Goal: Feedback & Contribution: Submit feedback/report problem

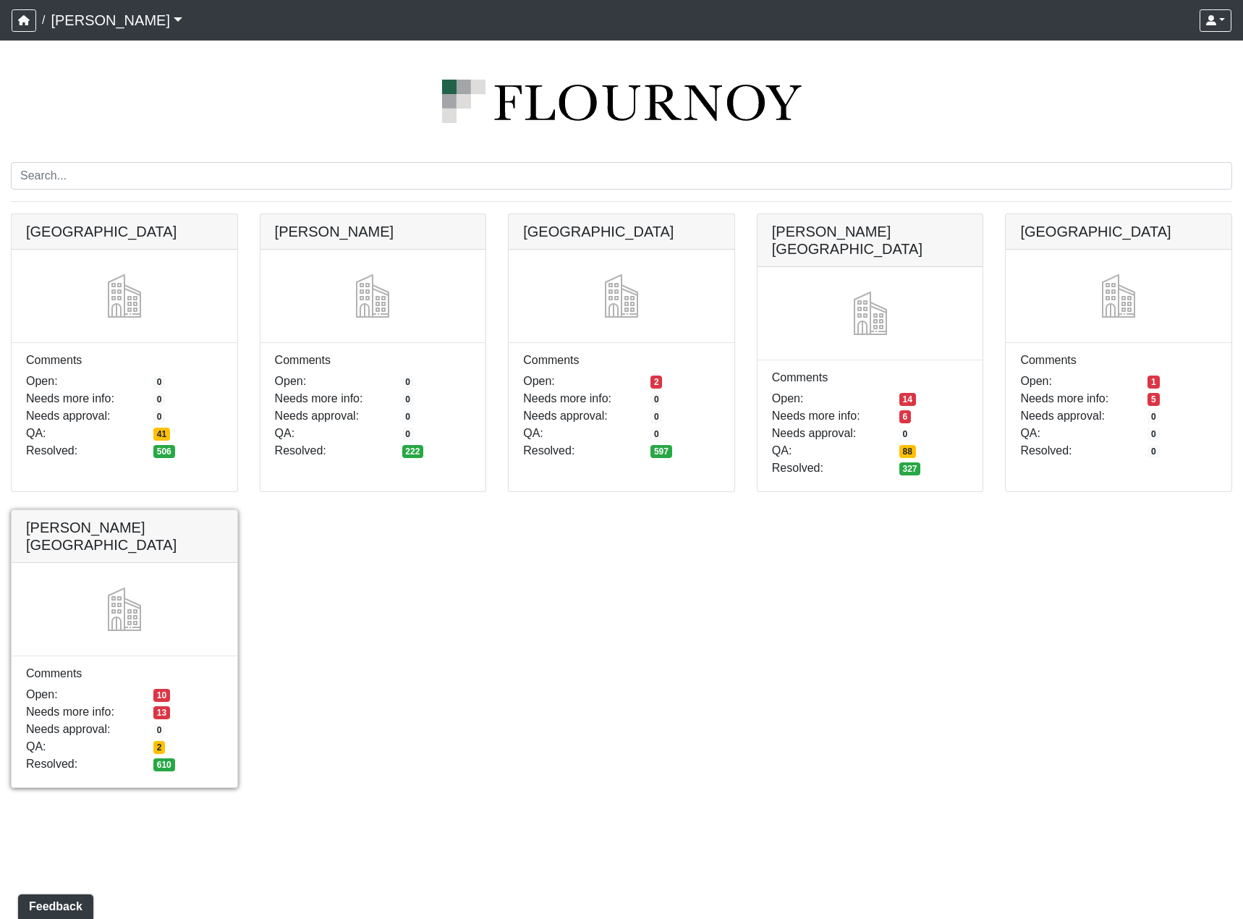
click at [135, 510] on link at bounding box center [125, 510] width 226 height 0
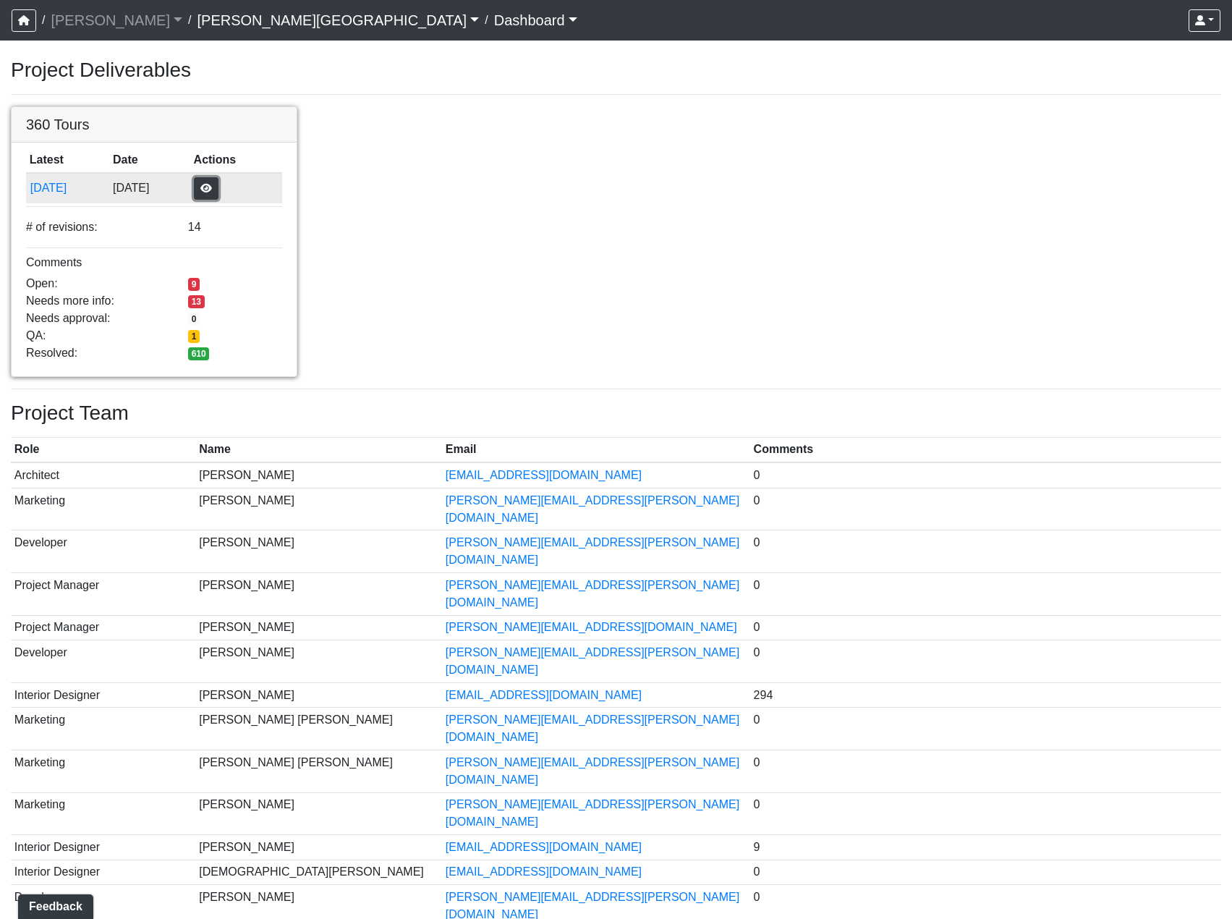
click at [218, 192] on button "button" at bounding box center [206, 188] width 25 height 22
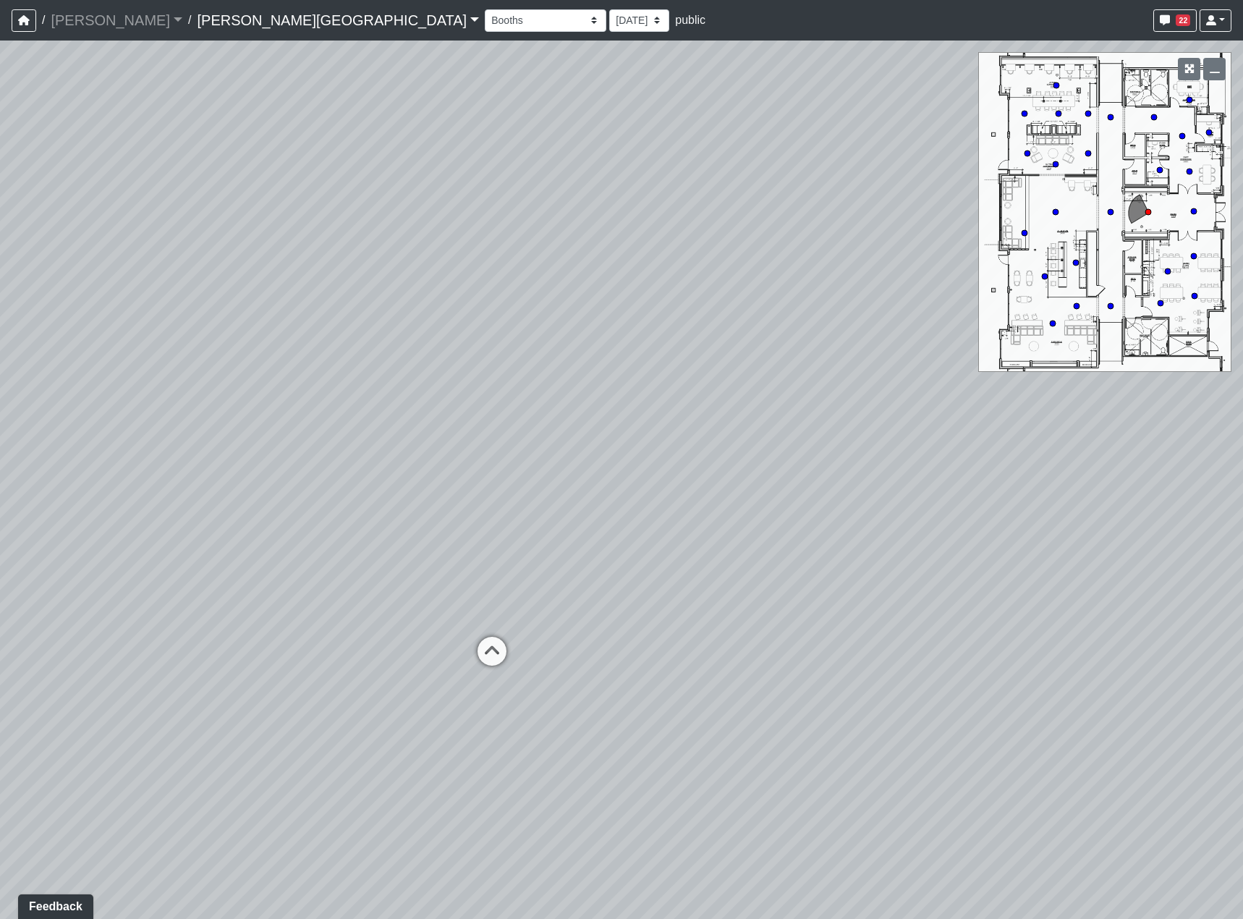
drag, startPoint x: 691, startPoint y: 575, endPoint x: 436, endPoint y: 509, distance: 263.0
click at [431, 502] on div "Loading... Hallway - Hallway 2 Loading... Entry" at bounding box center [621, 480] width 1243 height 878
drag, startPoint x: 906, startPoint y: 690, endPoint x: 134, endPoint y: 647, distance: 773.8
click at [307, 663] on div "Loading... Hallway - Hallway 2 Loading... Entry" at bounding box center [621, 480] width 1243 height 878
click at [590, 658] on div "Loading... Hallway - Hallway 2 Loading... Entry" at bounding box center [621, 480] width 1243 height 878
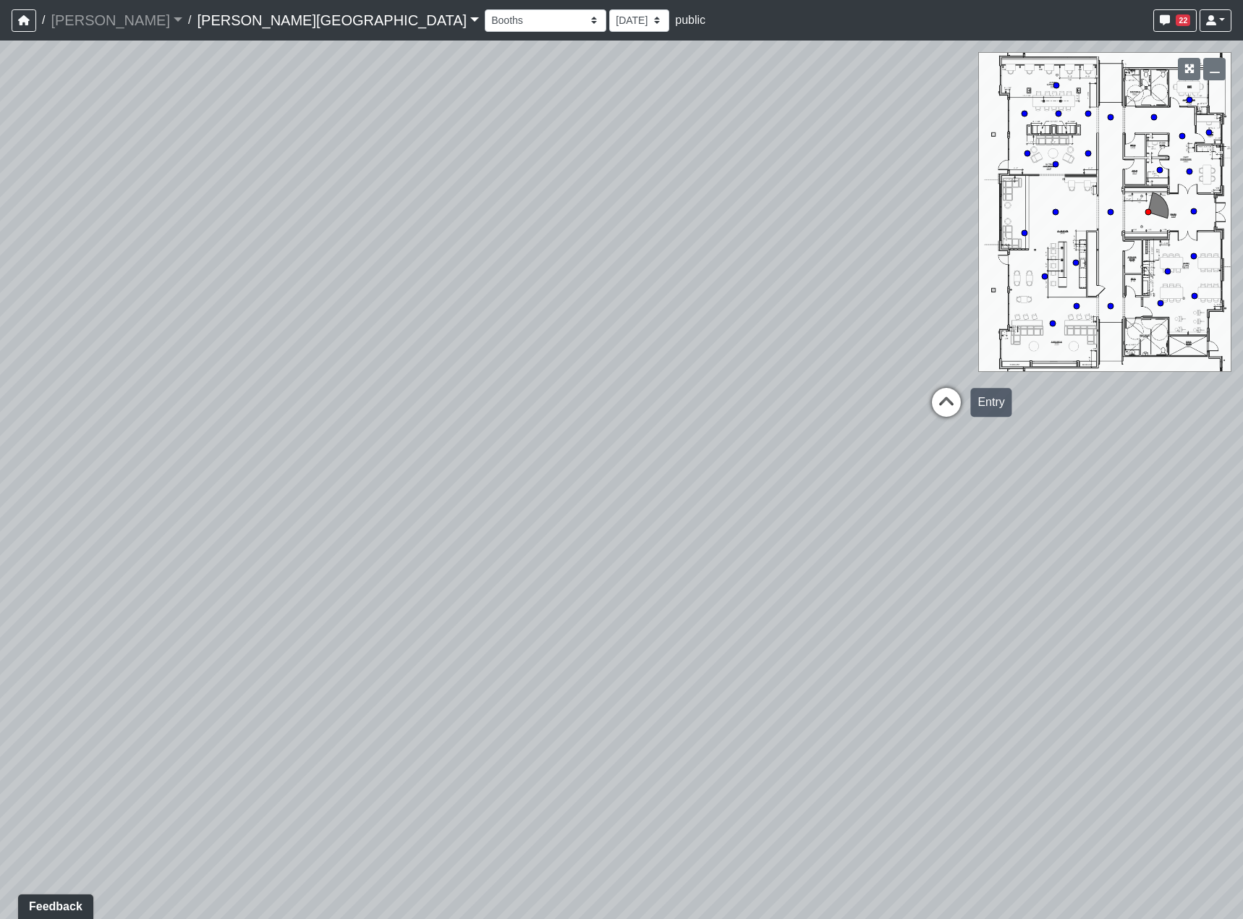
click at [938, 396] on icon at bounding box center [945, 409] width 43 height 43
drag, startPoint x: 403, startPoint y: 560, endPoint x: 552, endPoint y: 566, distance: 149.2
click at [550, 566] on div "Loading... Hallway - Hallway 2 Loading... Entry Loading... Booths Loading... Qu…" at bounding box center [621, 480] width 1243 height 878
drag, startPoint x: 407, startPoint y: 613, endPoint x: 367, endPoint y: 611, distance: 40.6
click at [475, 622] on div "Loading... Hallway - Hallway 2 Loading... Entry Loading... Booths Loading... Qu…" at bounding box center [621, 480] width 1243 height 878
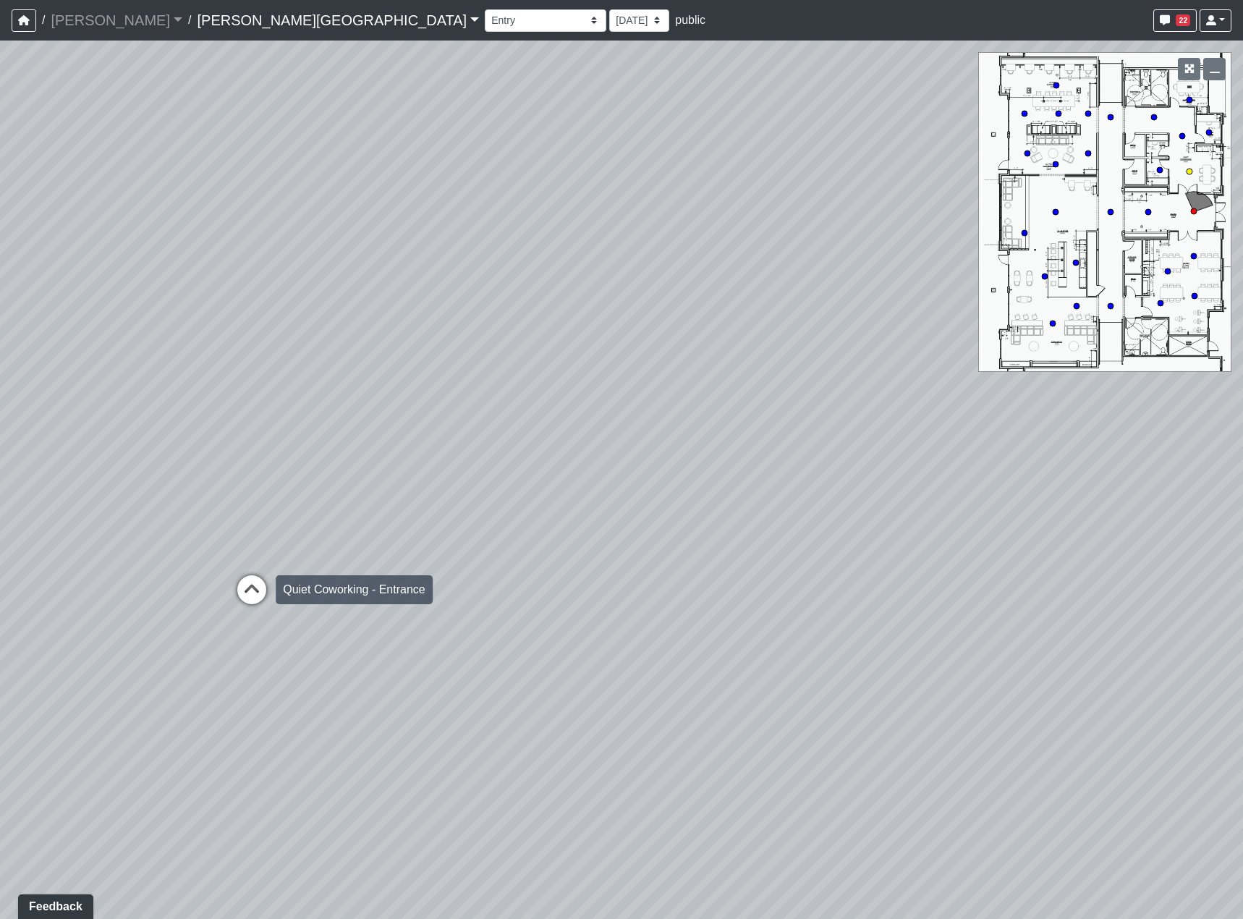
click at [269, 591] on icon at bounding box center [251, 596] width 43 height 43
select select "udnqoLBp13wZWW3XLCUmeJ"
drag, startPoint x: 763, startPoint y: 600, endPoint x: 119, endPoint y: 594, distance: 644.5
click at [229, 603] on div "Loading... Hallway - Hallway 2 Loading... Entry Loading... Booths Loading... Qu…" at bounding box center [621, 480] width 1243 height 878
drag, startPoint x: 507, startPoint y: 637, endPoint x: 742, endPoint y: 768, distance: 269.4
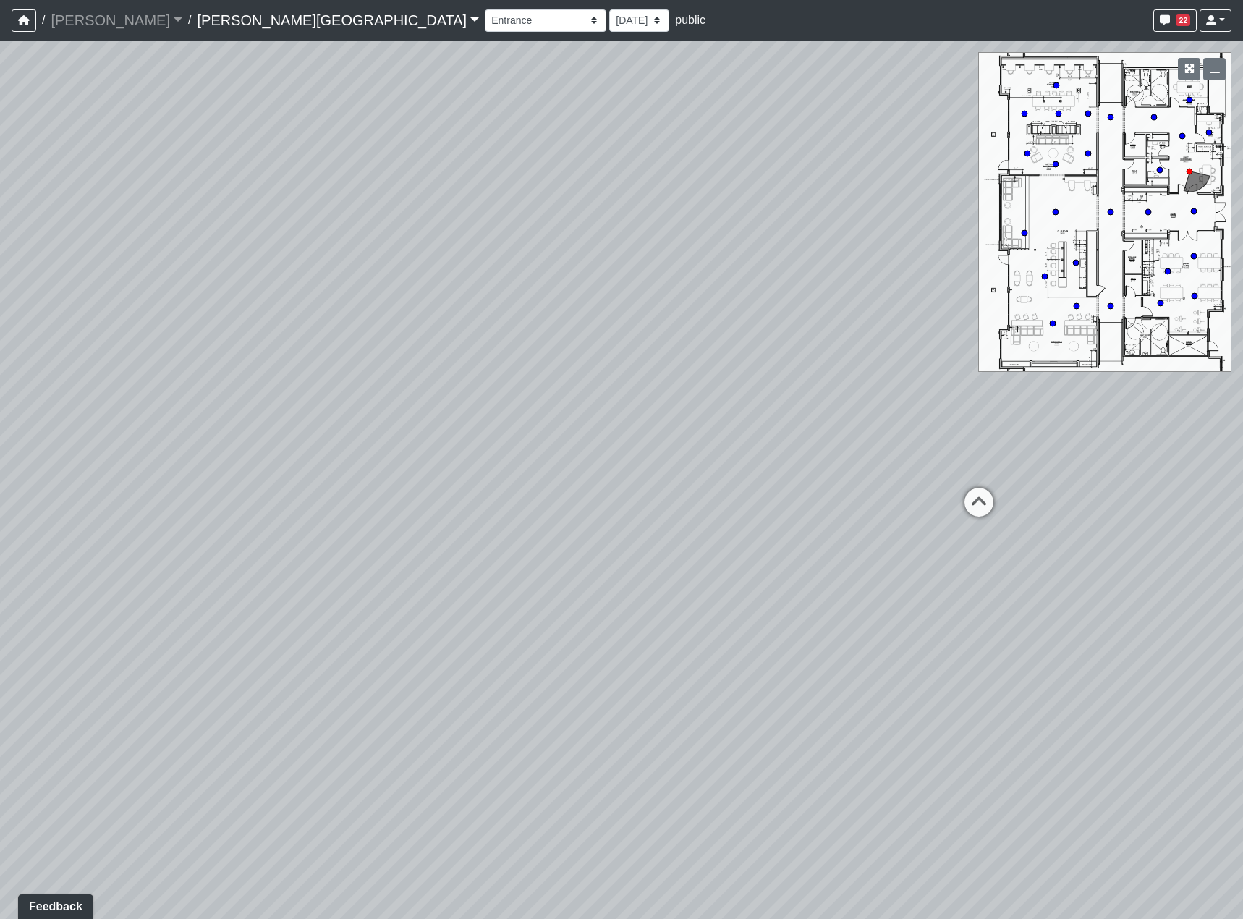
click at [738, 774] on div "Loading... Hallway - Hallway 2 Loading... Entry Loading... Booths Loading... Qu…" at bounding box center [621, 480] width 1243 height 878
drag, startPoint x: 498, startPoint y: 686, endPoint x: 603, endPoint y: 573, distance: 154.6
click at [643, 619] on div "Loading... Hallway - Hallway 2 Loading... Entry Loading... Booths Loading... Qu…" at bounding box center [621, 480] width 1243 height 878
click at [485, 33] on div "Booths 1 Booths 2 Entry Lounge 1 Lounge 2 Lounge 3 Windows Bar Entrance Lounge …" at bounding box center [858, 21] width 747 height 28
click at [609, 22] on select "[DATE] [DATE] [DATE] [DATE] [DATE] [DATE] [DATE] [DATE] [DATE] [DATE] [DATE] [D…" at bounding box center [639, 20] width 60 height 22
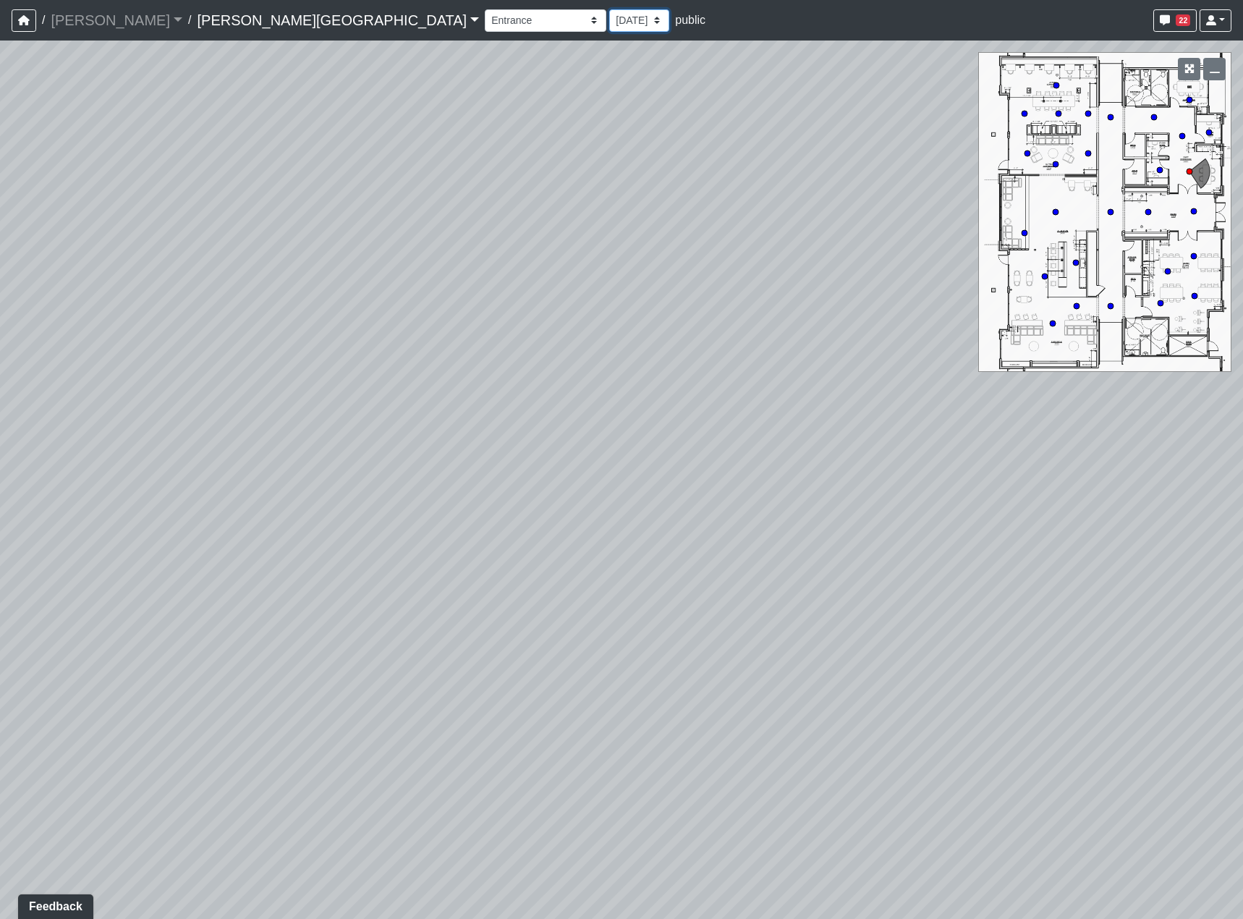
select select "qr8oiGhzySXma3nsKDMaqd"
click at [609, 9] on select "[DATE] [DATE] [DATE] [DATE] [DATE] [DATE] [DATE] [DATE] [DATE] [DATE] [DATE] [D…" at bounding box center [639, 20] width 60 height 22
select select "udnqoLBp13wZWW3XLCUmeJ"
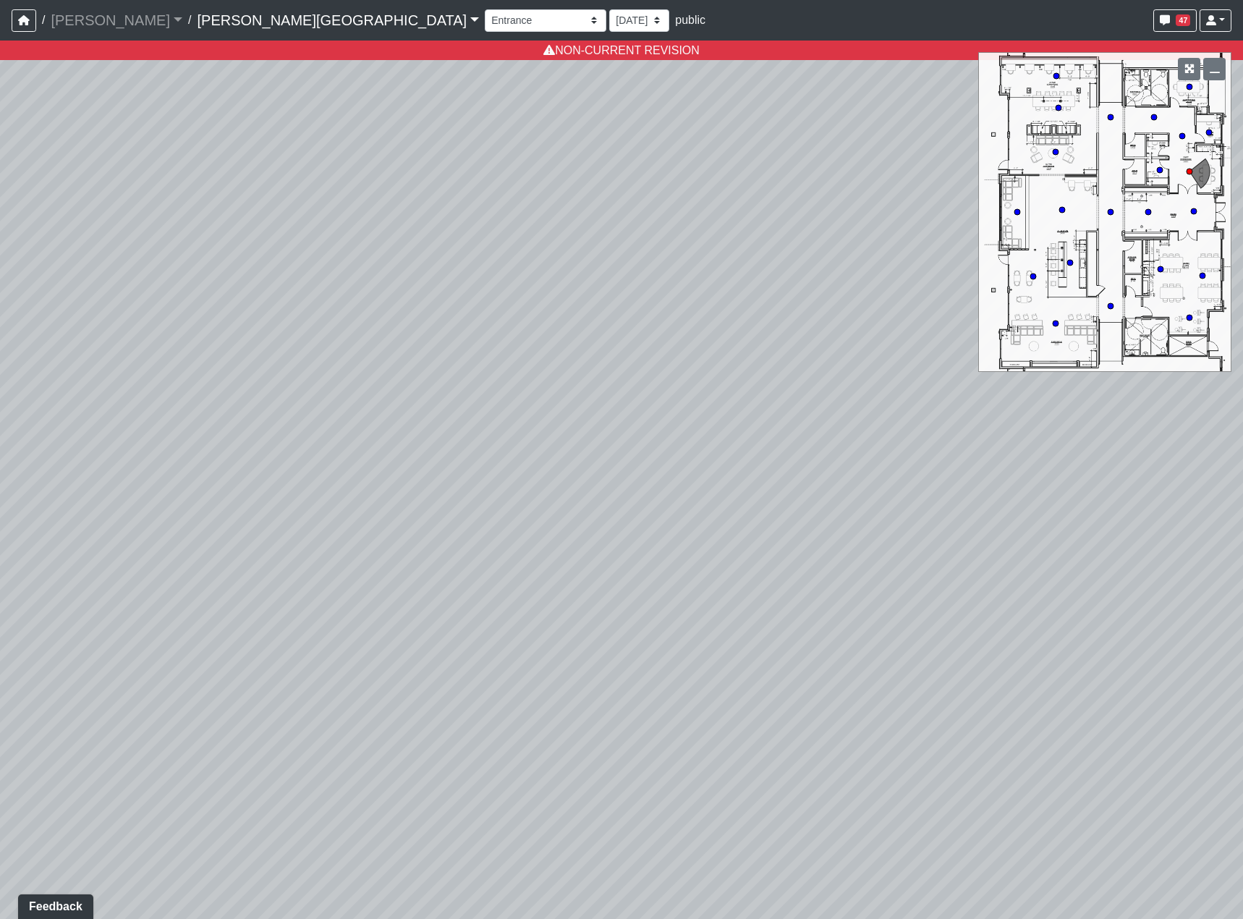
click at [411, 37] on nav "/ [PERSON_NAME] Loading... / [PERSON_NAME][GEOGRAPHIC_DATA][PERSON_NAME] Loadin…" at bounding box center [621, 20] width 1243 height 41
click at [609, 25] on select "[DATE] [DATE] [DATE] [DATE] [DATE] [DATE] [DATE] [DATE] [DATE] [DATE] [DATE] [D…" at bounding box center [639, 20] width 60 height 22
select select "e2VumNiHeA4NxHG8nsH9Uk"
click at [609, 9] on select "[DATE] [DATE] [DATE] [DATE] [DATE] [DATE] [DATE] [DATE] [DATE] [DATE] [DATE] [D…" at bounding box center [639, 20] width 60 height 22
select select "udnqoLBp13wZWW3XLCUmeJ"
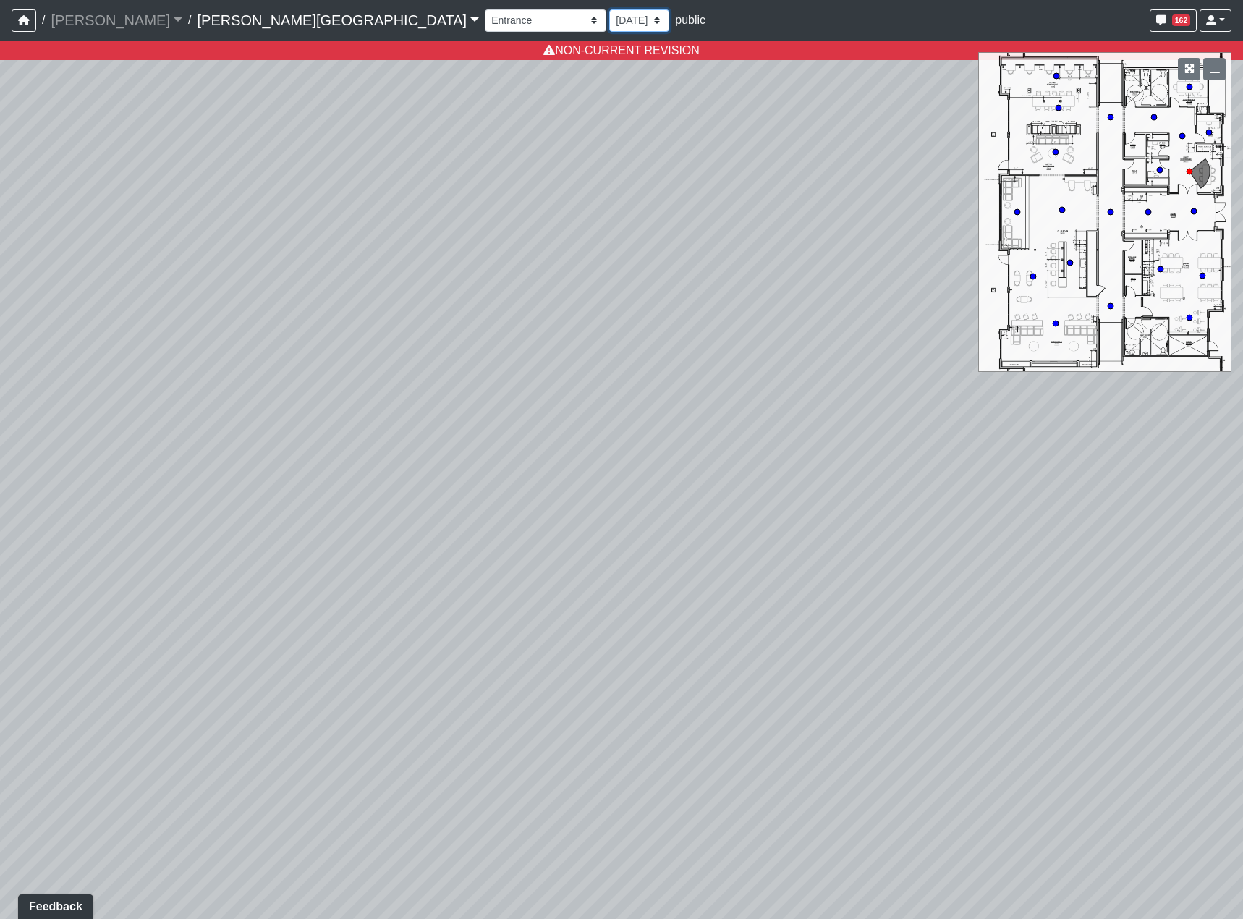
click at [609, 19] on select "[DATE] [DATE] [DATE] [DATE] [DATE] [DATE] [DATE] [DATE] [DATE] [DATE] [DATE] [D…" at bounding box center [639, 20] width 60 height 22
select select "uFs6euBHNmPeGf5nPHiJmm"
click at [609, 9] on select "[DATE] [DATE] [DATE] [DATE] [DATE] [DATE] [DATE] [DATE] [DATE] [DATE] [DATE] [D…" at bounding box center [639, 20] width 60 height 22
select select "udnqoLBp13wZWW3XLCUmeJ"
select select "uFs6euBHNmPeGf5nPHiJmm"
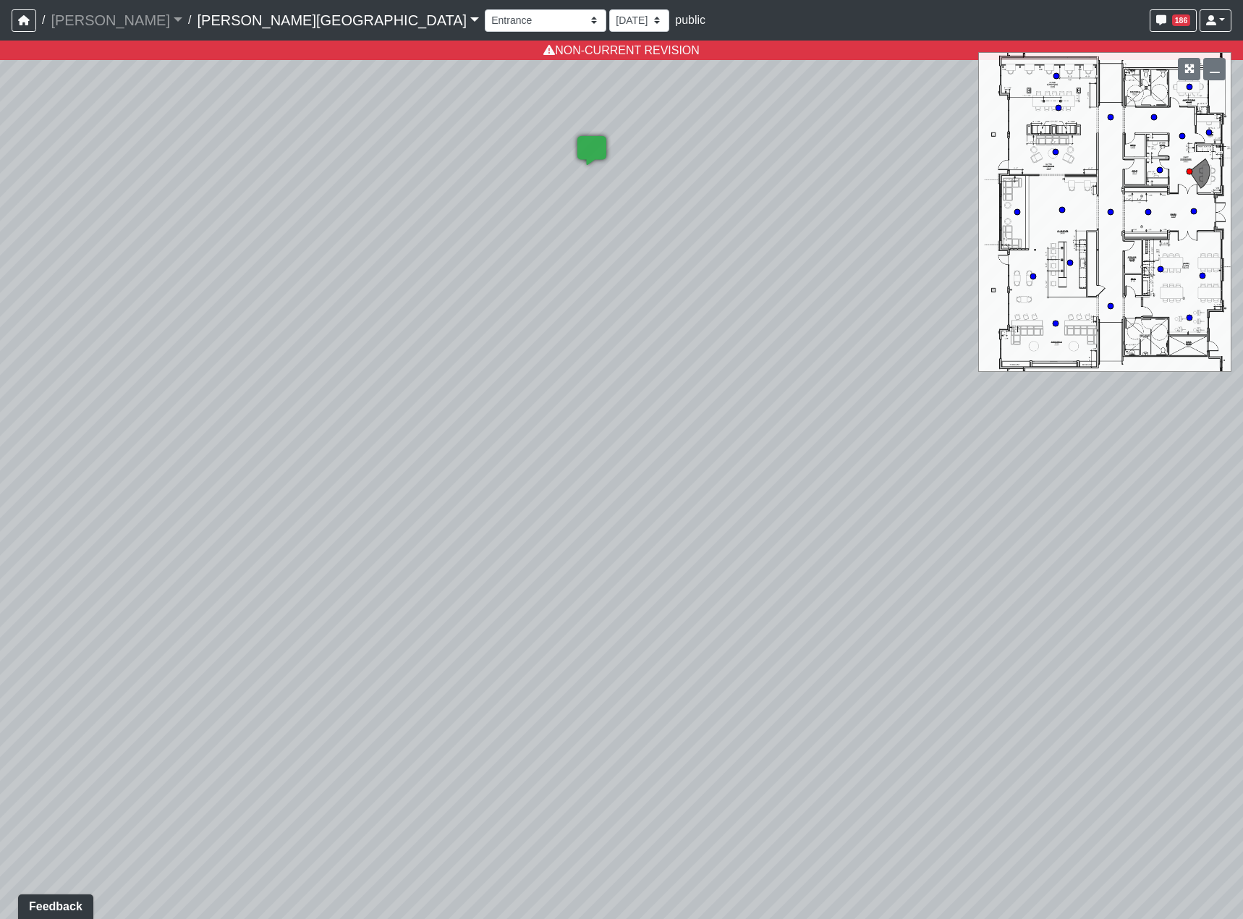
drag, startPoint x: 823, startPoint y: 247, endPoint x: 290, endPoint y: 238, distance: 533.2
click at [290, 238] on div "Loading... Hallway - Hallway 2 Loading... Entry Loading... Booths Loading... Qu…" at bounding box center [621, 480] width 1243 height 878
drag, startPoint x: 772, startPoint y: 482, endPoint x: 749, endPoint y: 421, distance: 65.7
click at [765, 415] on div "Loading... Hallway - Hallway 2 Loading... Entry Loading... Booths Loading... Qu…" at bounding box center [621, 480] width 1243 height 878
click at [277, 548] on icon at bounding box center [262, 553] width 43 height 43
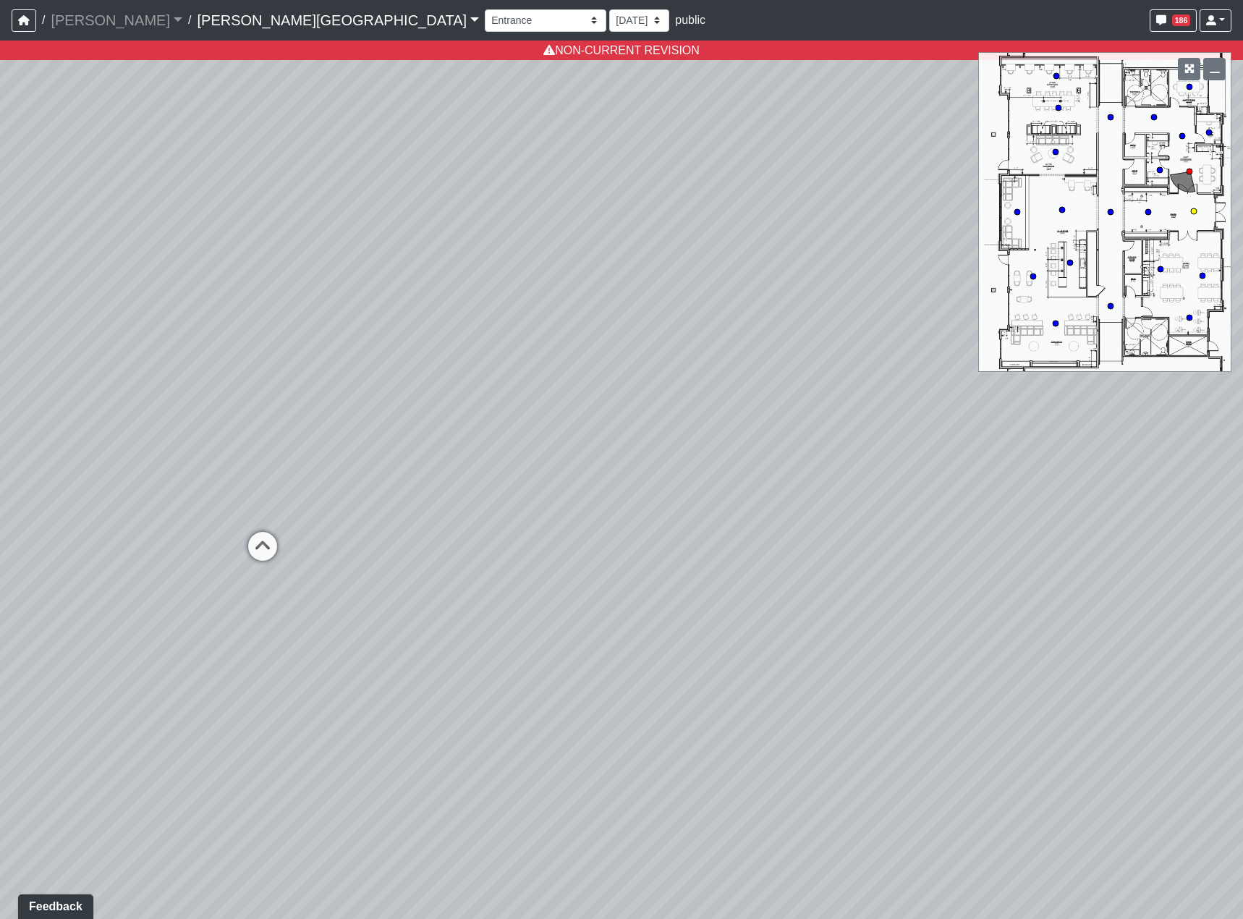
select select "jjYrwuVTQNM22FbxVCQ1FR"
select select "uFs6euBHNmPeGf5nPHiJmm"
drag, startPoint x: 884, startPoint y: 630, endPoint x: 397, endPoint y: 565, distance: 491.2
click at [420, 570] on div "Loading... Hallway - Hallway 2 Loading... Entry Loading... Booths Loading... Qu…" at bounding box center [621, 480] width 1243 height 878
click at [683, 551] on div "Loading... Hallway - Hallway 2 Loading... Entry Loading... Booths Loading... Qu…" at bounding box center [621, 480] width 1243 height 878
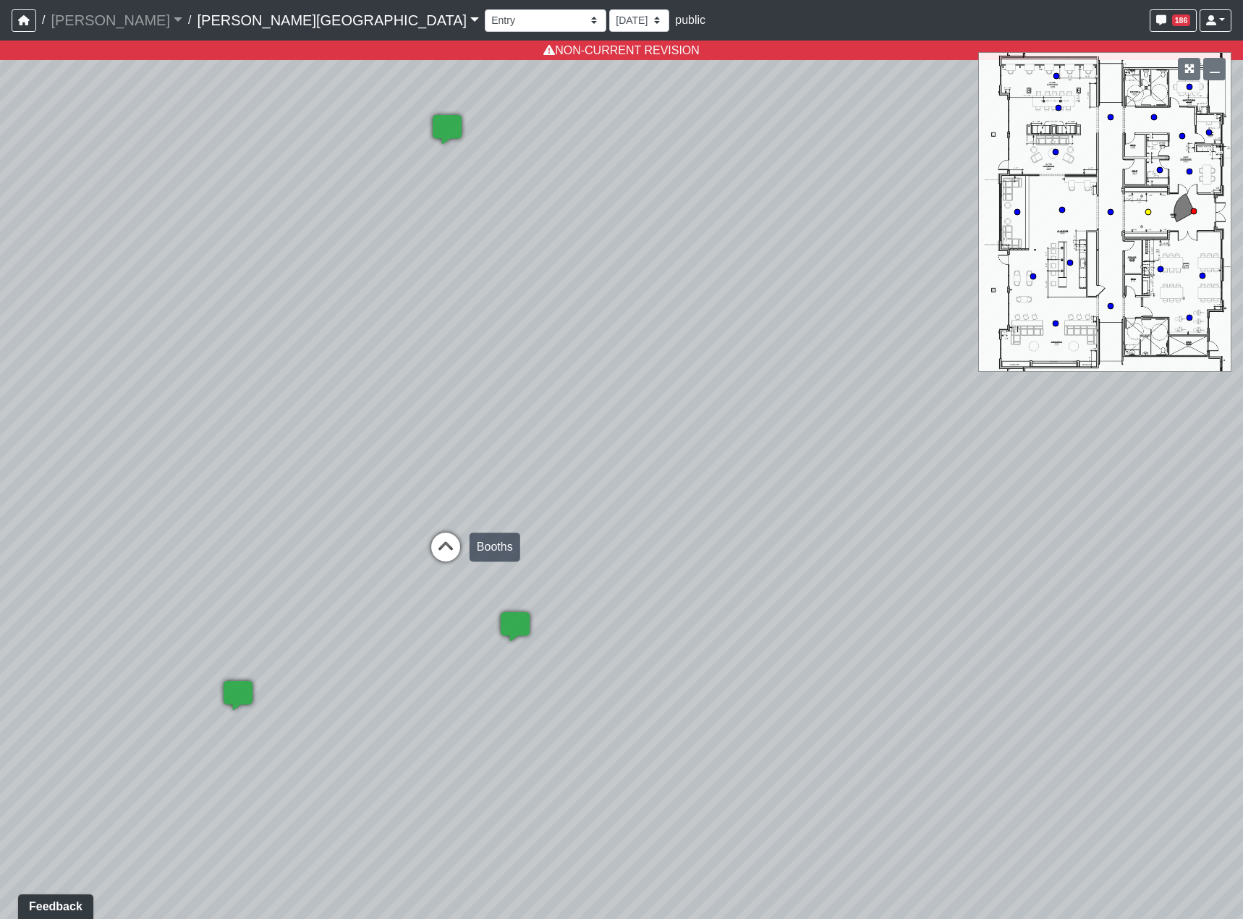
click at [437, 540] on icon at bounding box center [445, 553] width 43 height 43
select select "u2EXiXzDikQyxF8CqBZzqm"
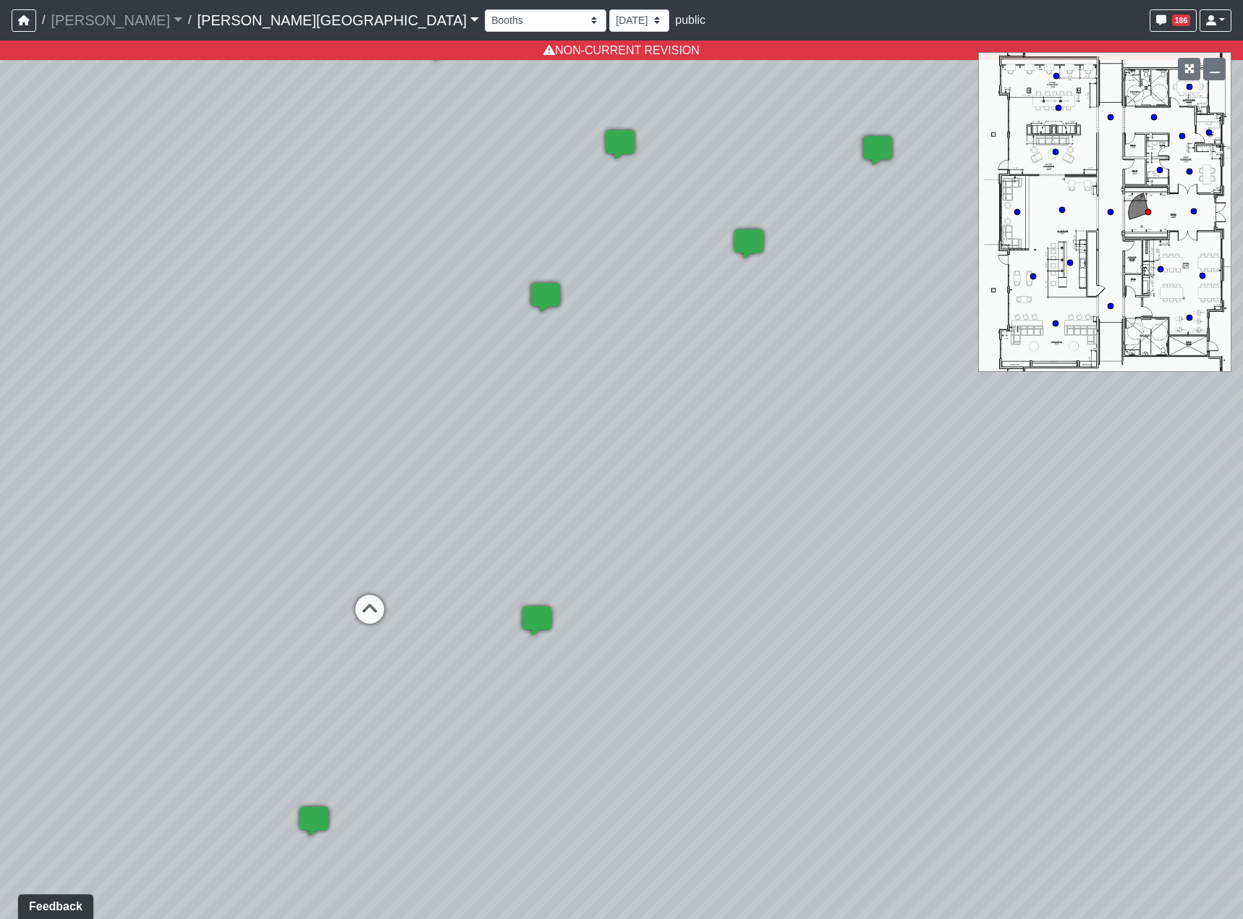
drag, startPoint x: 728, startPoint y: 481, endPoint x: 522, endPoint y: 441, distance: 210.1
click at [412, 469] on div "Loading... Hallway - Hallway 2 Loading... Entry Loading... Booths Loading... Qu…" at bounding box center [621, 480] width 1243 height 878
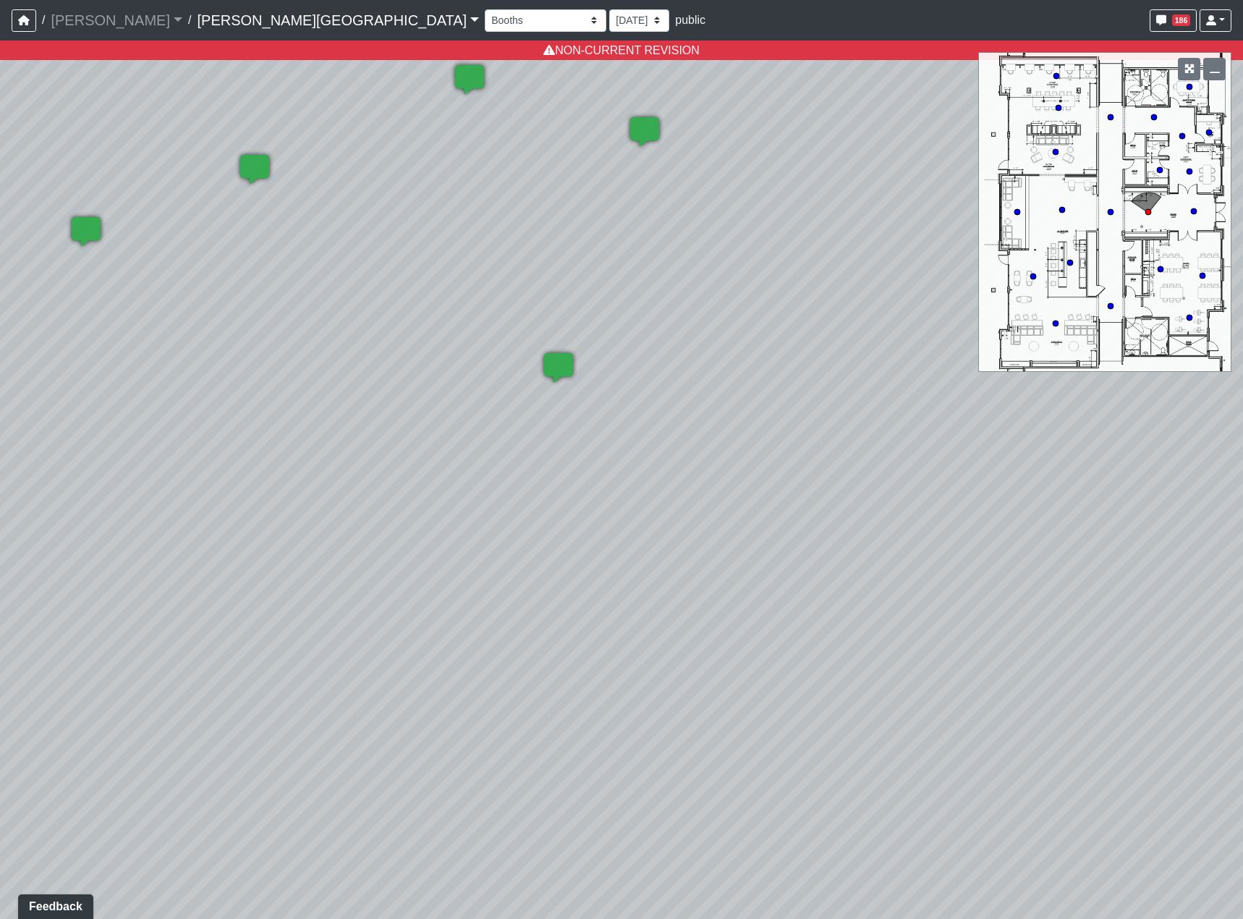
drag, startPoint x: 527, startPoint y: 441, endPoint x: 239, endPoint y: 482, distance: 290.1
click at [61, 511] on div "Loading... Hallway - Hallway 2 Loading... Entry Loading... Booths Loading... Qu…" at bounding box center [621, 480] width 1243 height 878
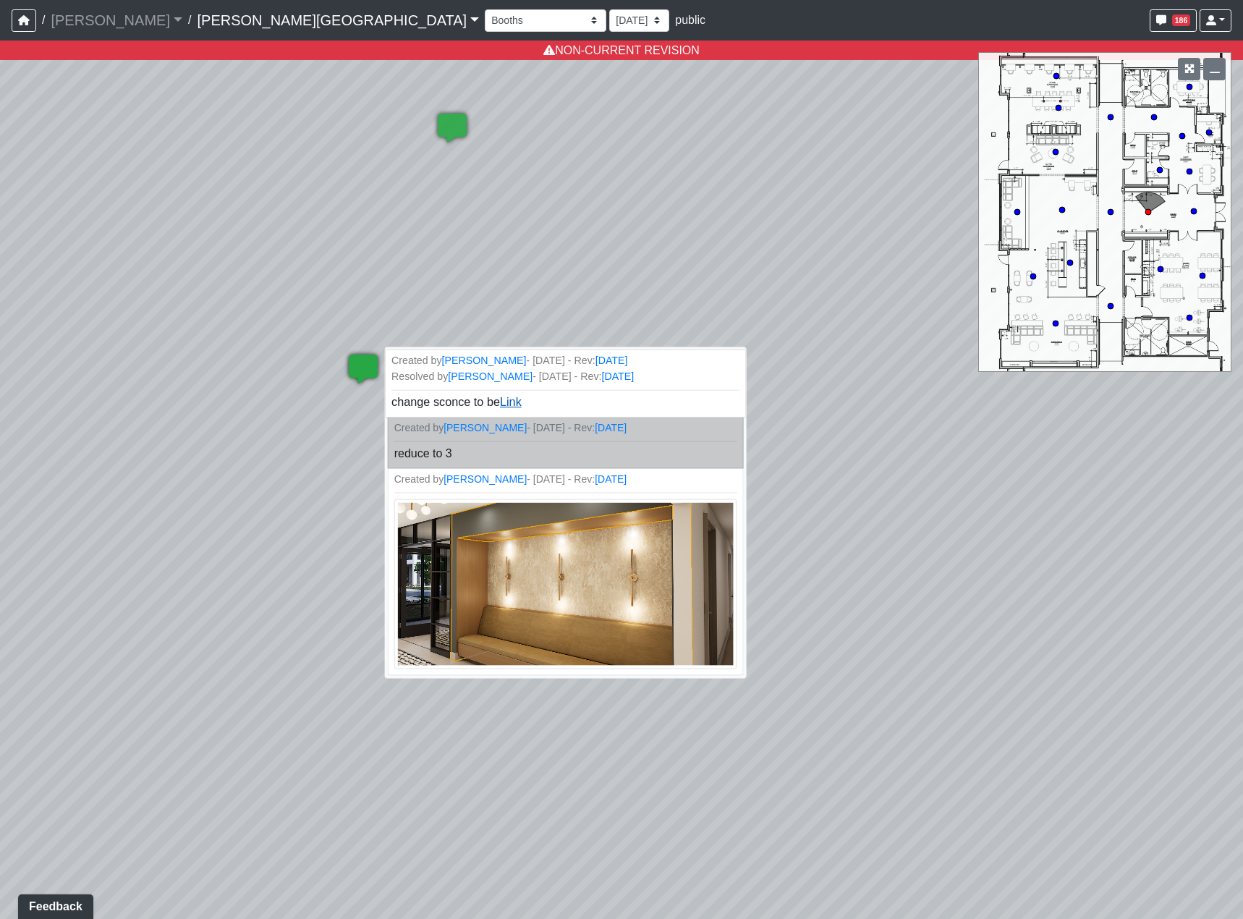
click at [509, 396] on link "Link" at bounding box center [511, 402] width 22 height 12
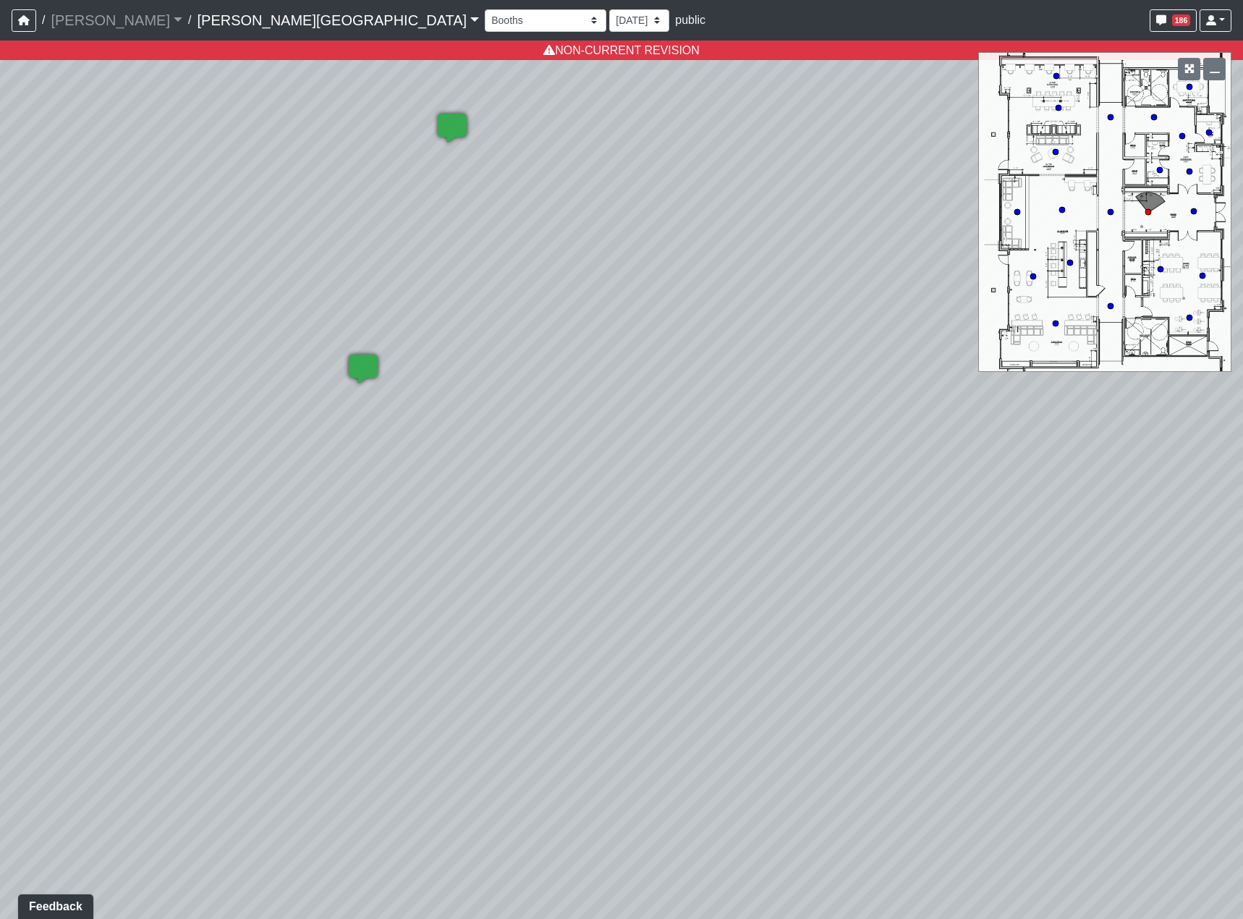
drag, startPoint x: 736, startPoint y: 426, endPoint x: 969, endPoint y: 375, distance: 239.2
click at [989, 417] on div "Loading... Hallway - Hallway 2 Loading... Entry Loading... Booths Loading... Qu…" at bounding box center [621, 480] width 1243 height 878
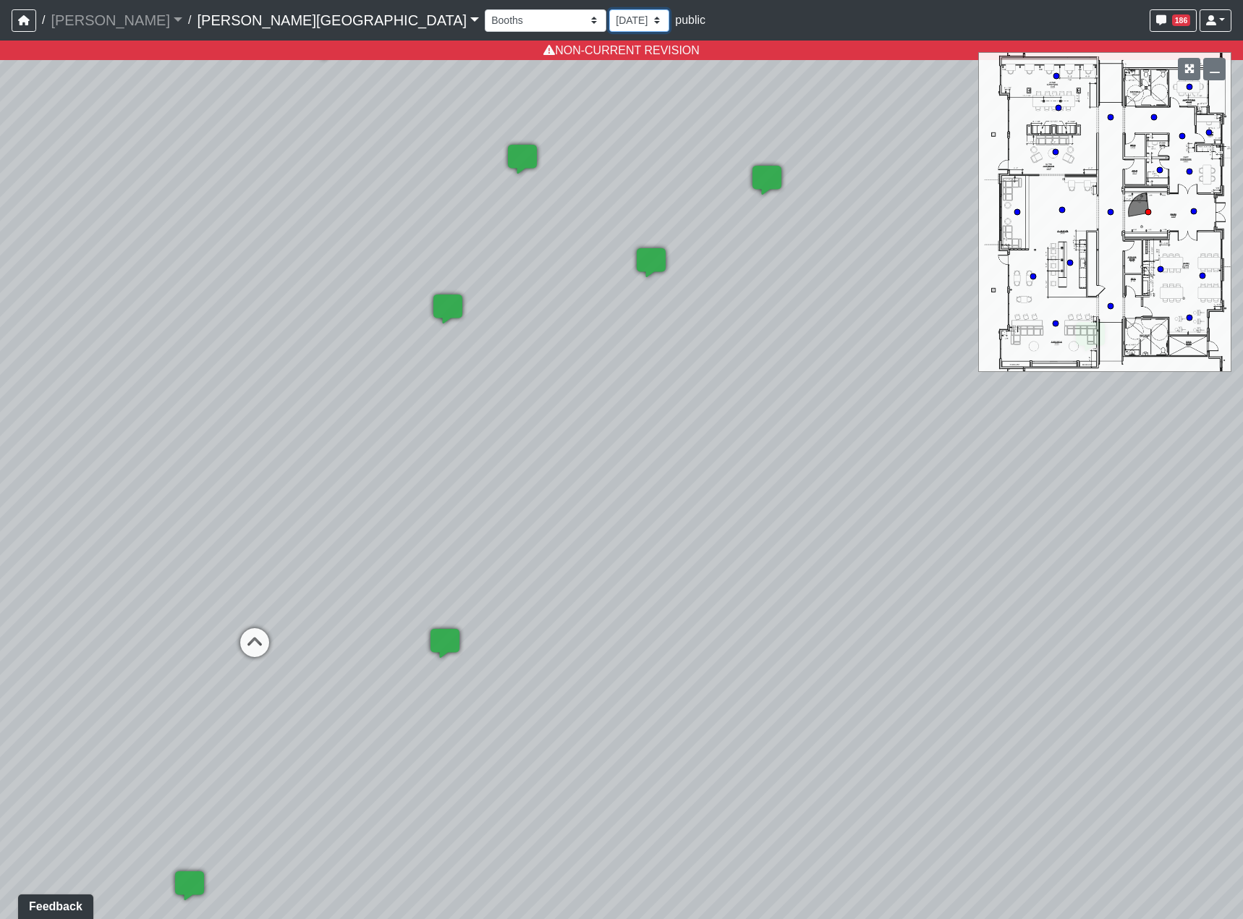
click at [609, 26] on select "[DATE] [DATE] [DATE] [DATE] [DATE] [DATE] [DATE] [DATE] [DATE] [DATE] [DATE] [D…" at bounding box center [639, 20] width 60 height 22
select select "8f1oBR6JE6ATm6Xh8T7m1r"
click at [609, 9] on select "[DATE] [DATE] [DATE] [DATE] [DATE] [DATE] [DATE] [DATE] [DATE] [DATE] [DATE] [D…" at bounding box center [639, 20] width 60 height 22
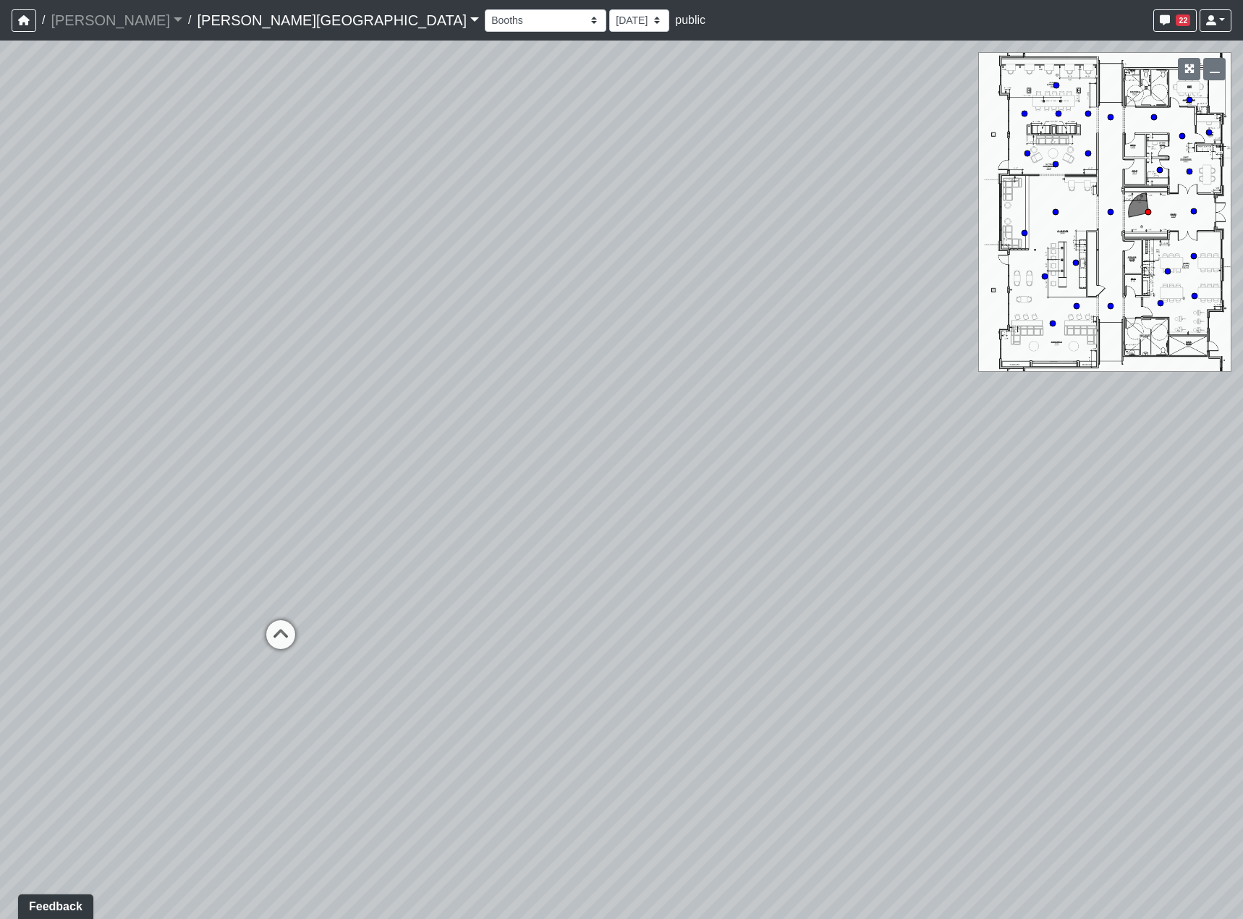
drag, startPoint x: 617, startPoint y: 569, endPoint x: 496, endPoint y: 562, distance: 121.7
click at [746, 556] on div "Loading... Hallway - Hallway 2 Loading... Entry Loading... Booths Loading... Qu…" at bounding box center [621, 480] width 1243 height 878
click at [684, 550] on icon at bounding box center [693, 561] width 43 height 43
drag, startPoint x: 992, startPoint y: 575, endPoint x: 639, endPoint y: 549, distance: 353.2
click at [566, 551] on div "Loading... Hallway - Hallway 2 Loading... Entry Loading... Booths Loading... Qu…" at bounding box center [621, 480] width 1243 height 878
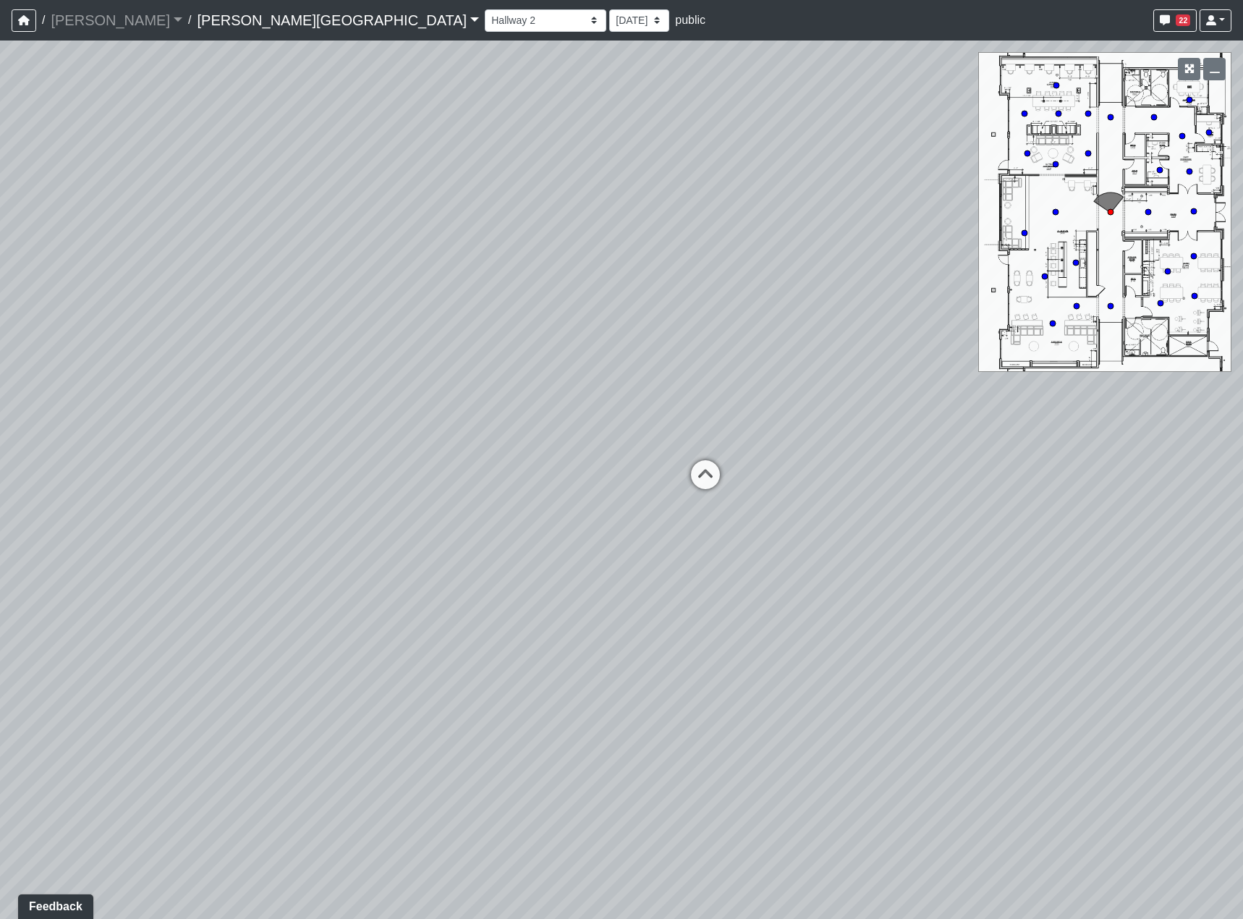
drag, startPoint x: 807, startPoint y: 561, endPoint x: 1118, endPoint y: 600, distance: 312.8
click at [1107, 600] on div "Loading... Hallway - Hallway 2 Loading... Entry Loading... Booths Loading... Qu…" at bounding box center [621, 480] width 1243 height 878
drag, startPoint x: 488, startPoint y: 519, endPoint x: 507, endPoint y: 642, distance: 123.7
click at [507, 642] on div "Loading... Hallway - Hallway 2 Loading... Entry Loading... Booths Loading... Qu…" at bounding box center [621, 480] width 1243 height 878
click at [851, 522] on icon at bounding box center [856, 517] width 43 height 43
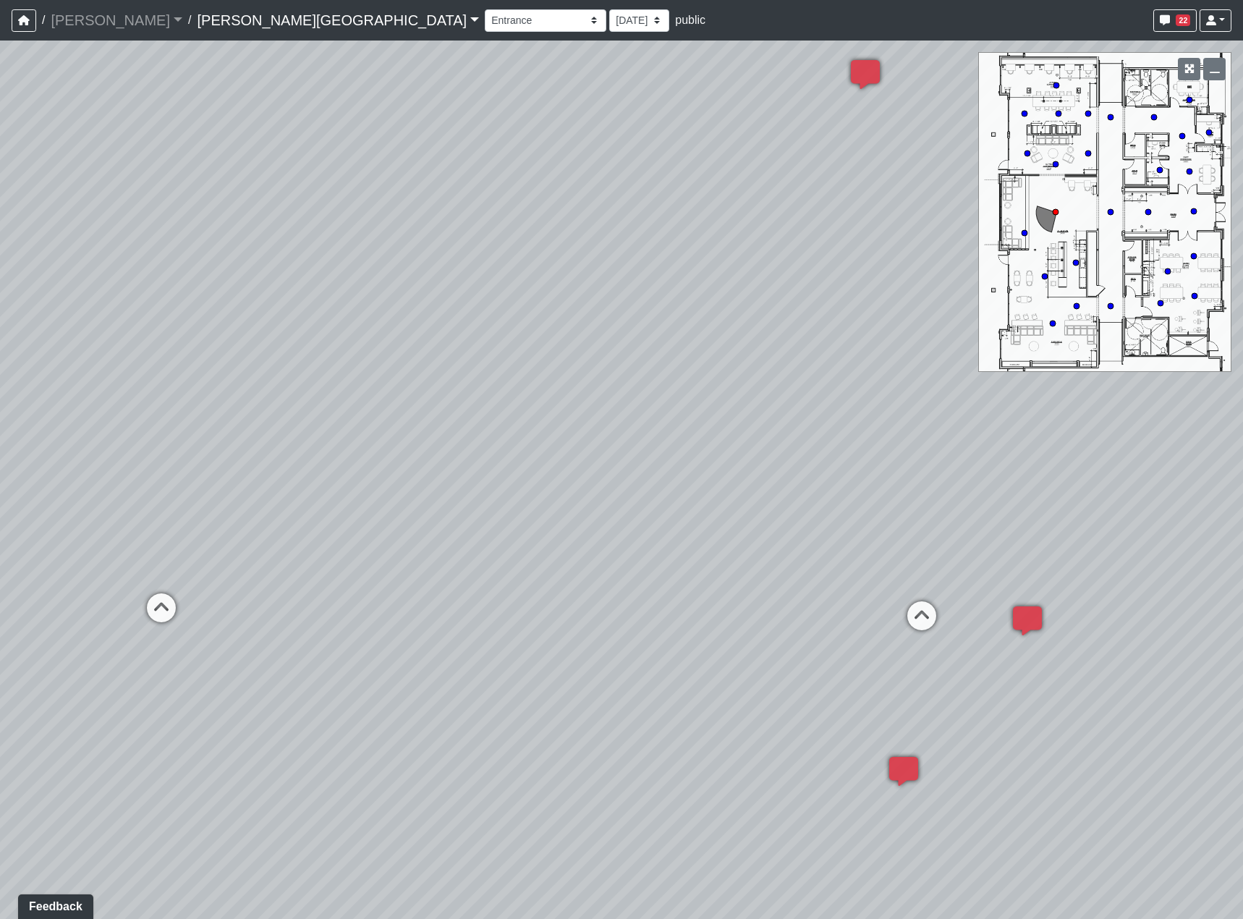
drag, startPoint x: 357, startPoint y: 447, endPoint x: 1099, endPoint y: 616, distance: 760.4
click at [1101, 616] on div "Loading... Hallway - Hallway 2 Loading... Entry Loading... Booths Loading... Qu…" at bounding box center [621, 480] width 1243 height 878
drag, startPoint x: 858, startPoint y: 577, endPoint x: 308, endPoint y: 471, distance: 559.8
click at [348, 477] on div "Loading... Hallway - Hallway 2 Loading... Entry Loading... Booths Loading... Qu…" at bounding box center [621, 480] width 1243 height 878
drag, startPoint x: 912, startPoint y: 536, endPoint x: 524, endPoint y: 536, distance: 387.7
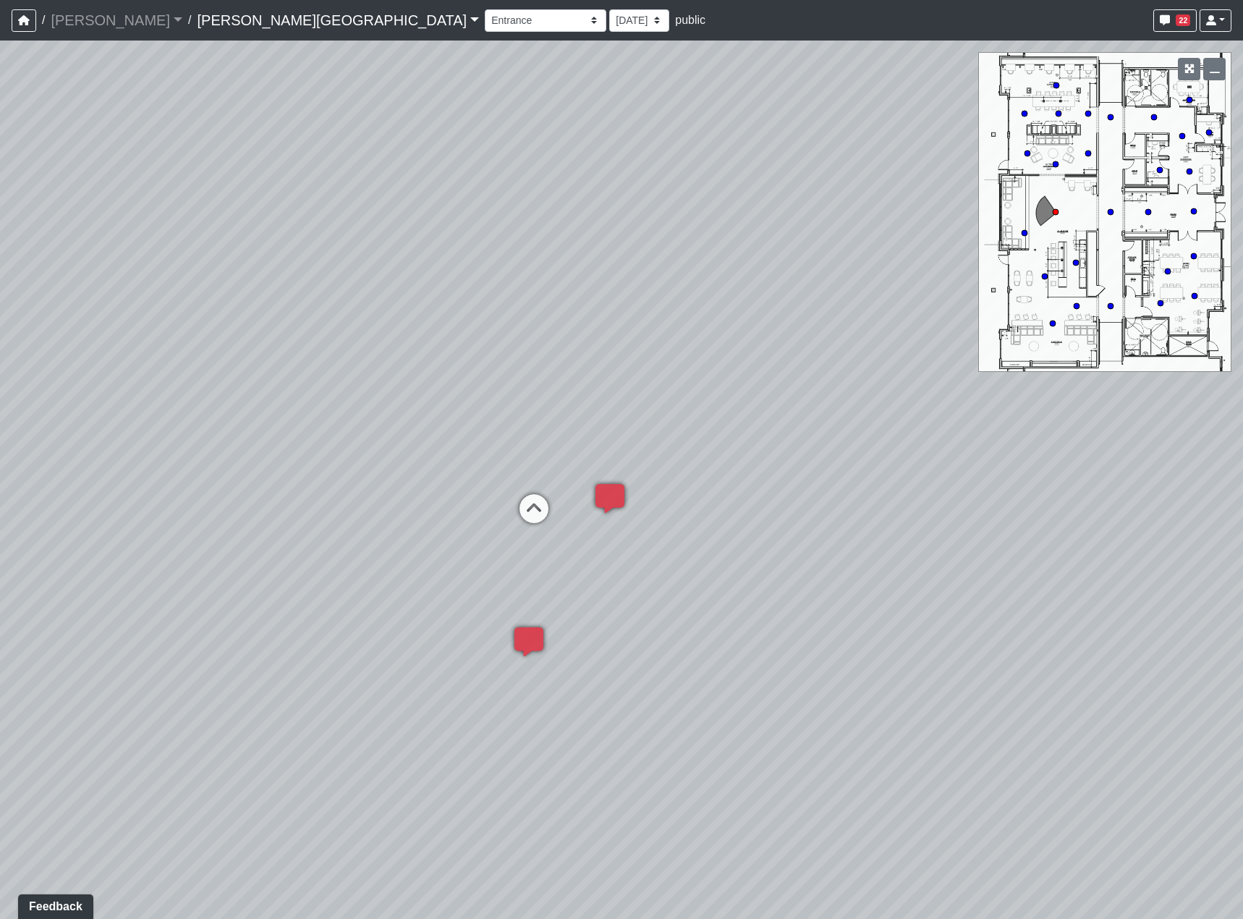
click at [524, 536] on div "Loading... Hallway - Hallway 2 Loading... Entry Loading... Booths Loading... Qu…" at bounding box center [621, 480] width 1243 height 878
click at [553, 490] on icon at bounding box center [545, 500] width 43 height 43
drag, startPoint x: 577, startPoint y: 523, endPoint x: 896, endPoint y: 541, distance: 318.8
click at [918, 538] on div "Loading... Hallway - Hallway 2 Loading... Entry Loading... Booths Loading... Qu…" at bounding box center [621, 480] width 1243 height 878
click at [642, 660] on icon at bounding box center [626, 672] width 43 height 43
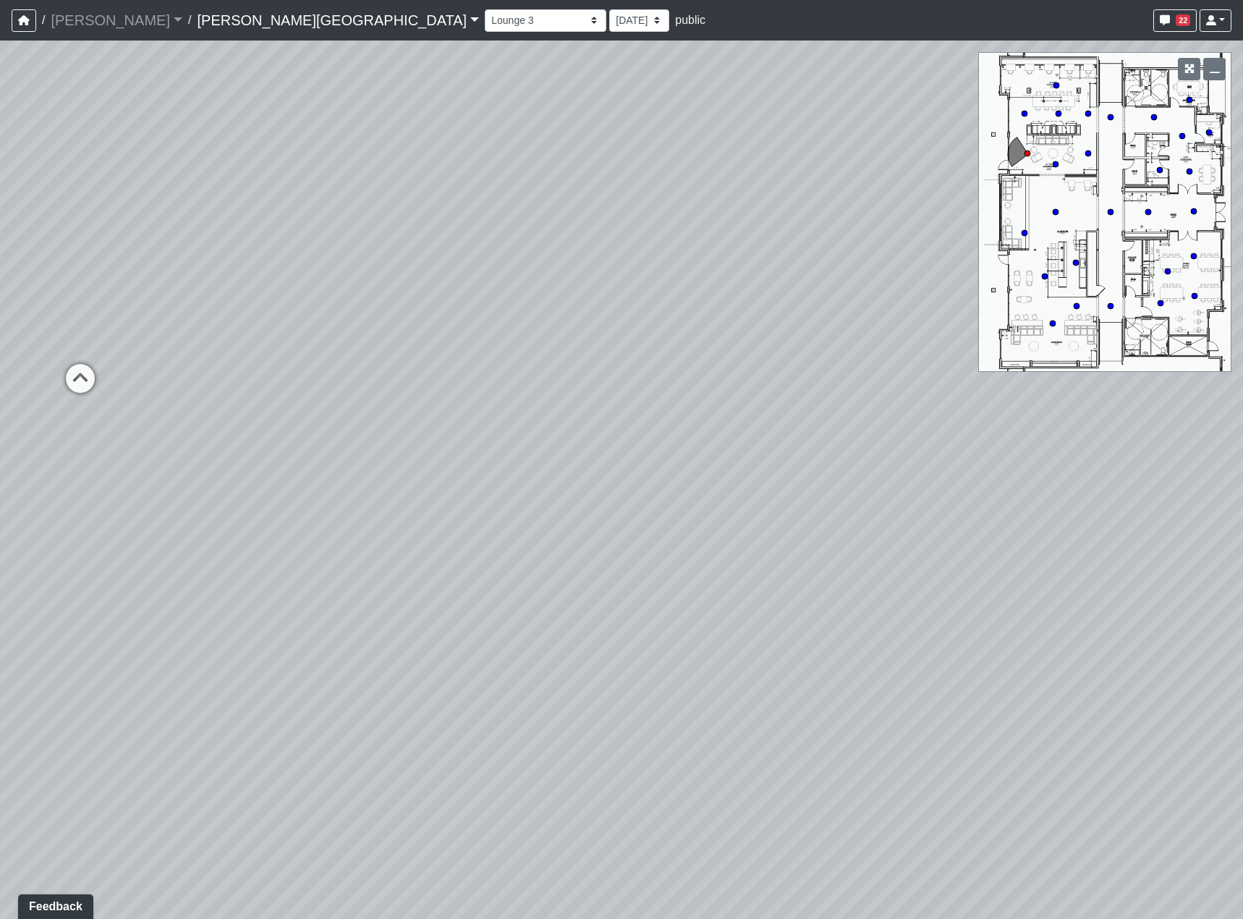
drag, startPoint x: 1042, startPoint y: 584, endPoint x: 523, endPoint y: 551, distance: 519.7
click at [573, 554] on div "Loading... Hallway - Hallway 2 Loading... Entry Loading... Booths Loading... Qu…" at bounding box center [621, 480] width 1243 height 878
drag, startPoint x: 571, startPoint y: 513, endPoint x: 787, endPoint y: 540, distance: 217.3
click at [787, 540] on div "Loading... Hallway - Hallway 2 Loading... Entry Loading... Booths Loading... Qu…" at bounding box center [621, 480] width 1243 height 878
click at [837, 612] on icon at bounding box center [845, 616] width 43 height 43
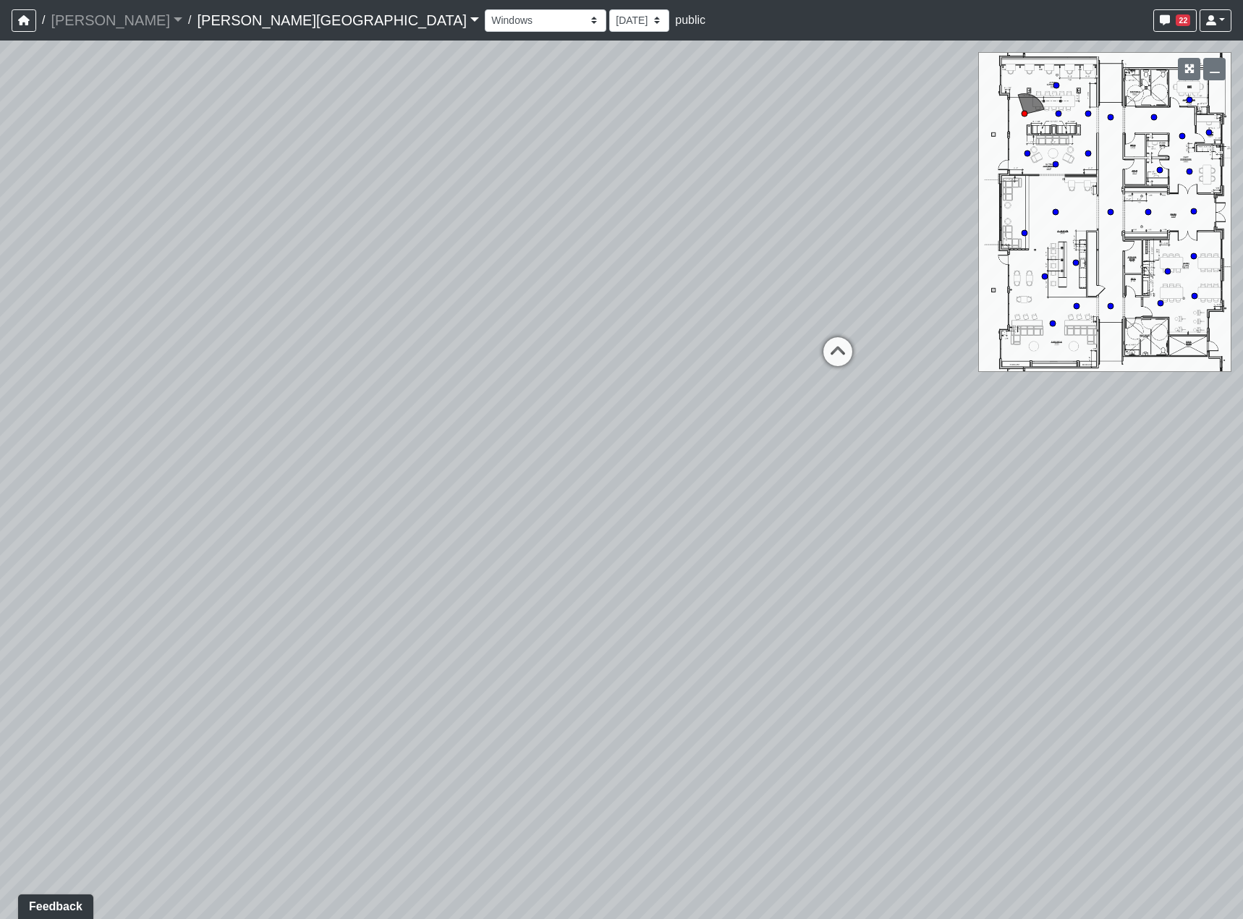
drag, startPoint x: 1005, startPoint y: 611, endPoint x: 258, endPoint y: 569, distance: 748.4
click at [258, 569] on div "Loading... Hallway - Hallway 2 Loading... Entry Loading... Booths Loading... Qu…" at bounding box center [621, 480] width 1243 height 878
drag, startPoint x: 939, startPoint y: 550, endPoint x: 474, endPoint y: 527, distance: 465.7
click at [503, 527] on div "Loading... Hallway - Hallway 2 Loading... Entry Loading... Booths Loading... Qu…" at bounding box center [621, 480] width 1243 height 878
drag, startPoint x: 794, startPoint y: 546, endPoint x: 641, endPoint y: 590, distance: 159.4
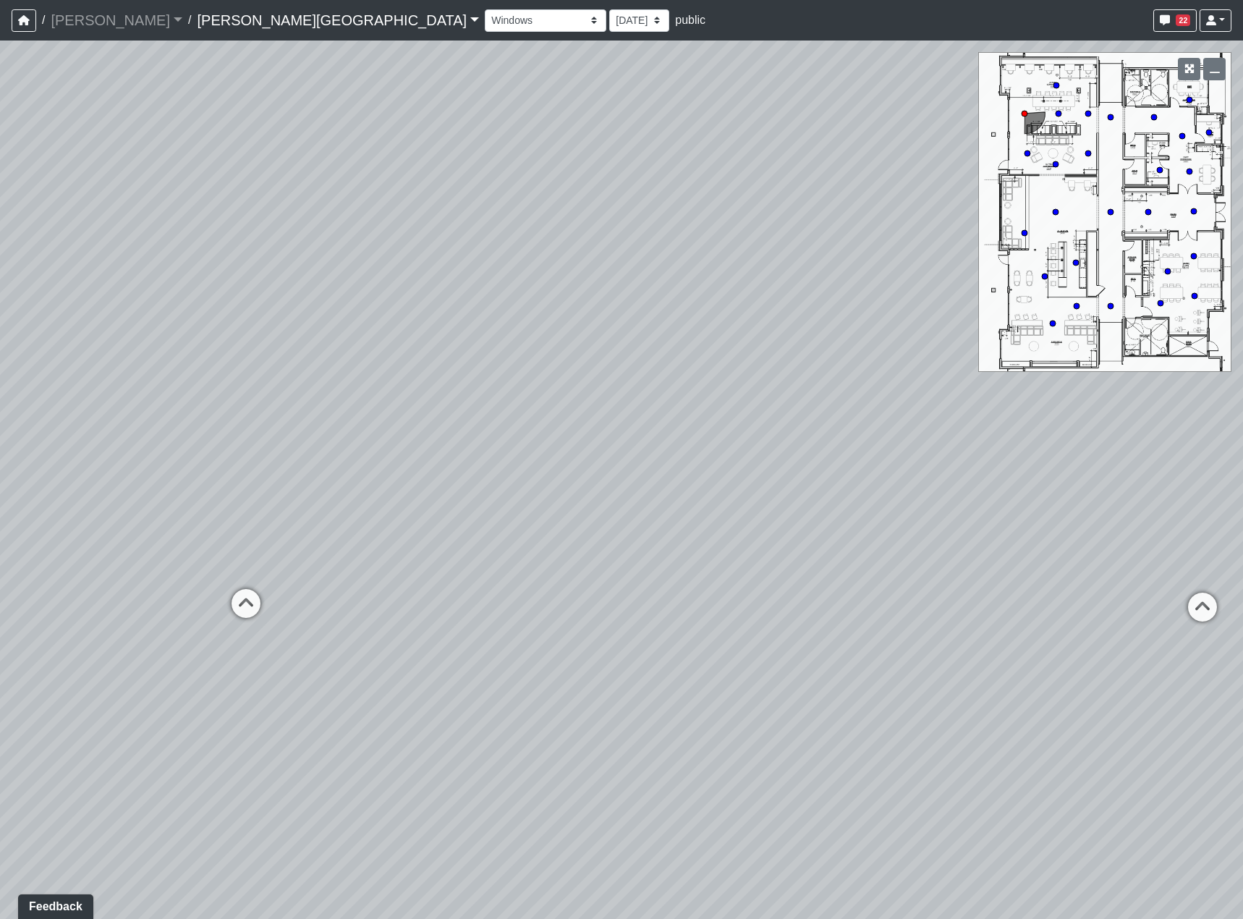
click at [646, 587] on div "Loading... Hallway - Hallway 2 Loading... Entry Loading... Booths Loading... Qu…" at bounding box center [621, 480] width 1243 height 878
click at [958, 607] on icon at bounding box center [958, 610] width 43 height 43
drag, startPoint x: 658, startPoint y: 603, endPoint x: 911, endPoint y: 617, distance: 253.6
click at [905, 616] on div "Loading... Hallway - Hallway 2 Loading... Entry Loading... Booths Loading... Qu…" at bounding box center [621, 480] width 1243 height 878
click at [763, 692] on icon at bounding box center [768, 684] width 43 height 43
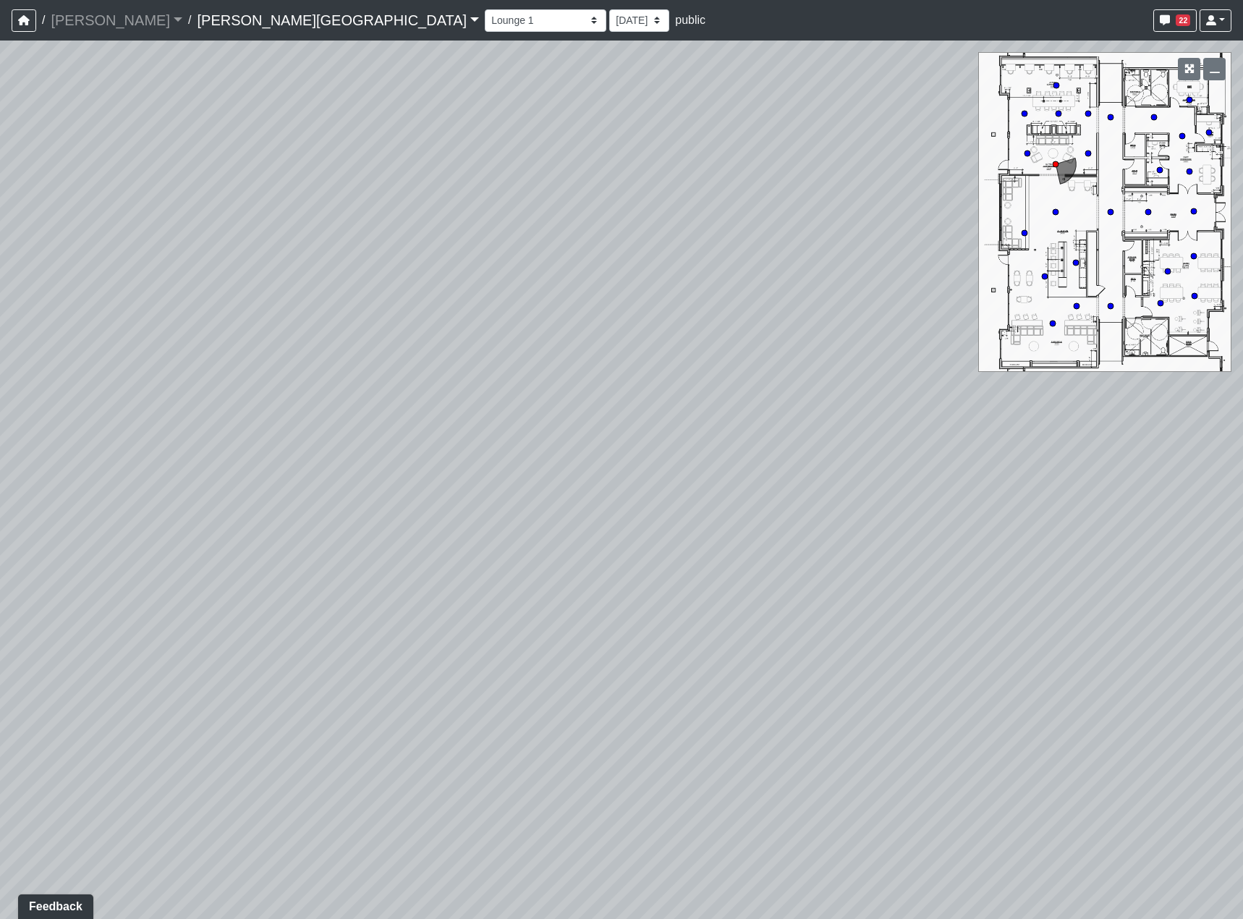
drag, startPoint x: 1118, startPoint y: 688, endPoint x: 788, endPoint y: 656, distance: 330.7
click at [796, 658] on div "Loading... Hallway - Hallway 2 Loading... Entry Loading... Booths Loading... Qu…" at bounding box center [621, 480] width 1243 height 878
drag, startPoint x: 961, startPoint y: 635, endPoint x: 596, endPoint y: 634, distance: 365.3
click at [617, 634] on div "Loading... Hallway - Hallway 2 Loading... Entry Loading... Booths Loading... Qu…" at bounding box center [621, 480] width 1243 height 878
click at [641, 589] on icon at bounding box center [619, 602] width 43 height 43
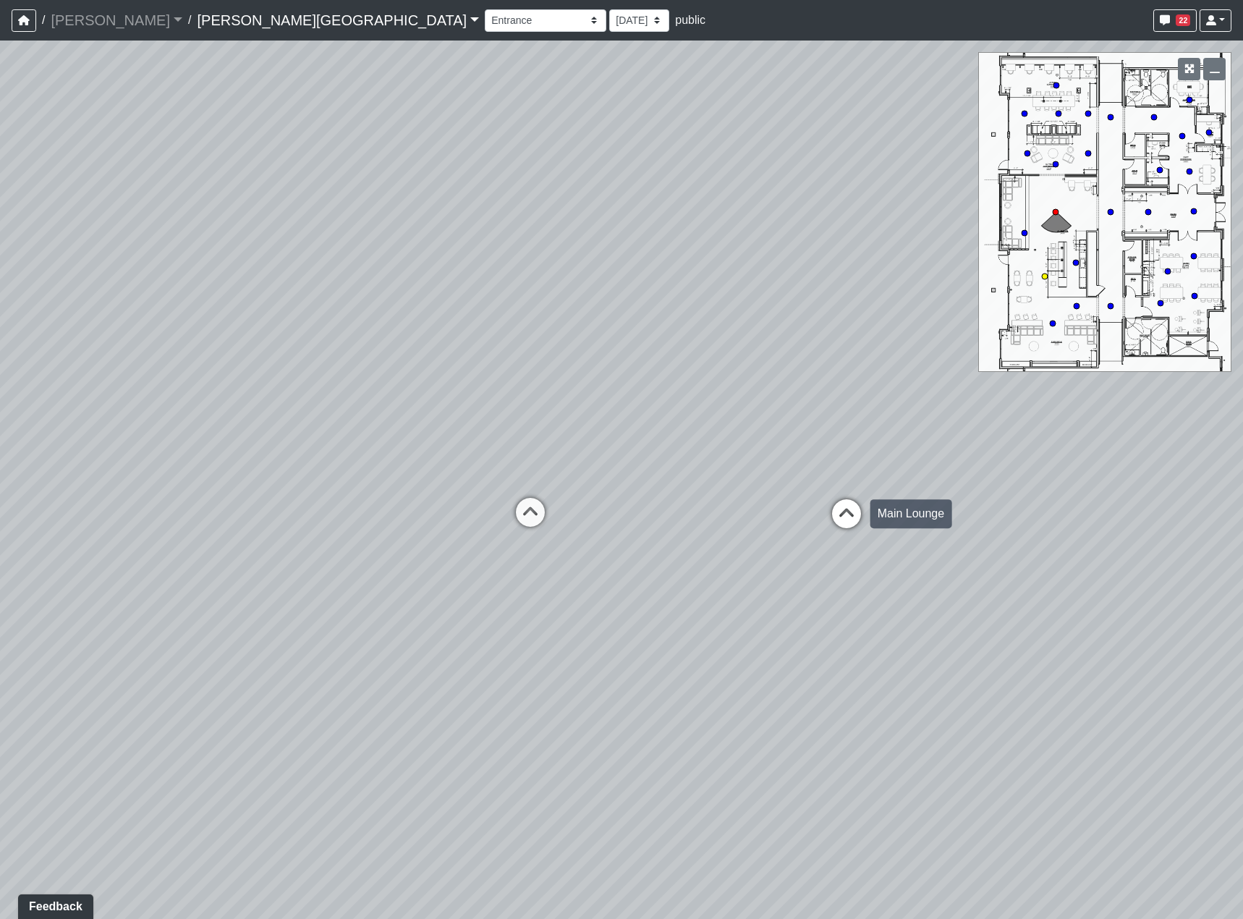
click at [843, 519] on icon at bounding box center [846, 520] width 43 height 43
drag, startPoint x: 632, startPoint y: 483, endPoint x: 979, endPoint y: 504, distance: 347.8
click at [955, 498] on div "Loading... Hallway - Hallway 2 Loading... Entry Loading... Booths Loading... Qu…" at bounding box center [621, 480] width 1243 height 878
drag, startPoint x: 624, startPoint y: 514, endPoint x: 634, endPoint y: 534, distance: 22.0
click at [639, 534] on div "Loading... Hallway - Hallway 2 Loading... Entry Loading... Booths Loading... Qu…" at bounding box center [621, 480] width 1243 height 878
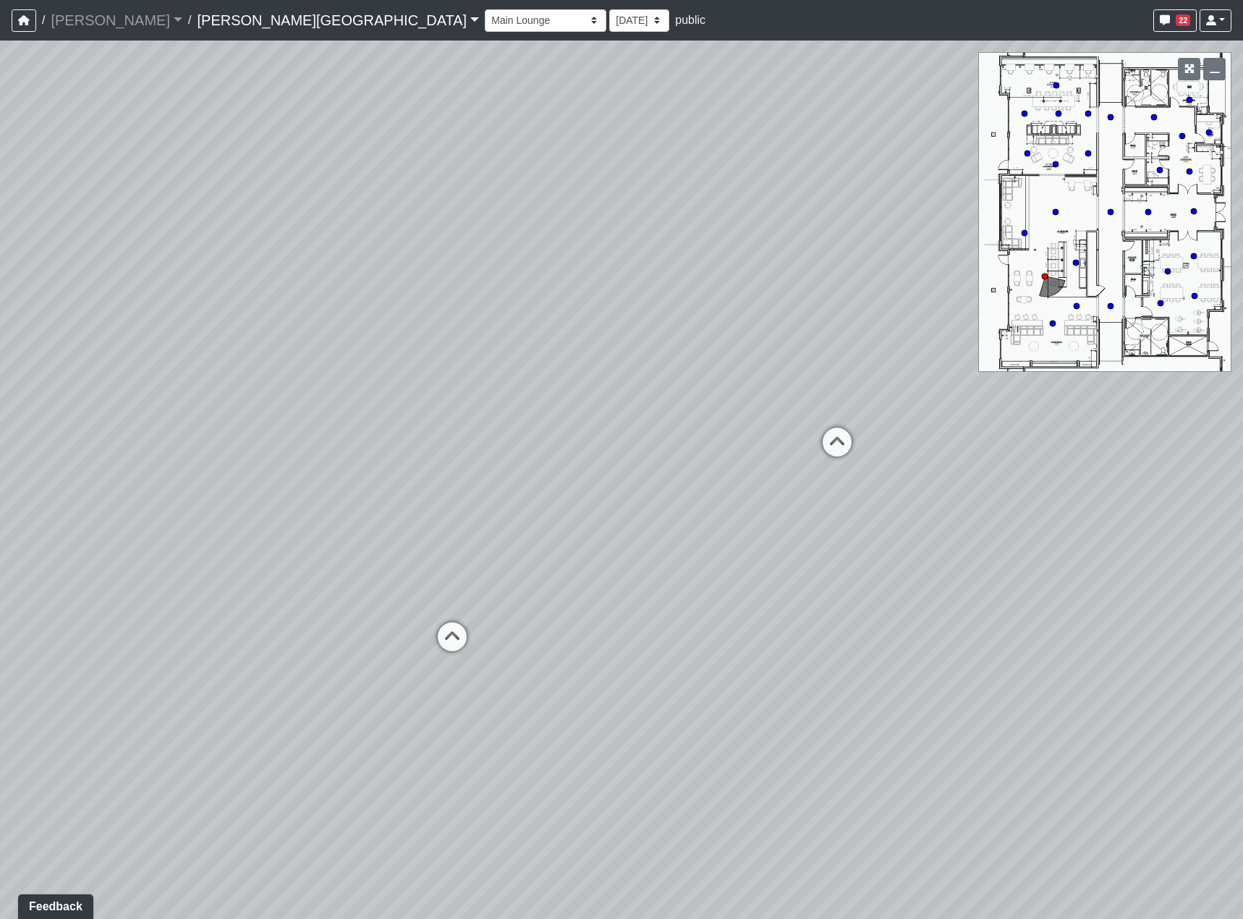
drag, startPoint x: 776, startPoint y: 535, endPoint x: 407, endPoint y: 549, distance: 369.2
click at [427, 548] on div "Loading... Hallway - Hallway 2 Loading... Entry Loading... Booths Loading... Qu…" at bounding box center [621, 480] width 1243 height 878
drag, startPoint x: 905, startPoint y: 560, endPoint x: 502, endPoint y: 543, distance: 403.3
click at [260, 545] on div "Loading... Hallway - Hallway 2 Loading... Entry Loading... Booths Loading... Qu…" at bounding box center [621, 480] width 1243 height 878
click at [696, 544] on div "Loading... Hallway - Hallway 2 Loading... Entry Loading... Booths Loading... Qu…" at bounding box center [621, 480] width 1243 height 878
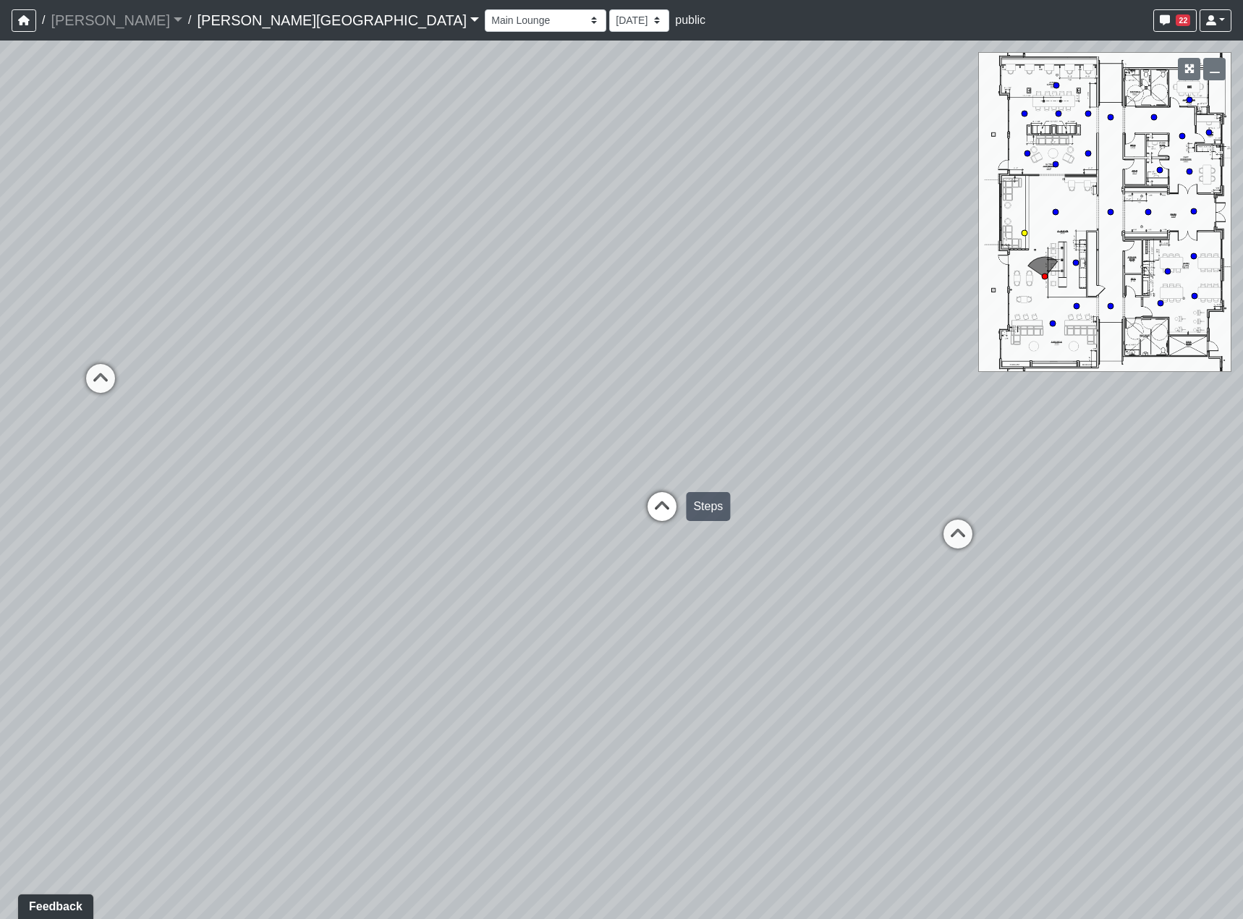
click at [678, 506] on icon at bounding box center [661, 513] width 43 height 43
drag, startPoint x: 936, startPoint y: 561, endPoint x: 564, endPoint y: 563, distance: 371.8
click at [564, 563] on div "Loading... Hallway - Hallway 2 Loading... Entry Loading... Booths Loading... Qu…" at bounding box center [621, 480] width 1243 height 878
drag, startPoint x: 841, startPoint y: 561, endPoint x: 717, endPoint y: 579, distance: 125.8
click at [717, 579] on div "Loading... Hallway - Hallway 2 Loading... Entry Loading... Booths Loading... Qu…" at bounding box center [621, 480] width 1243 height 878
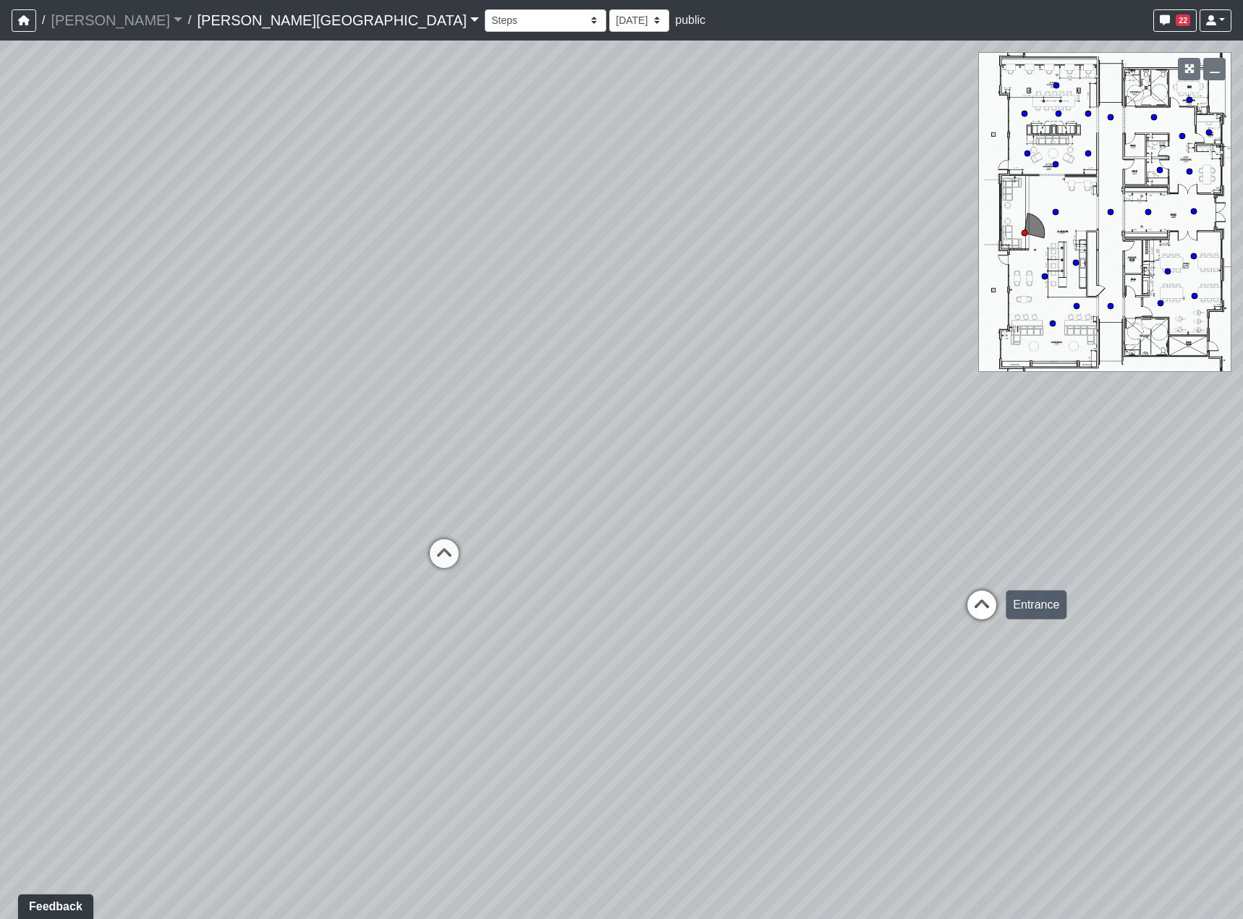
click at [961, 595] on icon at bounding box center [981, 611] width 43 height 43
click at [1008, 603] on div "Loading... Hallway - Hallway 2 Loading... Entry Loading... Booths Loading... Qu…" at bounding box center [621, 480] width 1243 height 878
click at [1036, 622] on icon at bounding box center [1032, 631] width 43 height 43
click at [989, 653] on div "Loading... Entry - Booths" at bounding box center [982, 672] width 43 height 43
drag, startPoint x: 623, startPoint y: 535, endPoint x: 844, endPoint y: 562, distance: 223.0
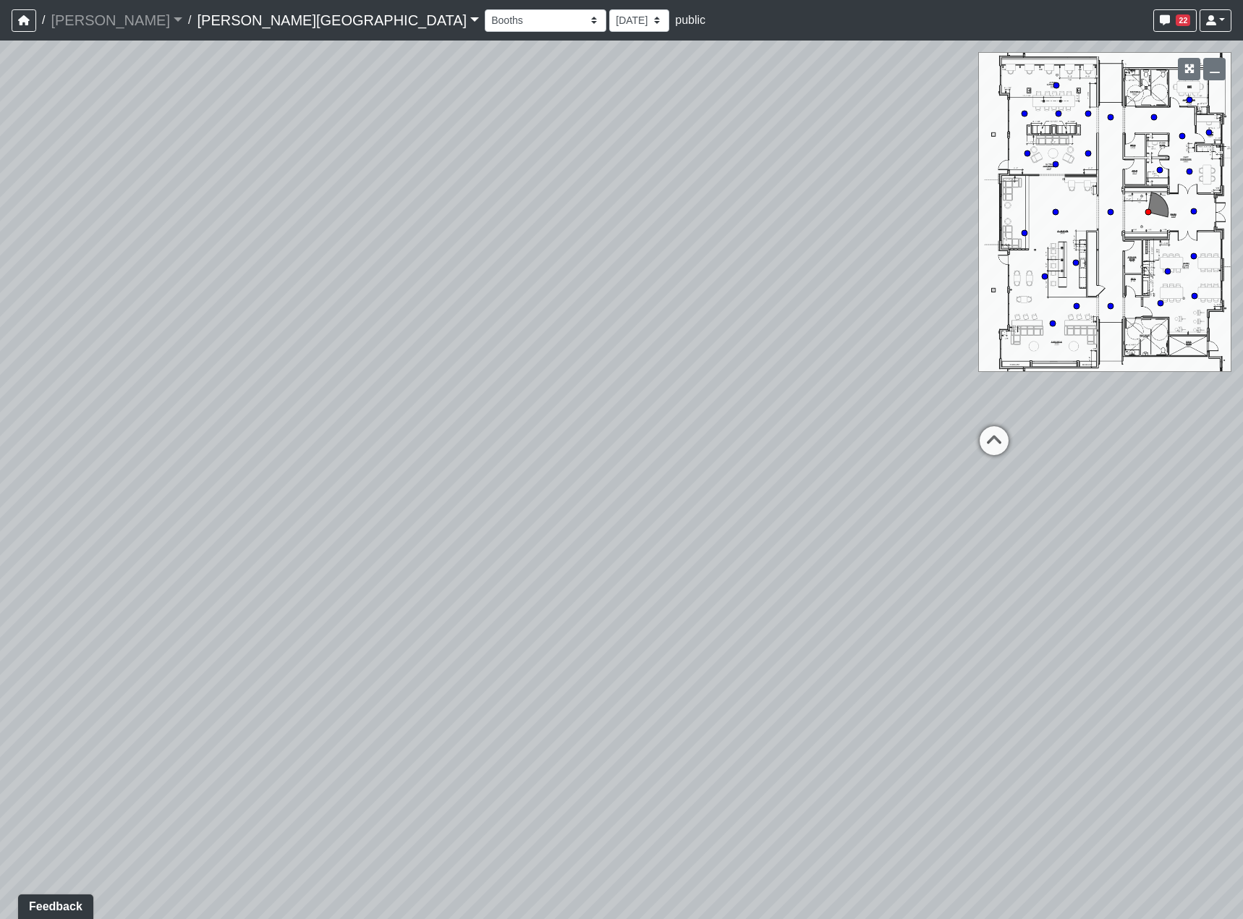
click at [841, 561] on div "Loading... Hallway - Hallway 2 Loading... Entry Loading... Booths Loading... Qu…" at bounding box center [621, 480] width 1243 height 878
drag, startPoint x: 655, startPoint y: 527, endPoint x: 252, endPoint y: 459, distance: 408.0
click at [271, 459] on div "Loading... Hallway - Hallway 2 Loading... Entry Loading... Booths Loading... Qu…" at bounding box center [621, 480] width 1243 height 878
click at [527, 339] on icon at bounding box center [535, 346] width 43 height 43
drag, startPoint x: 431, startPoint y: 473, endPoint x: 728, endPoint y: 477, distance: 297.3
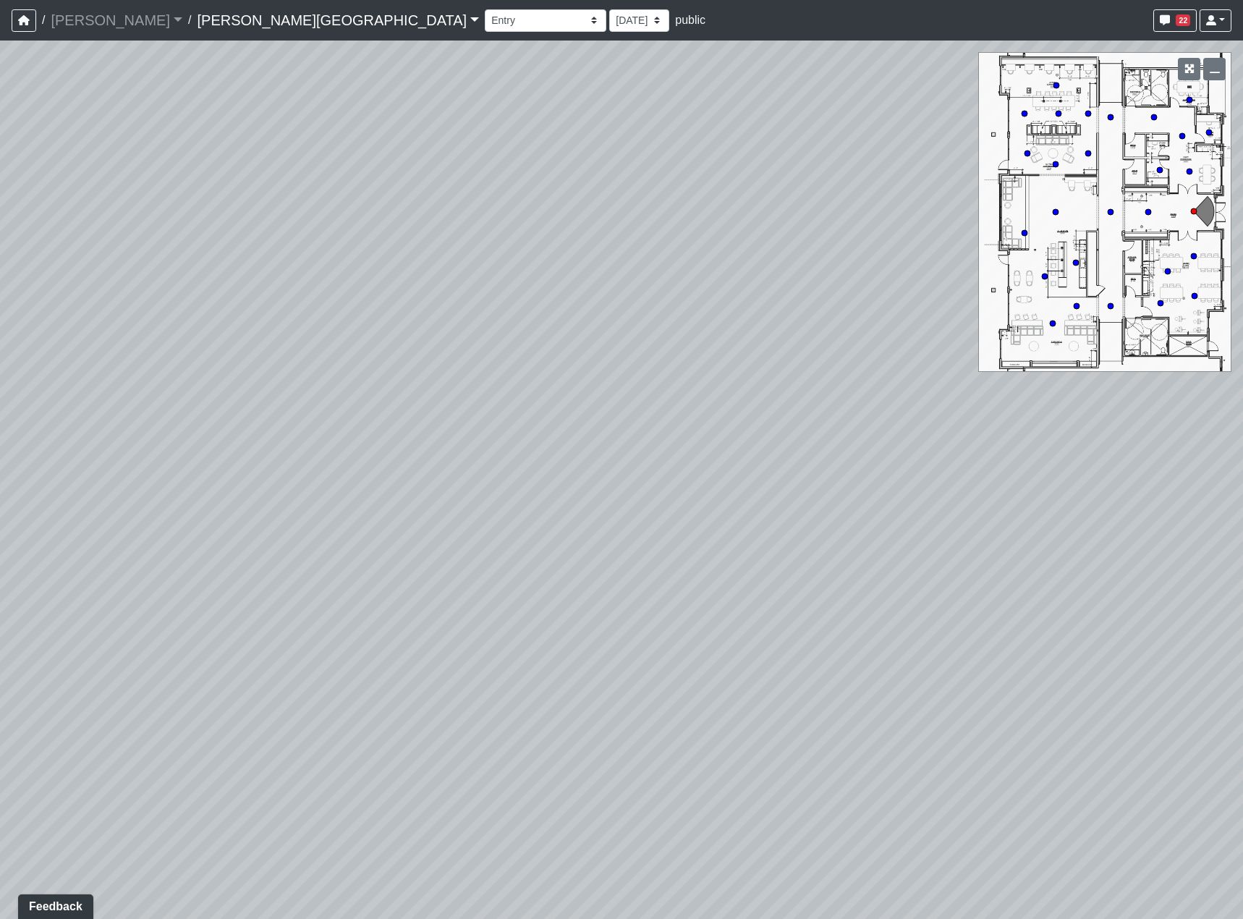
click at [874, 486] on div "Loading... Hallway - Hallway 2 Loading... Entry Loading... Booths Loading... Qu…" at bounding box center [621, 480] width 1243 height 878
drag, startPoint x: 620, startPoint y: 497, endPoint x: 664, endPoint y: 517, distance: 48.6
click at [663, 516] on div "Loading... Hallway - Hallway 2 Loading... Entry Loading... Booths Loading... Qu…" at bounding box center [621, 480] width 1243 height 878
click at [713, 597] on icon at bounding box center [707, 590] width 43 height 43
drag, startPoint x: 1069, startPoint y: 668, endPoint x: 707, endPoint y: 624, distance: 365.1
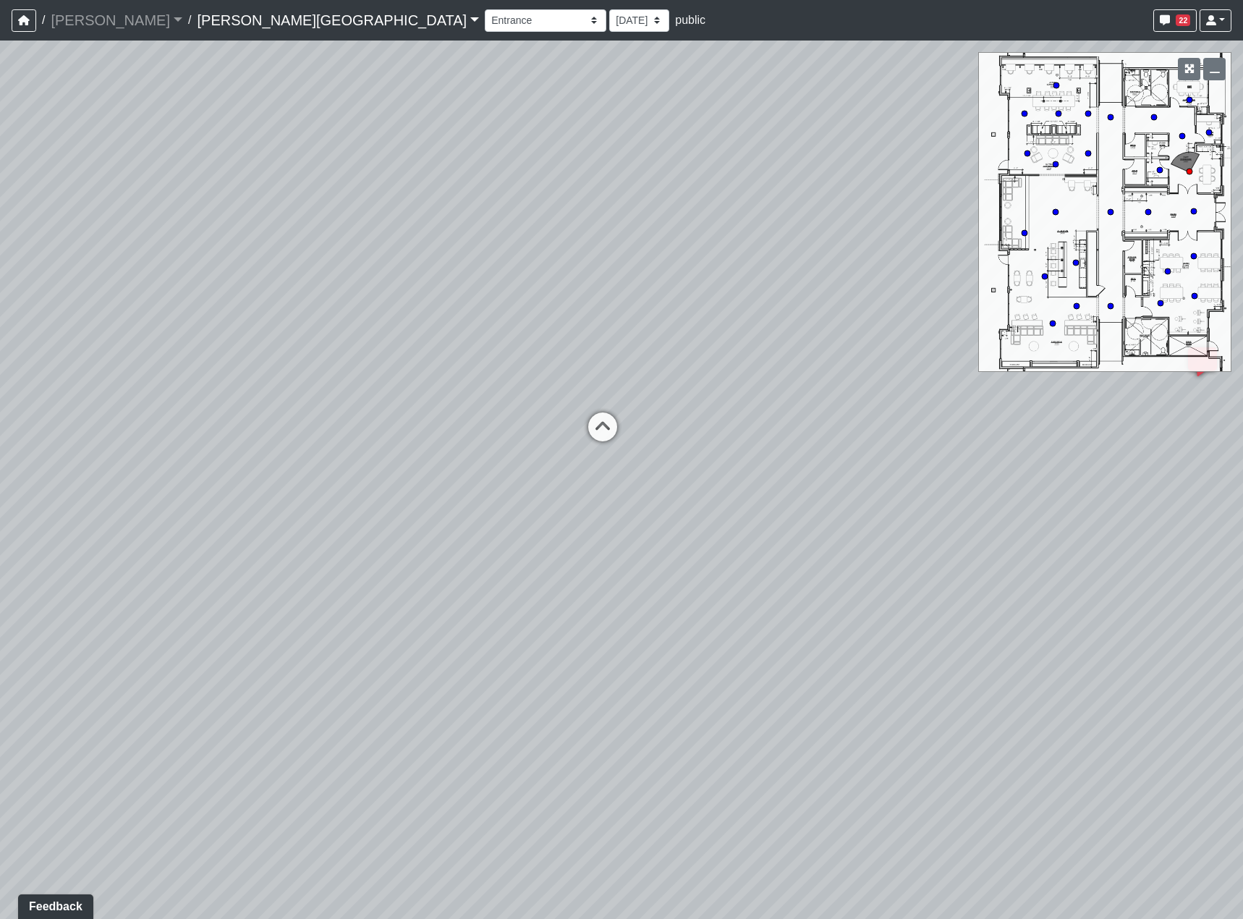
click at [723, 624] on div "Loading... Hallway - Hallway 2 Loading... Entry Loading... Booths Loading... Qu…" at bounding box center [621, 480] width 1243 height 878
drag, startPoint x: 740, startPoint y: 596, endPoint x: 1025, endPoint y: 760, distance: 328.6
click at [1073, 774] on div "Loading... Hallway - Hallway 2 Loading... Entry Loading... Booths Loading... Qu…" at bounding box center [621, 480] width 1243 height 878
drag, startPoint x: 315, startPoint y: 576, endPoint x: 602, endPoint y: 504, distance: 295.3
click at [716, 506] on div "Loading... Hallway - Hallway 2 Loading... Entry Loading... Booths Loading... Qu…" at bounding box center [621, 480] width 1243 height 878
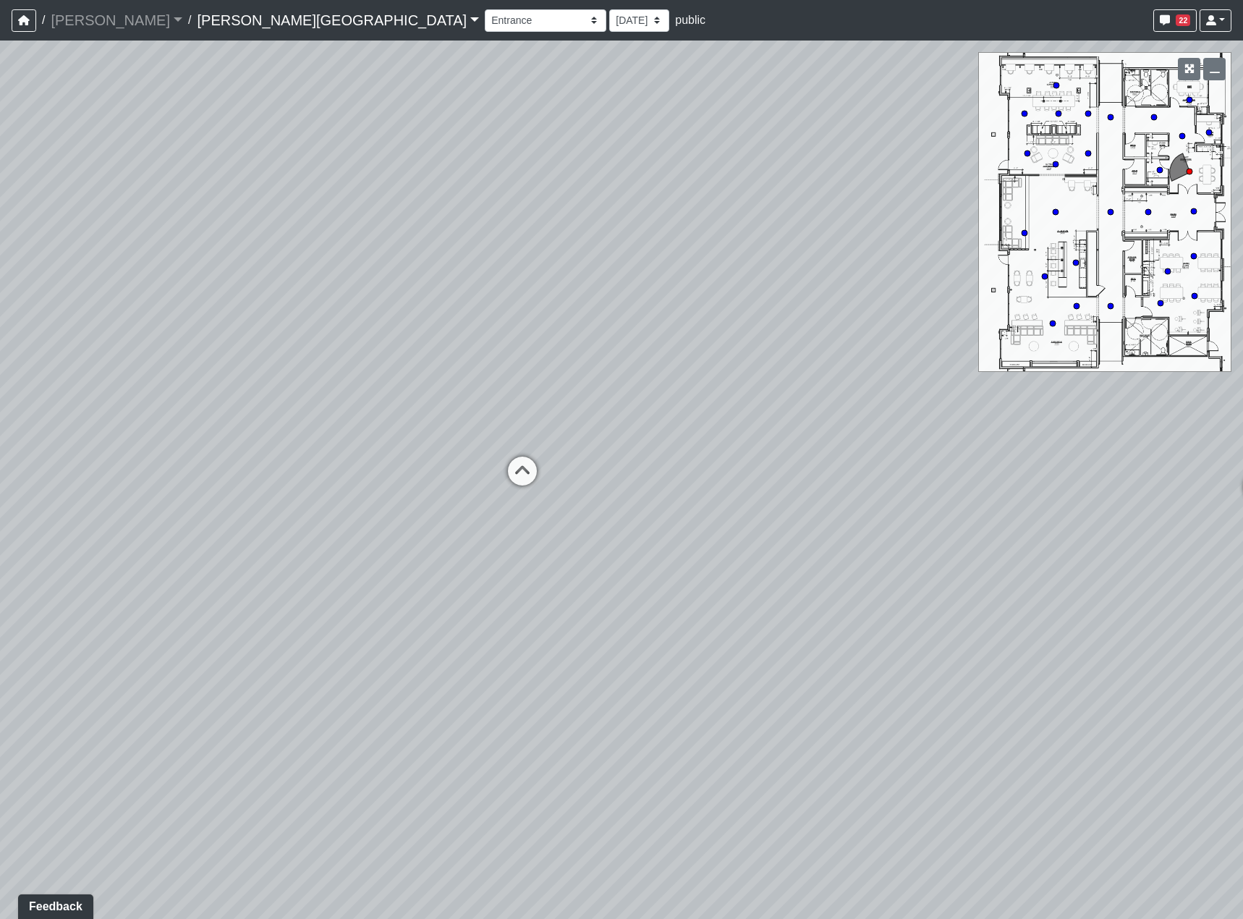
drag, startPoint x: 525, startPoint y: 537, endPoint x: 184, endPoint y: 478, distance: 345.7
click at [176, 481] on div "Loading... Hallway - Hallway 2 Loading... Entry Loading... Booths Loading... Qu…" at bounding box center [621, 480] width 1243 height 878
click at [443, 482] on icon at bounding box center [451, 478] width 43 height 43
click at [590, 493] on icon at bounding box center [582, 496] width 43 height 43
drag, startPoint x: 961, startPoint y: 592, endPoint x: -61, endPoint y: 440, distance: 1033.3
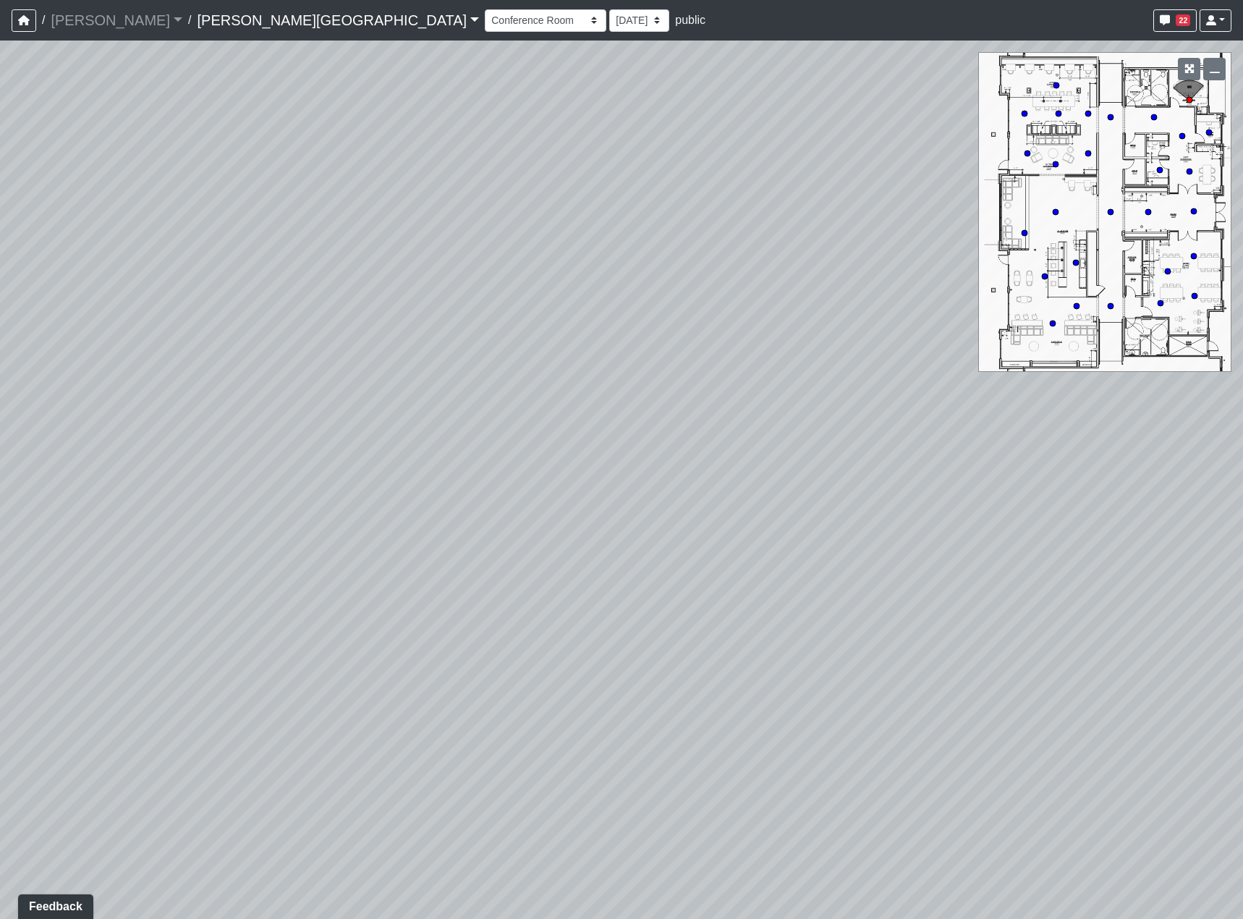
click at [0, 440] on html "/ [PERSON_NAME] Loading... / [PERSON_NAME][GEOGRAPHIC_DATA][PERSON_NAME] Loadin…" at bounding box center [621, 459] width 1243 height 919
drag, startPoint x: 635, startPoint y: 499, endPoint x: 330, endPoint y: 613, distance: 325.7
click at [331, 612] on div "Loading... Hallway - Hallway 2 Loading... Entry Loading... Booths Loading... Qu…" at bounding box center [621, 480] width 1243 height 878
drag, startPoint x: 665, startPoint y: 516, endPoint x: 521, endPoint y: 474, distance: 150.6
click at [456, 518] on div "Loading... Hallway - Hallway 2 Loading... Entry Loading... Booths Loading... Qu…" at bounding box center [621, 480] width 1243 height 878
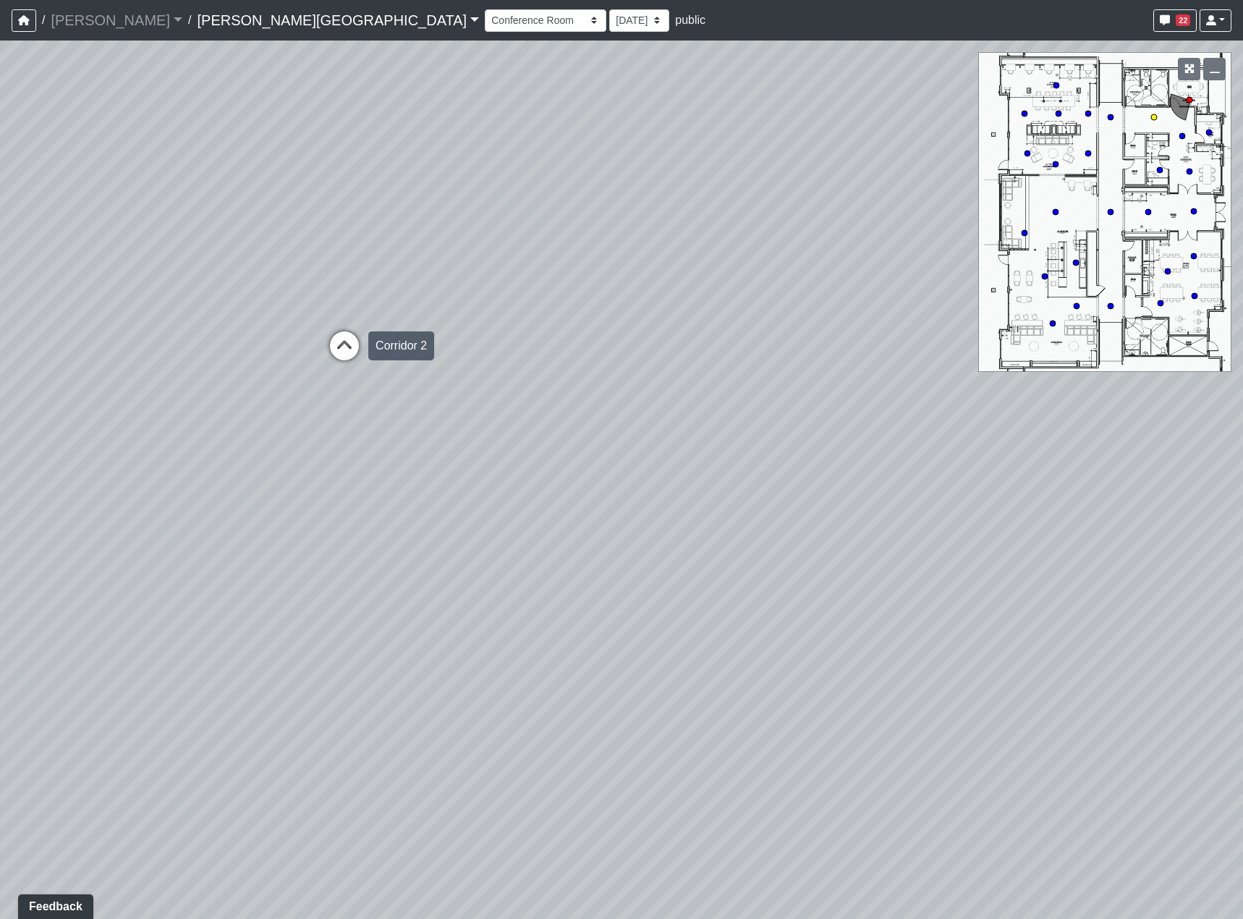
click at [339, 344] on icon at bounding box center [344, 352] width 43 height 43
select select "cDKAUJbUB4qtkxigUcJSvR"
drag, startPoint x: 451, startPoint y: 479, endPoint x: 728, endPoint y: 492, distance: 276.6
click at [726, 491] on div "Loading... Hallway - Hallway 2 Loading... Entry Loading... Booths Loading... Qu…" at bounding box center [621, 480] width 1243 height 878
drag, startPoint x: 317, startPoint y: 437, endPoint x: 243, endPoint y: 603, distance: 181.3
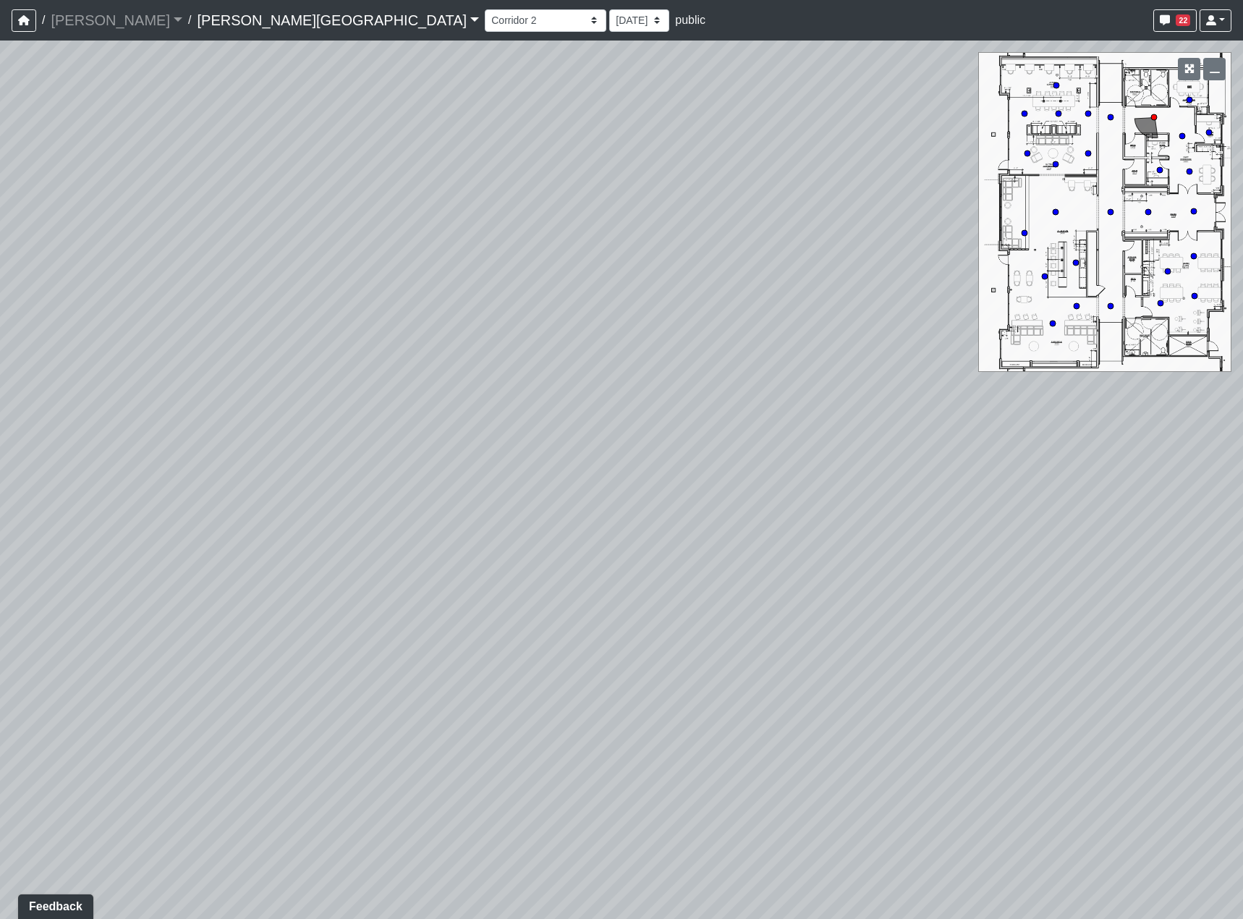
click at [243, 603] on div "Loading... Hallway - Hallway 2 Loading... Entry Loading... Booths Loading... Qu…" at bounding box center [621, 480] width 1243 height 878
click at [609, 14] on select "[DATE] [DATE] [DATE] [DATE] [DATE] [DATE] [DATE] [DATE] [DATE] [DATE] [DATE] [D…" at bounding box center [639, 20] width 60 height 22
select select "wzoWVqM2G5FFRq7aL6KUid"
click at [609, 9] on select "[DATE] [DATE] [DATE] [DATE] [DATE] [DATE] [DATE] [DATE] [DATE] [DATE] [DATE] [D…" at bounding box center [639, 20] width 60 height 22
select select "cDKAUJbUB4qtkxigUcJSvR"
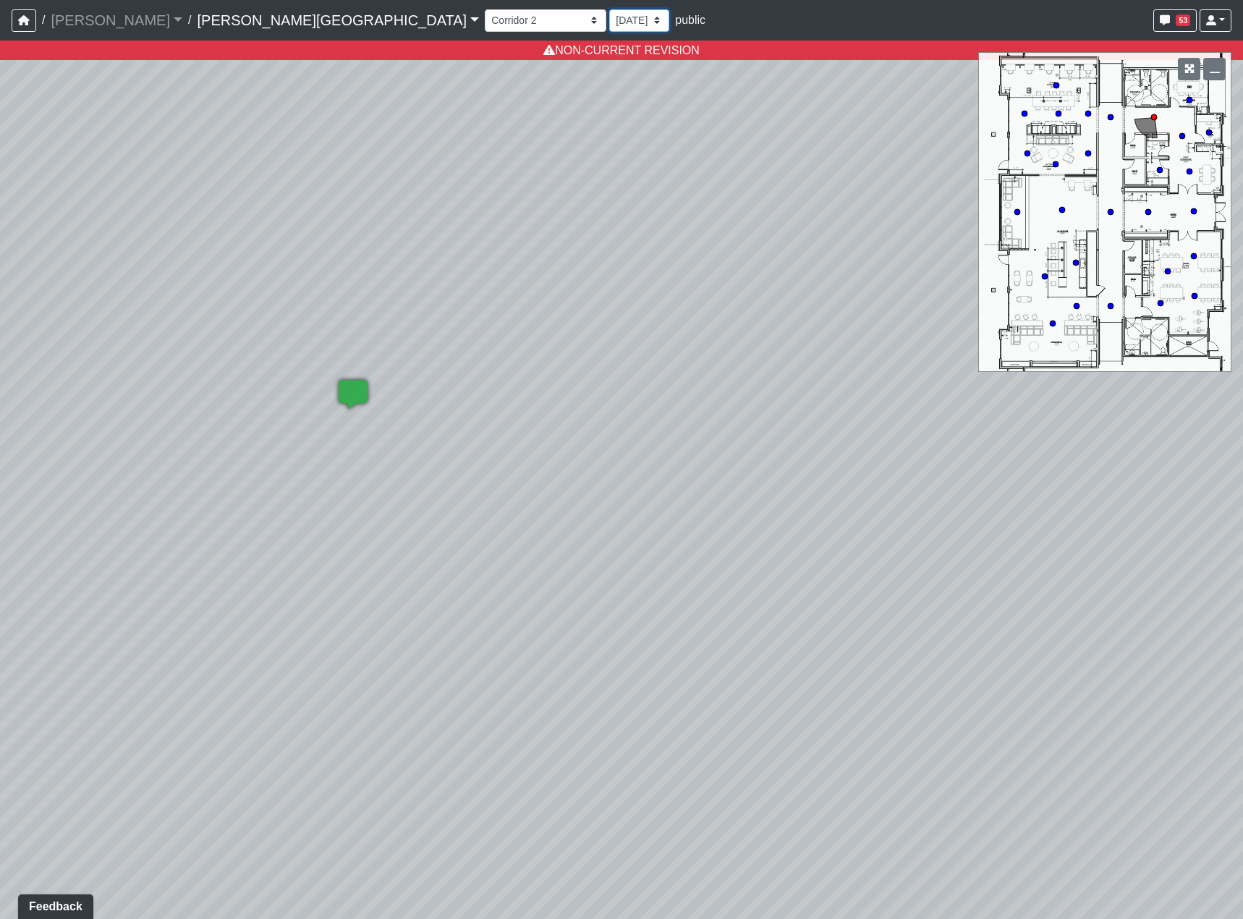
click at [609, 30] on select "[DATE] [DATE] [DATE] [DATE] [DATE] [DATE] [DATE] [DATE] [DATE] [DATE] [DATE] [D…" at bounding box center [639, 20] width 60 height 22
select select "8f1oBR6JE6ATm6Xh8T7m1r"
click at [609, 9] on select "[DATE] [DATE] [DATE] [DATE] [DATE] [DATE] [DATE] [DATE] [DATE] [DATE] [DATE] [D…" at bounding box center [639, 20] width 60 height 22
select select "cDKAUJbUB4qtkxigUcJSvR"
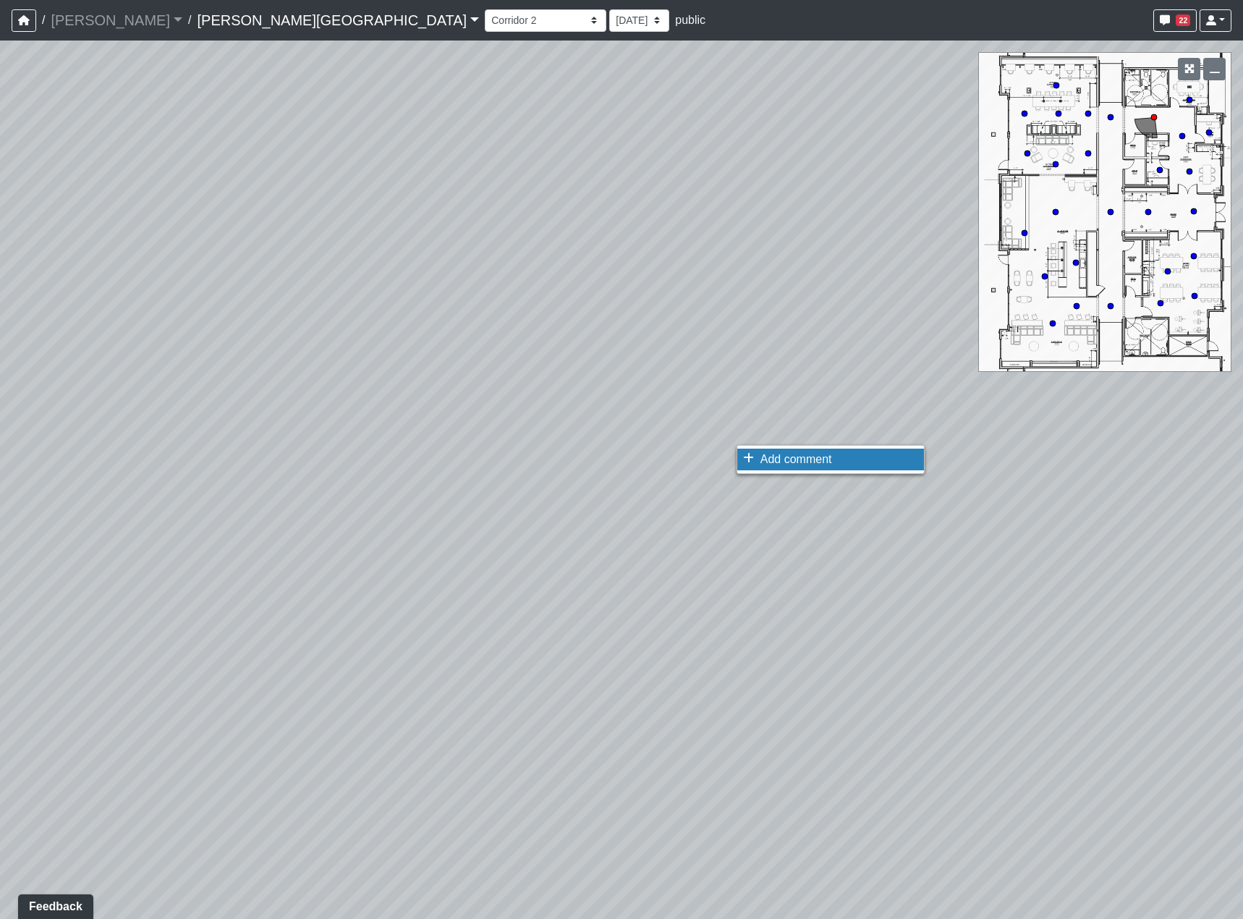
click at [768, 463] on span "Add comment" at bounding box center [796, 459] width 72 height 12
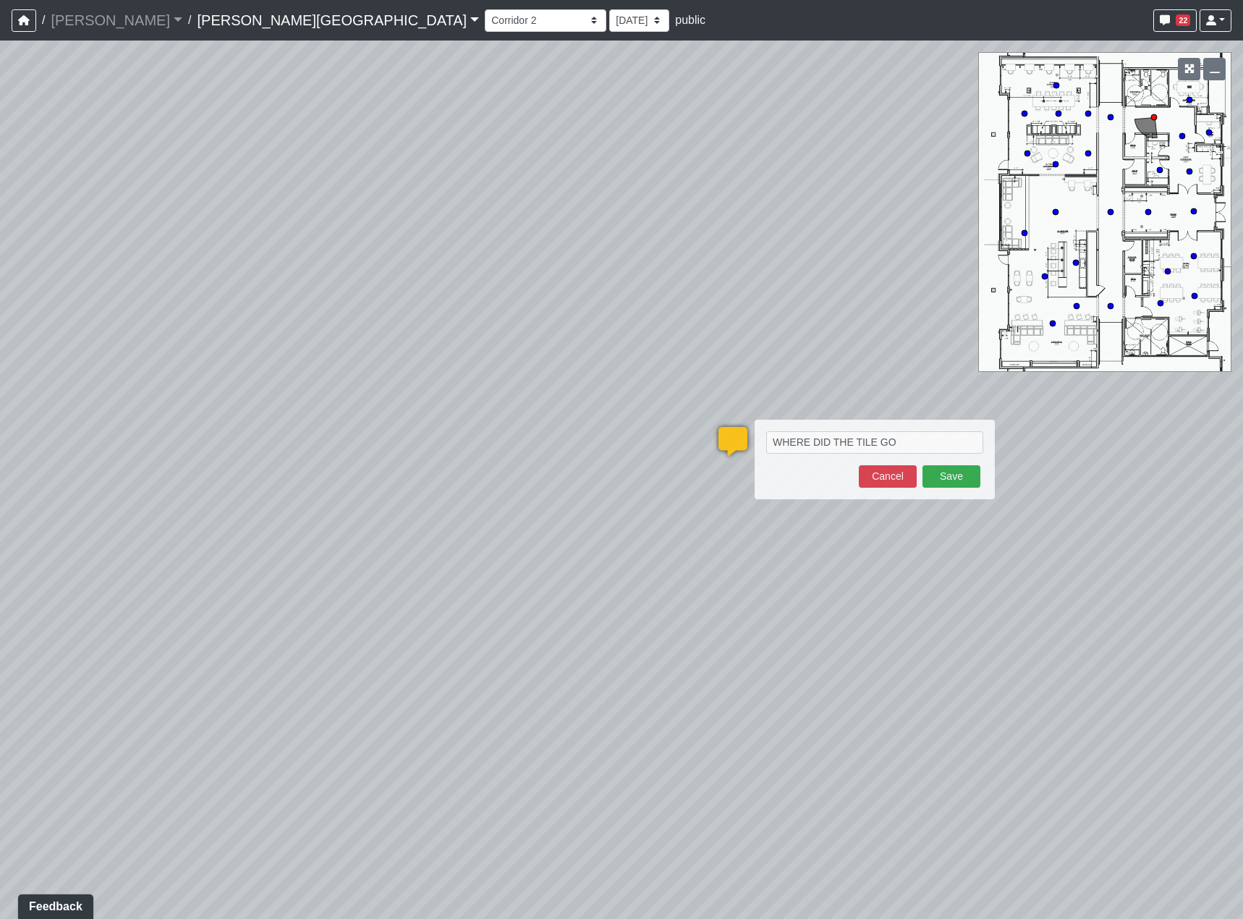
type textarea "WHERE DID THE TILE GO?"
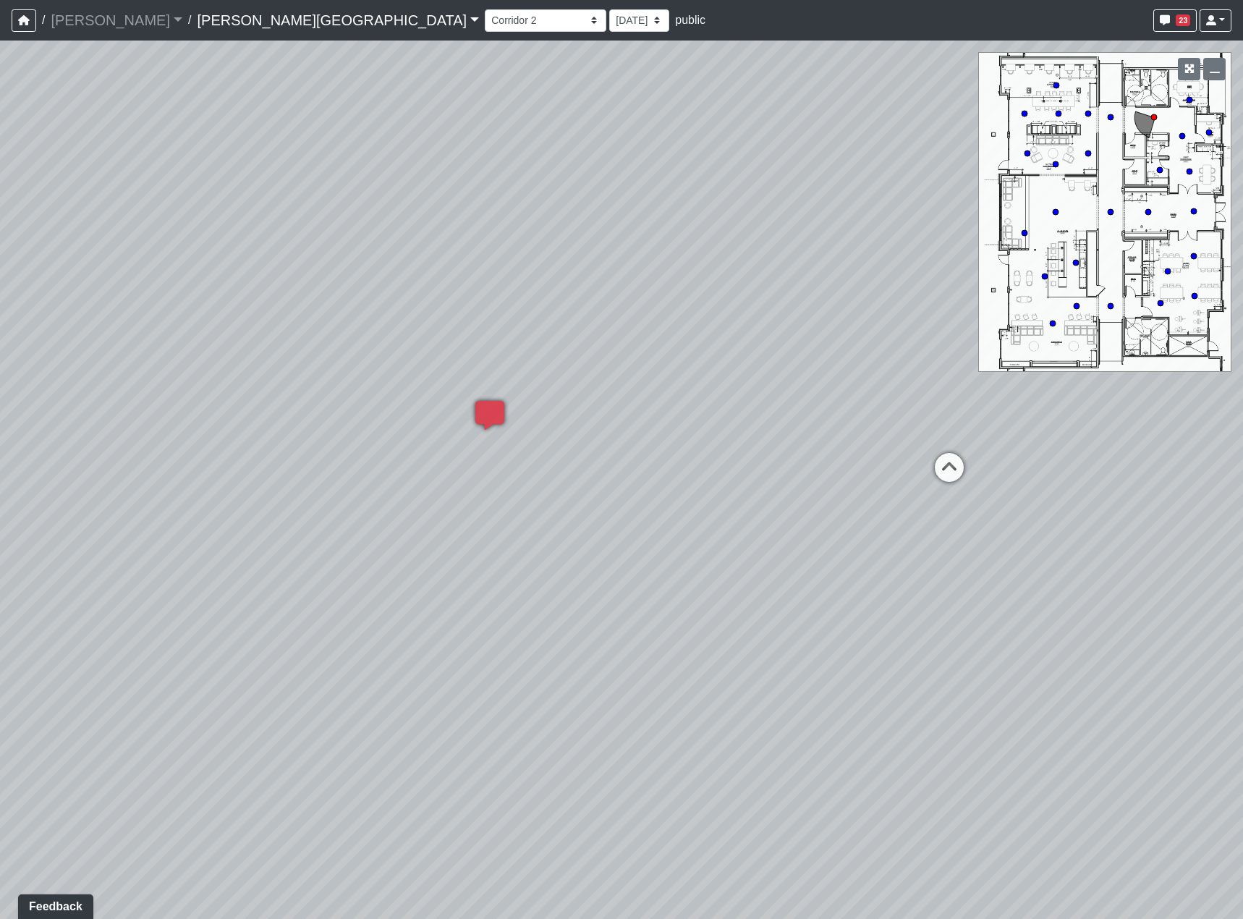
drag, startPoint x: 831, startPoint y: 447, endPoint x: 513, endPoint y: 415, distance: 319.9
click at [513, 415] on div "Loading... Hallway - Hallway 2 Loading... Entry Loading... Booths Loading... Qu…" at bounding box center [621, 480] width 1243 height 878
drag, startPoint x: 854, startPoint y: 507, endPoint x: 1116, endPoint y: 424, distance: 274.8
click at [1078, 413] on div "Loading... Hallway - Hallway 2 Loading... Entry Loading... Booths Loading... Qu…" at bounding box center [621, 480] width 1243 height 878
drag, startPoint x: 513, startPoint y: 552, endPoint x: 876, endPoint y: 559, distance: 363.2
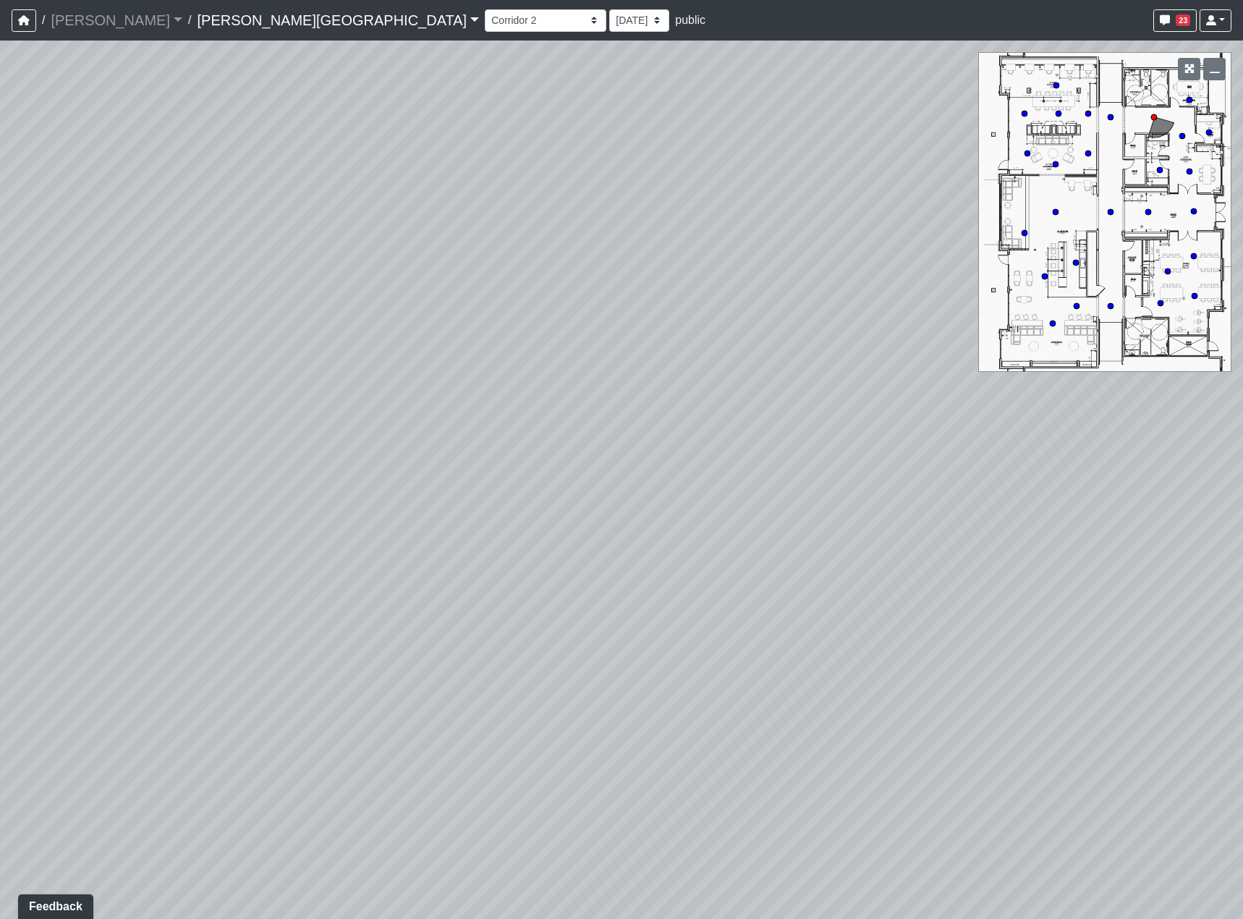
click at [841, 548] on div "Loading... Hallway - Hallway 2 Loading... Entry Loading... Booths Loading... Qu…" at bounding box center [621, 480] width 1243 height 878
drag, startPoint x: 756, startPoint y: 550, endPoint x: 833, endPoint y: 466, distance: 114.2
click at [748, 511] on div "Loading... Hallway - Hallway 2 Loading... Entry Loading... Booths Loading... Qu…" at bounding box center [621, 480] width 1243 height 878
click at [976, 462] on icon at bounding box center [961, 481] width 43 height 43
drag, startPoint x: 916, startPoint y: 546, endPoint x: 494, endPoint y: 468, distance: 428.9
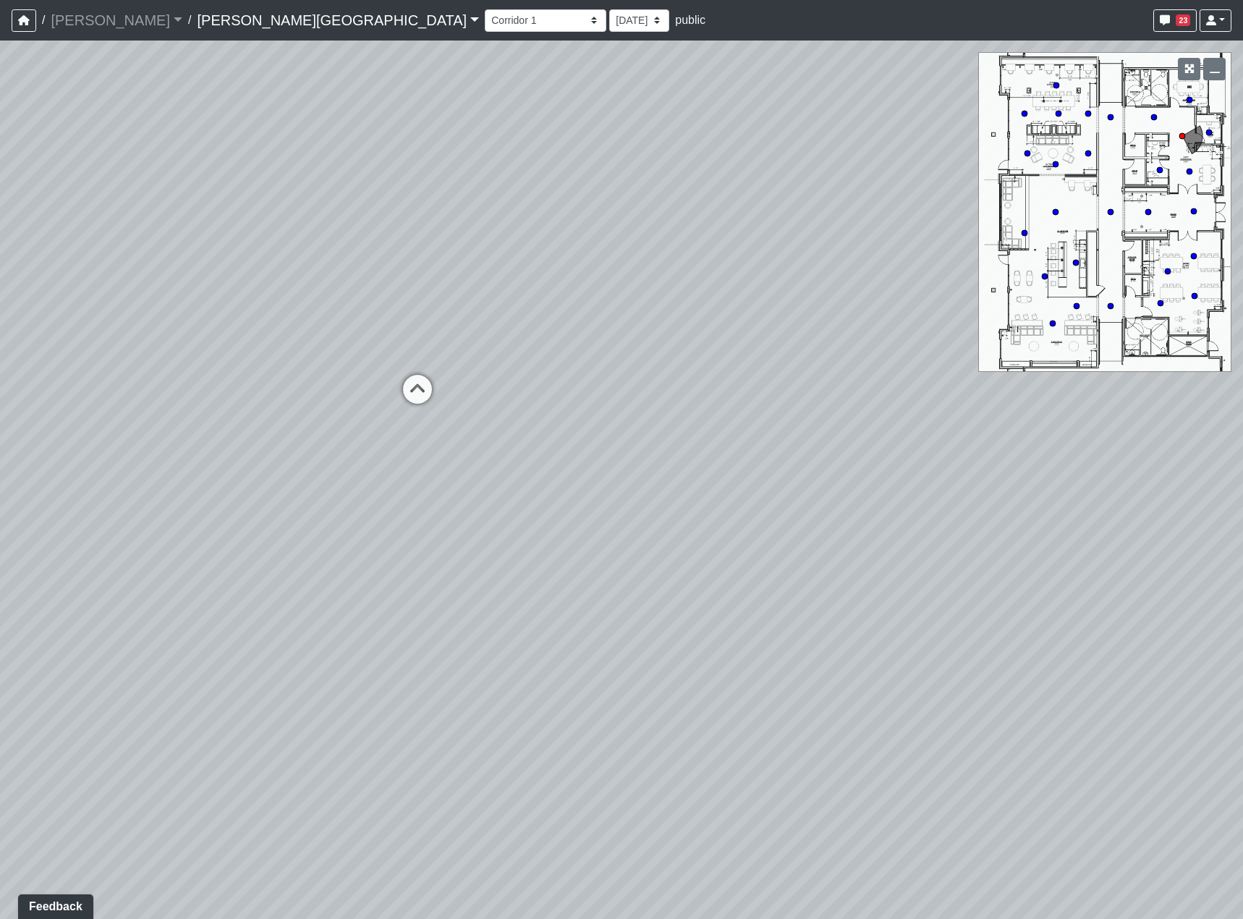
click at [514, 482] on div "Loading... Hallway - Hallway 2 Loading... Entry Loading... Booths Loading... Qu…" at bounding box center [621, 480] width 1243 height 878
drag, startPoint x: 715, startPoint y: 460, endPoint x: 584, endPoint y: 561, distance: 165.1
click at [692, 600] on div "Loading... Hallway - Hallway 2 Loading... Entry Loading... Booths Loading... Qu…" at bounding box center [621, 480] width 1243 height 878
click at [480, 529] on icon at bounding box center [479, 540] width 43 height 43
select select "udnqoLBp13wZWW3XLCUmeJ"
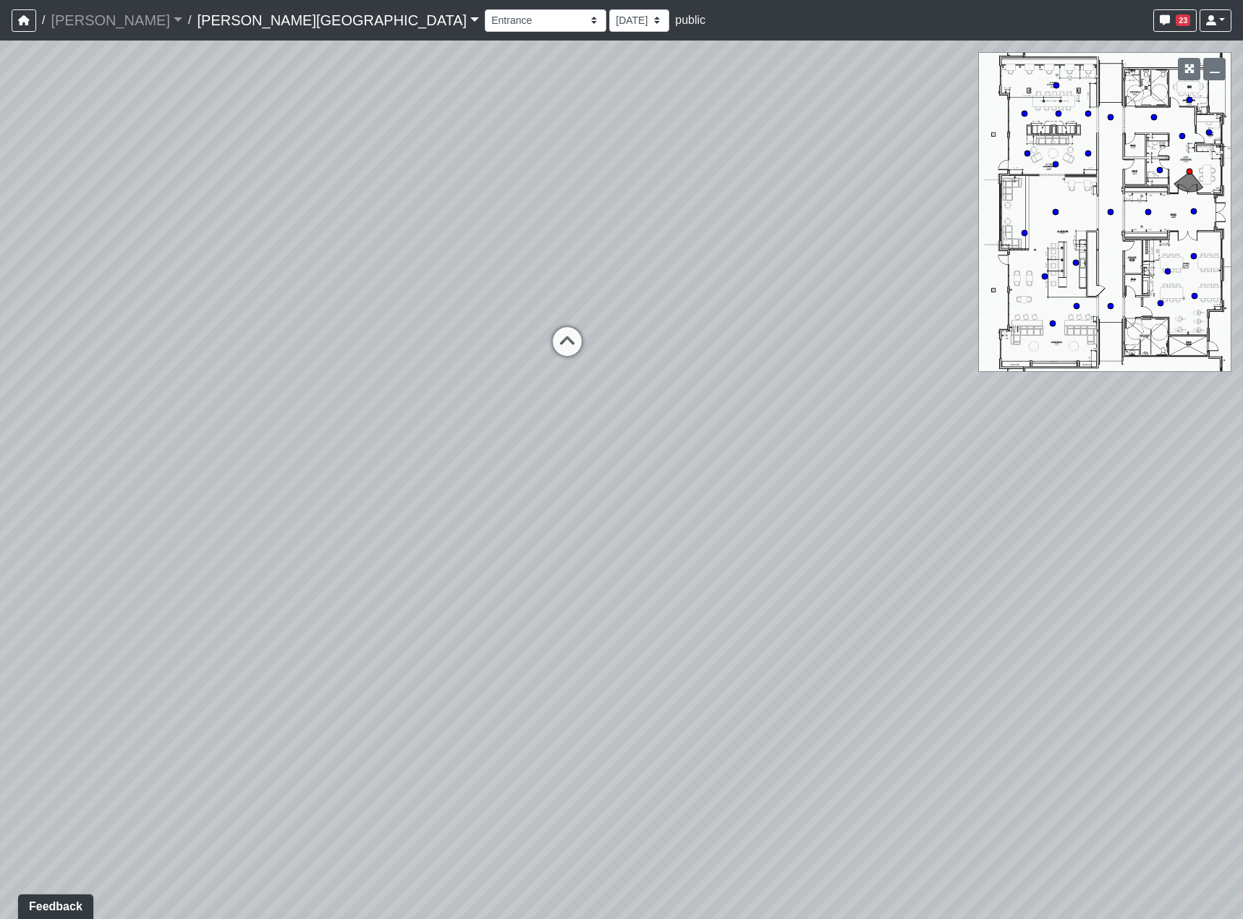
drag
click at [624, 516] on div "Loading... Hallway - Hallway 2 Loading... Entry Loading... Booths Loading... Qu…" at bounding box center [621, 480] width 1243 height 878
click at [35, 561] on div "Loading... Hallway - Hallway 2 Loading... Entry Loading... Booths Loading... Qu…" at bounding box center [621, 480] width 1243 height 878
click at [629, 506] on div "Loading... Hallway - Hallway 2 Loading... Entry Loading... Booths Loading... Qu…" at bounding box center [621, 480] width 1243 height 878
click at [657, 495] on span "Add comment" at bounding box center [690, 496] width 72 height 12
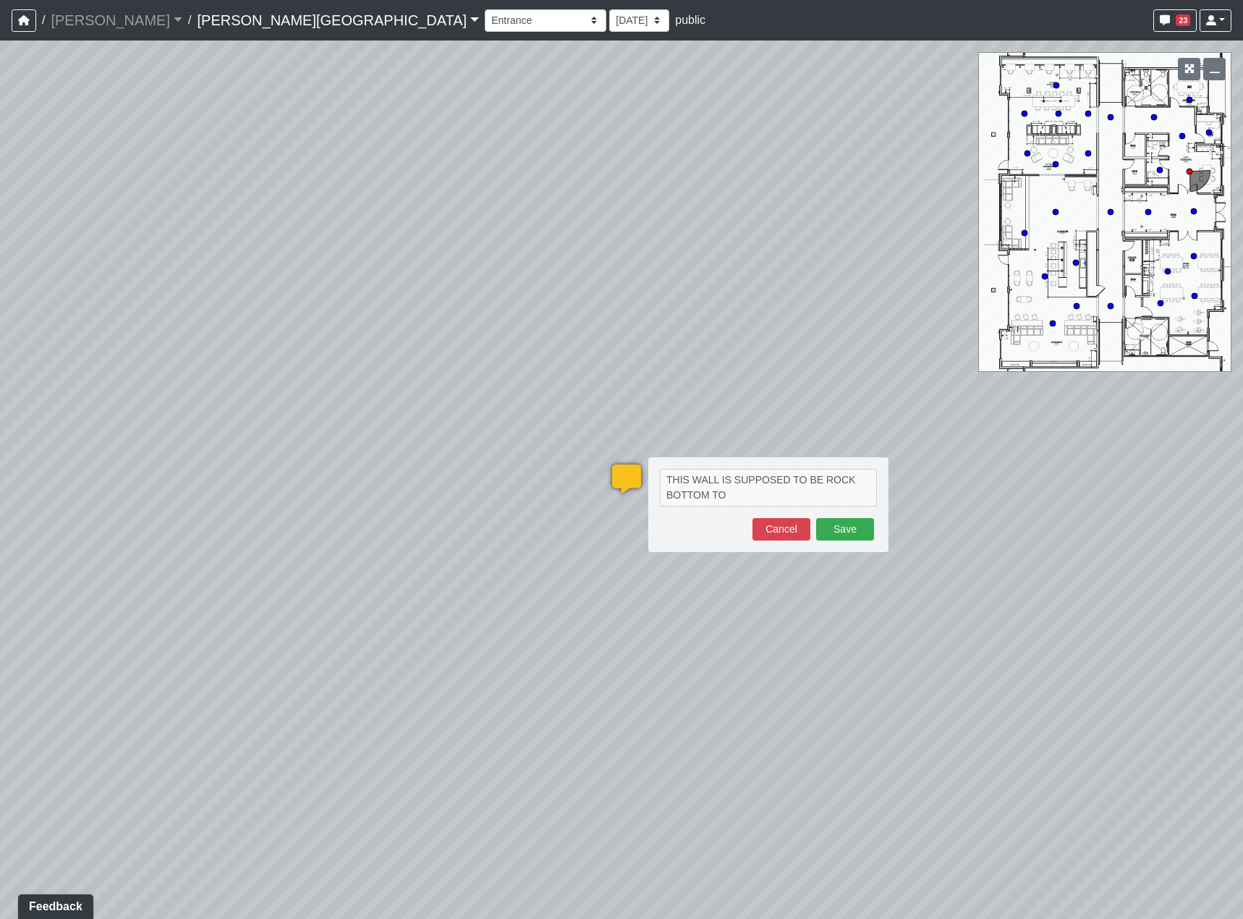
type textarea "THIS WALL IS SUPPOSED TO BE ROCK BOTTOM TOO"
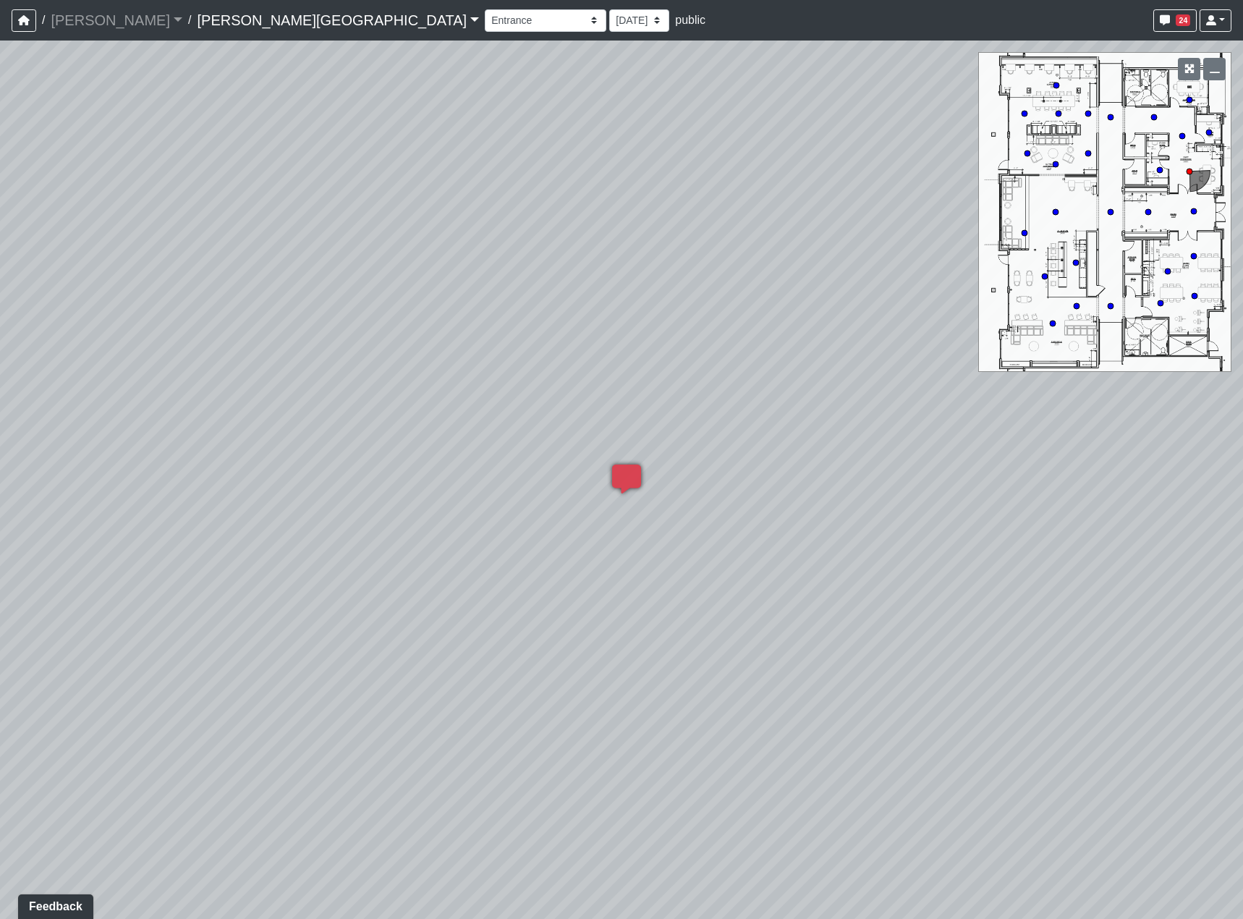
click at [642, 399] on div "Loading... Hallway - Hallway 2 Loading... Entry Loading... Booths Loading... Qu…" at bounding box center [621, 480] width 1243 height 878
click at [901, 471] on icon at bounding box center [910, 467] width 43 height 43
click at [986, 480] on div "Loading... Hallway - Hallway 2 Loading... Entry Loading... Booths Loading... Qu…" at bounding box center [621, 480] width 1243 height 878
click at [1015, 458] on icon at bounding box center [1025, 462] width 43 height 43
click at [532, 496] on div "Loading... Hallway - Hallway 2 Loading... Entry Loading... Booths Loading... Qu…" at bounding box center [621, 480] width 1243 height 878
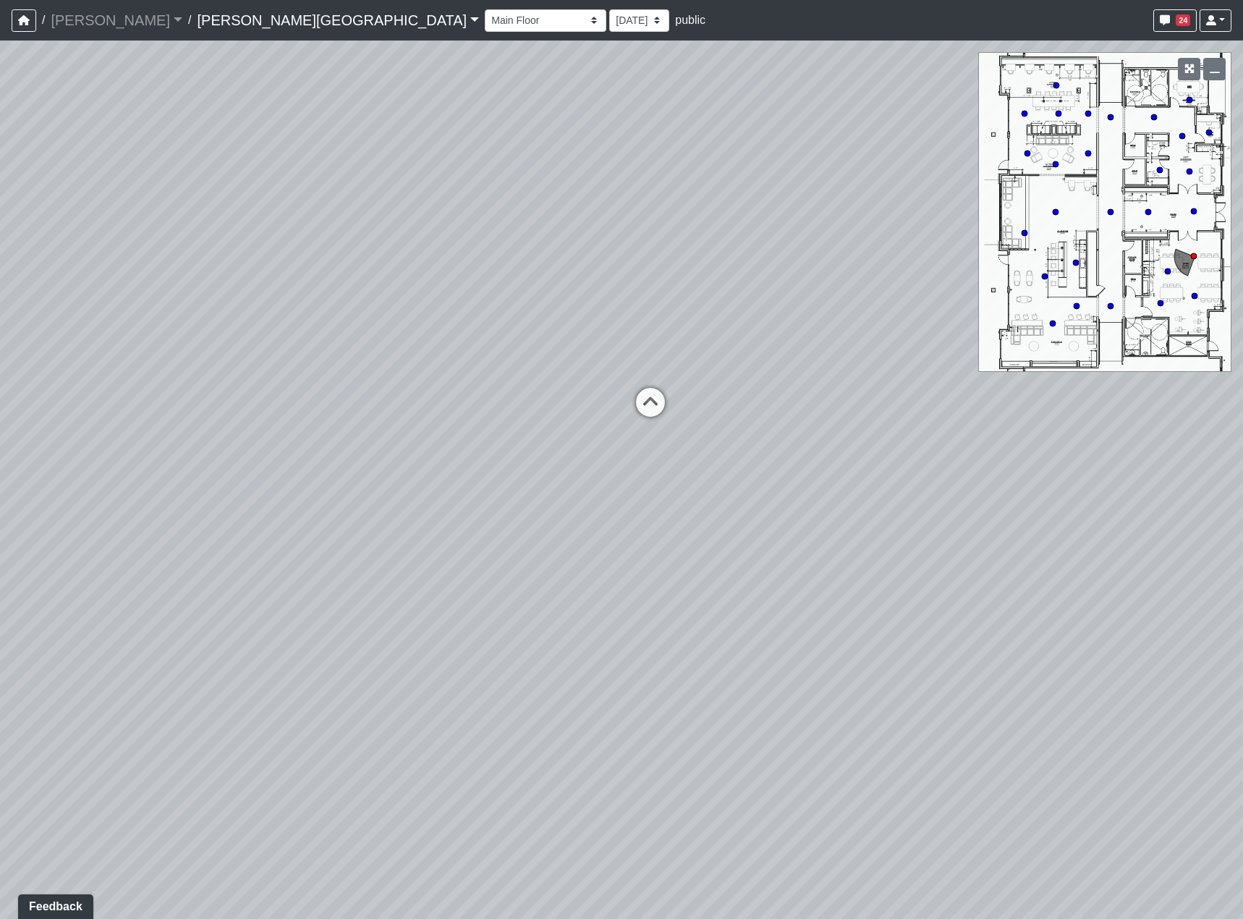
click at [232, 532] on div "Loading... Hallway - Hallway 2 Loading... Entry Loading... Booths Loading... Qu…" at bounding box center [621, 480] width 1243 height 878
click at [710, 611] on div "Loading... Hallway - Hallway 2 Loading... Entry Loading... Booths Loading... Qu…" at bounding box center [621, 480] width 1243 height 878
click at [592, 600] on div "Loading... Hallway - Hallway 2 Loading... Entry Loading... Booths Loading... Qu…" at bounding box center [621, 480] width 1243 height 878
click at [318, 510] on icon at bounding box center [314, 518] width 43 height 43
click at [192, 537] on div "Loading... Hallway - Hallway 2 Loading... Entry Loading... Booths Loading... Qu…" at bounding box center [621, 480] width 1243 height 878
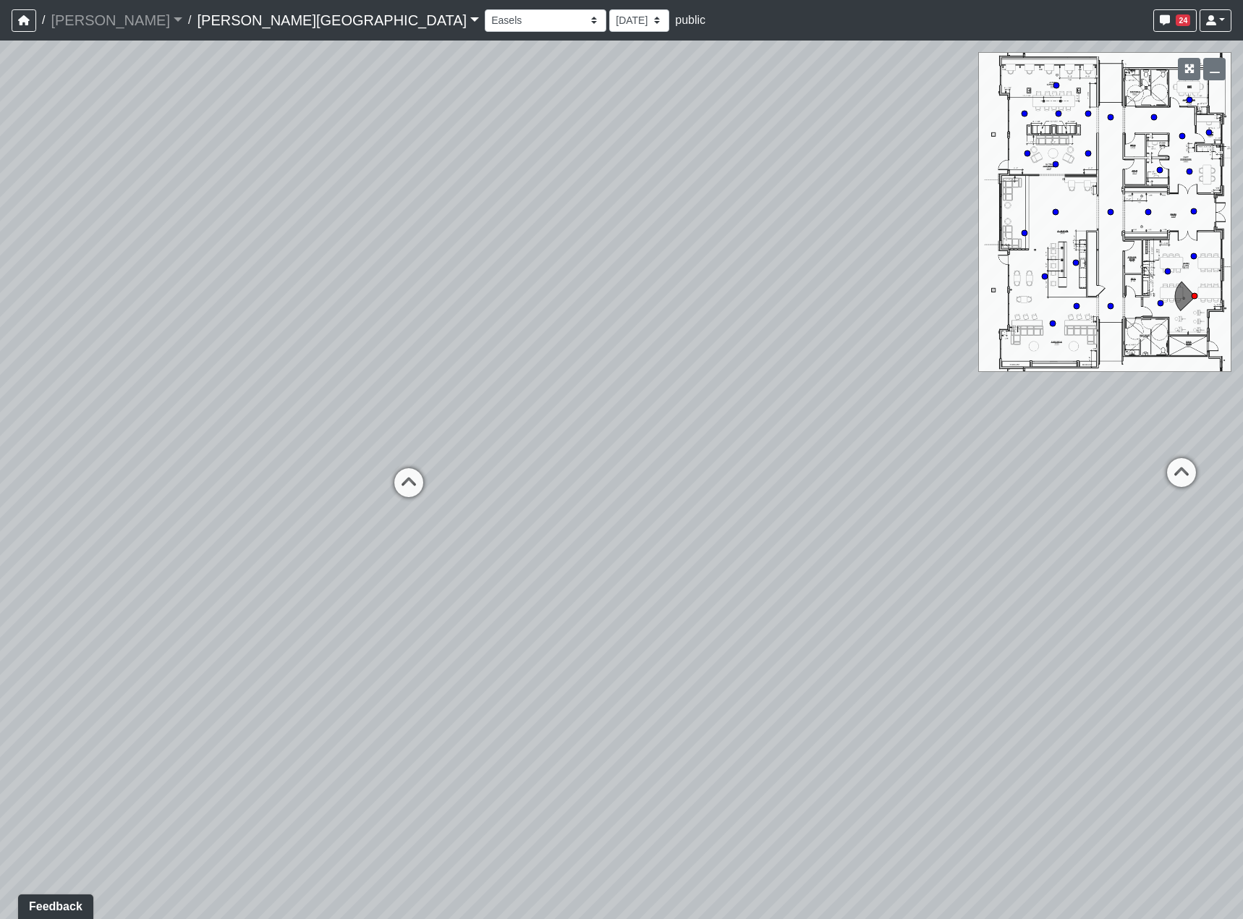
click at [571, 550] on div "Loading... Hallway - Hallway 2 Loading... Entry Loading... Booths Loading... Qu…" at bounding box center [621, 480] width 1243 height 878
click at [430, 489] on div "Loading... Hallway - Hallway 2 Loading... Entry Loading... Booths Loading... Qu…" at bounding box center [621, 480] width 1243 height 878
click at [427, 488] on icon at bounding box center [408, 489] width 43 height 43
click at [480, 449] on icon at bounding box center [485, 445] width 43 height 43
click at [285, 577] on div "Loading... Hallway - Hallway 2 Loading... Entry Loading... Booths Loading... Qu…" at bounding box center [621, 480] width 1243 height 878
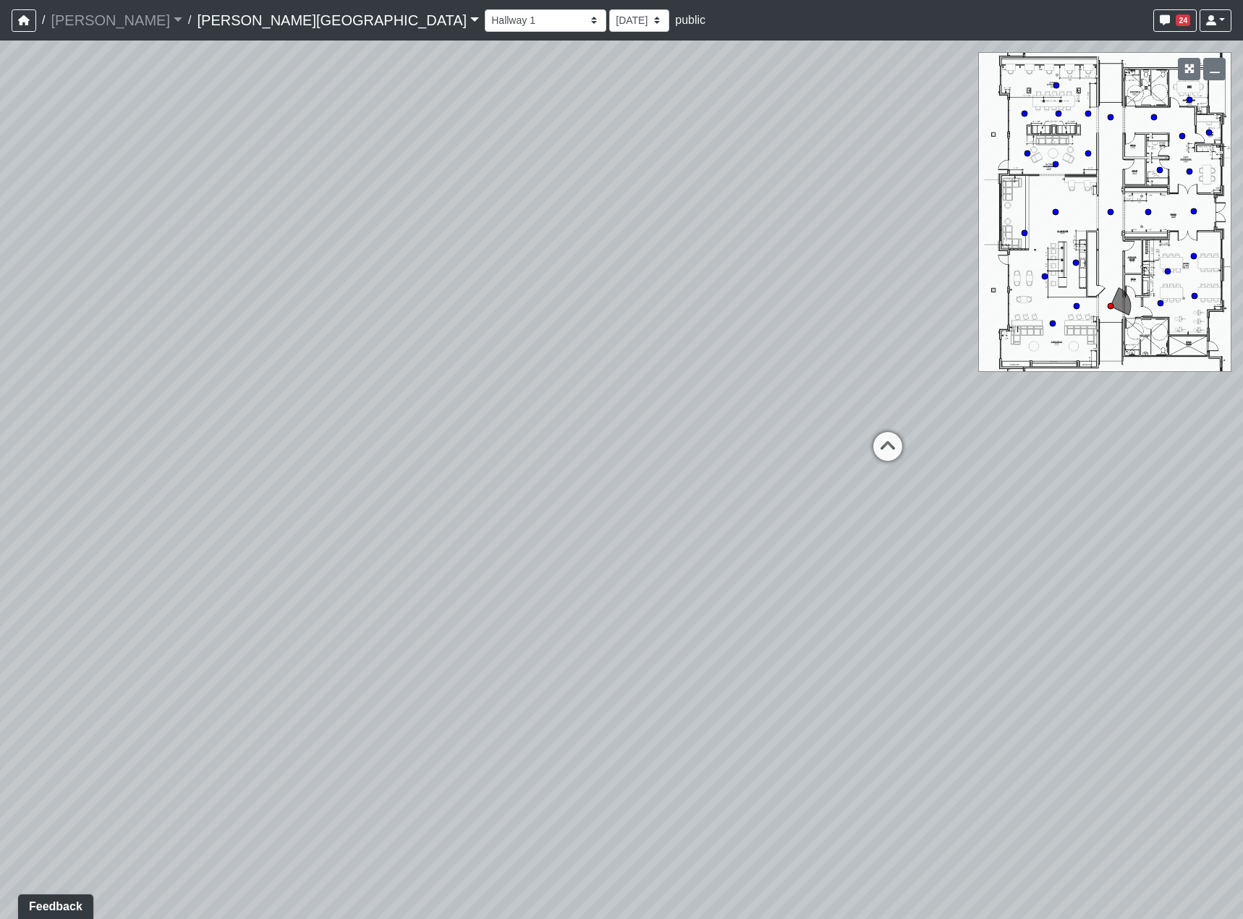
click at [296, 599] on div "Loading... Hallway - Hallway 2 Loading... Entry Loading... Booths Loading... Qu…" at bounding box center [621, 480] width 1243 height 878
click at [723, 535] on div "Loading... Hallway - Hallway 2 Loading... Entry Loading... Booths Loading... Qu…" at bounding box center [621, 480] width 1243 height 878
click at [744, 428] on div "Loading... Hallway - Hallway 2 Loading... Entry Loading... Booths Loading... Qu…" at bounding box center [621, 480] width 1243 height 878
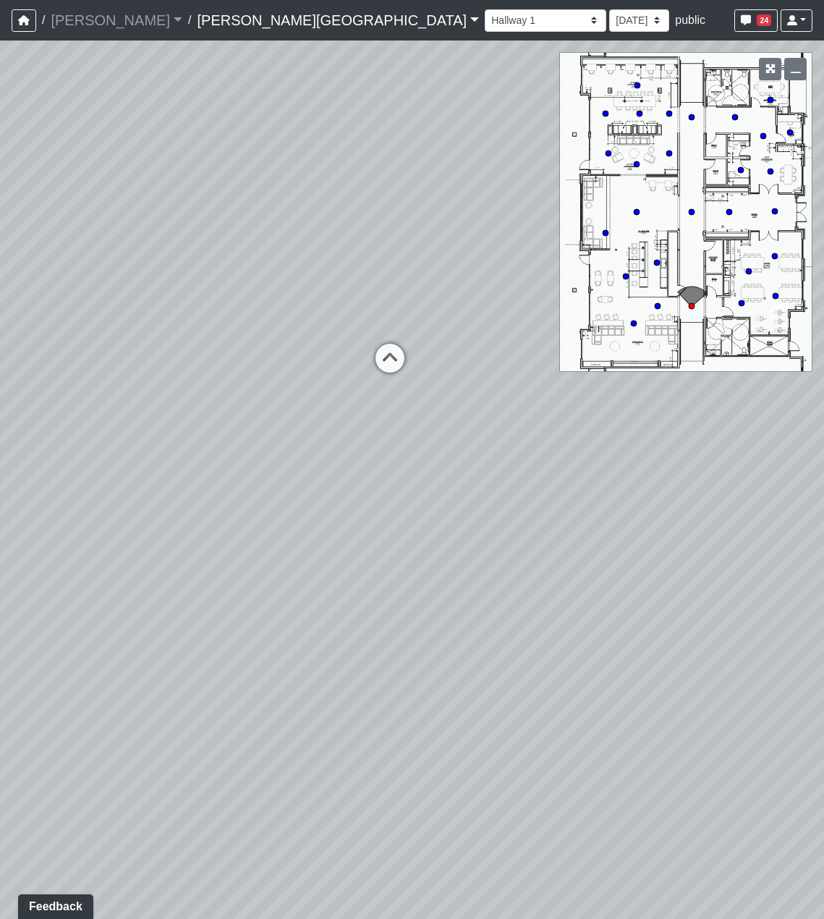
click at [153, 508] on div "Loading... Hallway - Hallway 2 Loading... Entry Loading... Booths Loading... Qu…" at bounding box center [412, 480] width 824 height 878
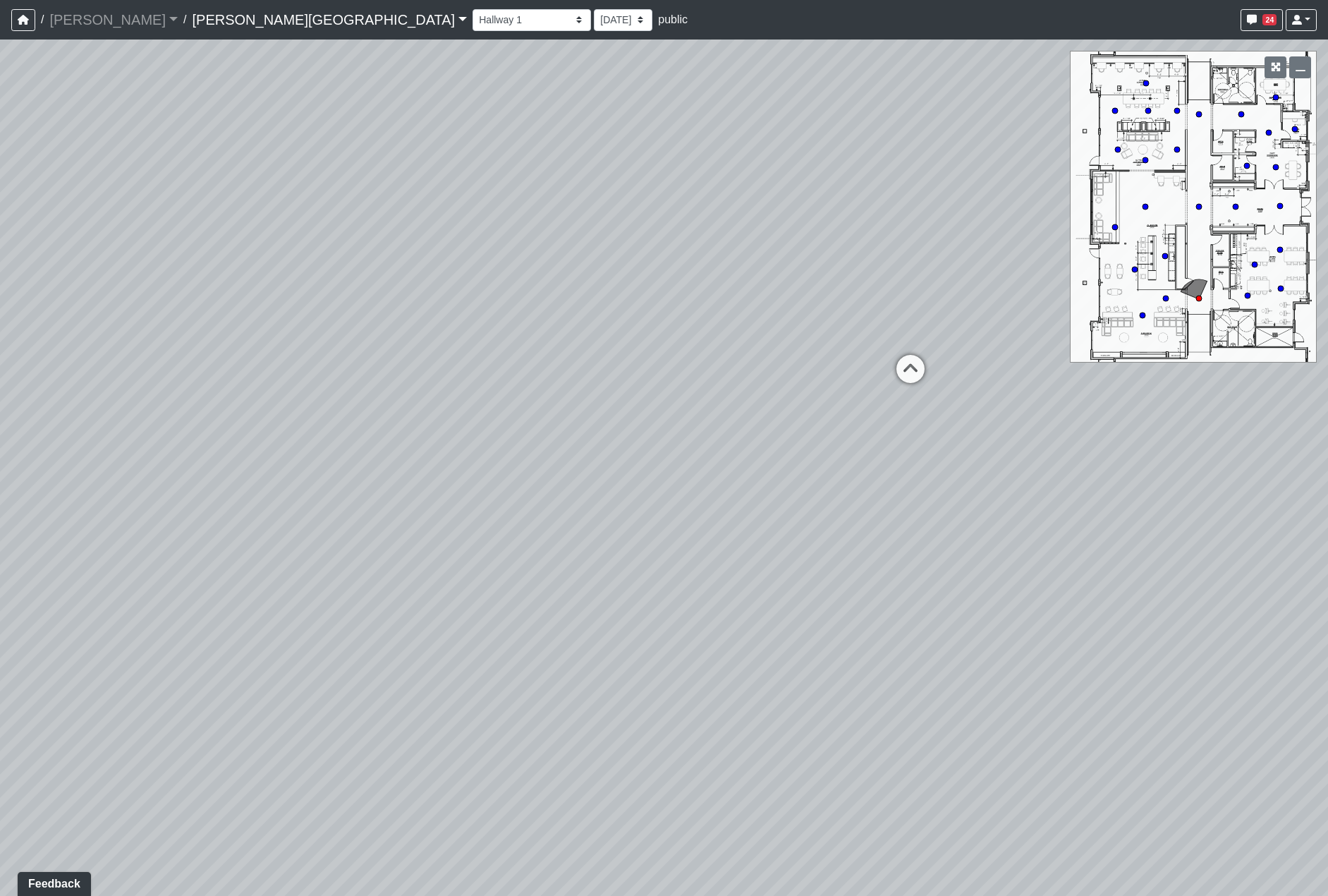
click at [865, 511] on div "Loading... Hallway - Hallway 2 Loading... Entry Loading... Booths Loading... Qu…" at bounding box center [664, 468] width 1328 height 856
click at [570, 500] on div "Loading... Hallway - Hallway 2 Loading... Entry Loading... Booths Loading... Qu…" at bounding box center [664, 468] width 1328 height 856
click at [565, 686] on icon at bounding box center [552, 695] width 42 height 42
click at [790, 548] on div "Loading... Hallway - Hallway 2 Loading... Entry Loading... Booths Loading... Qu…" at bounding box center [664, 468] width 1328 height 856
click at [1211, 575] on div "Loading... Hallway - Hallway 2 Loading... Entry Loading... Booths Loading... Qu…" at bounding box center [664, 468] width 1328 height 856
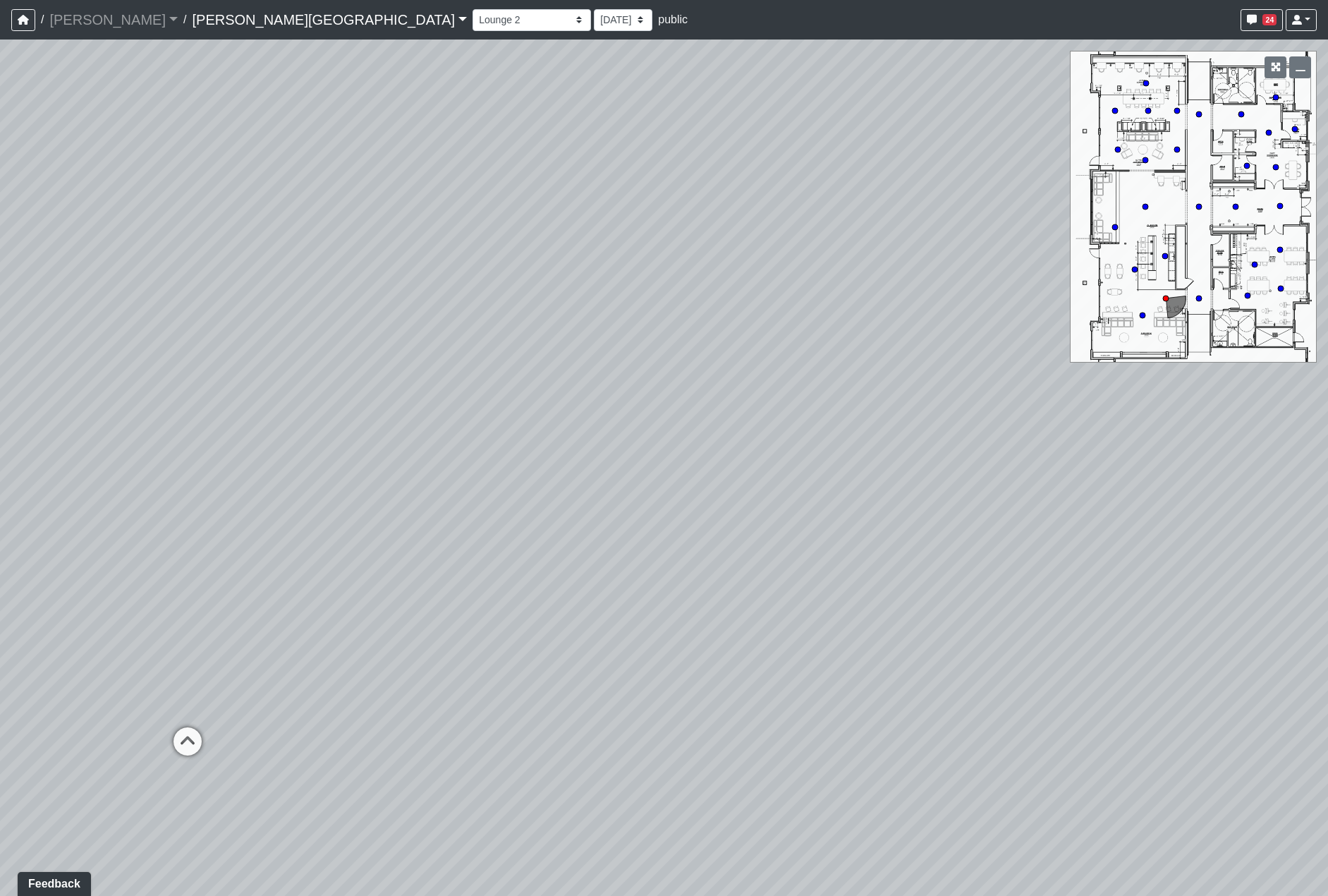
click at [486, 533] on div "Loading... Hallway - Hallway 2 Loading... Entry Loading... Booths Loading... Qu…" at bounding box center [664, 468] width 1328 height 856
click at [721, 522] on div "Loading... Hallway - Hallway 2 Loading... Entry Loading... Booths Loading... Qu…" at bounding box center [664, 468] width 1328 height 856
click at [1026, 649] on div "Loading... Hallway - Hallway 2 Loading... Entry Loading... Booths Loading... Qu…" at bounding box center [664, 468] width 1328 height 856
click at [1004, 659] on icon at bounding box center [1003, 651] width 42 height 42
click at [423, 616] on div "Loading... Hallway - Hallway 2 Loading... Entry Loading... Booths Loading... Qu…" at bounding box center [664, 468] width 1328 height 856
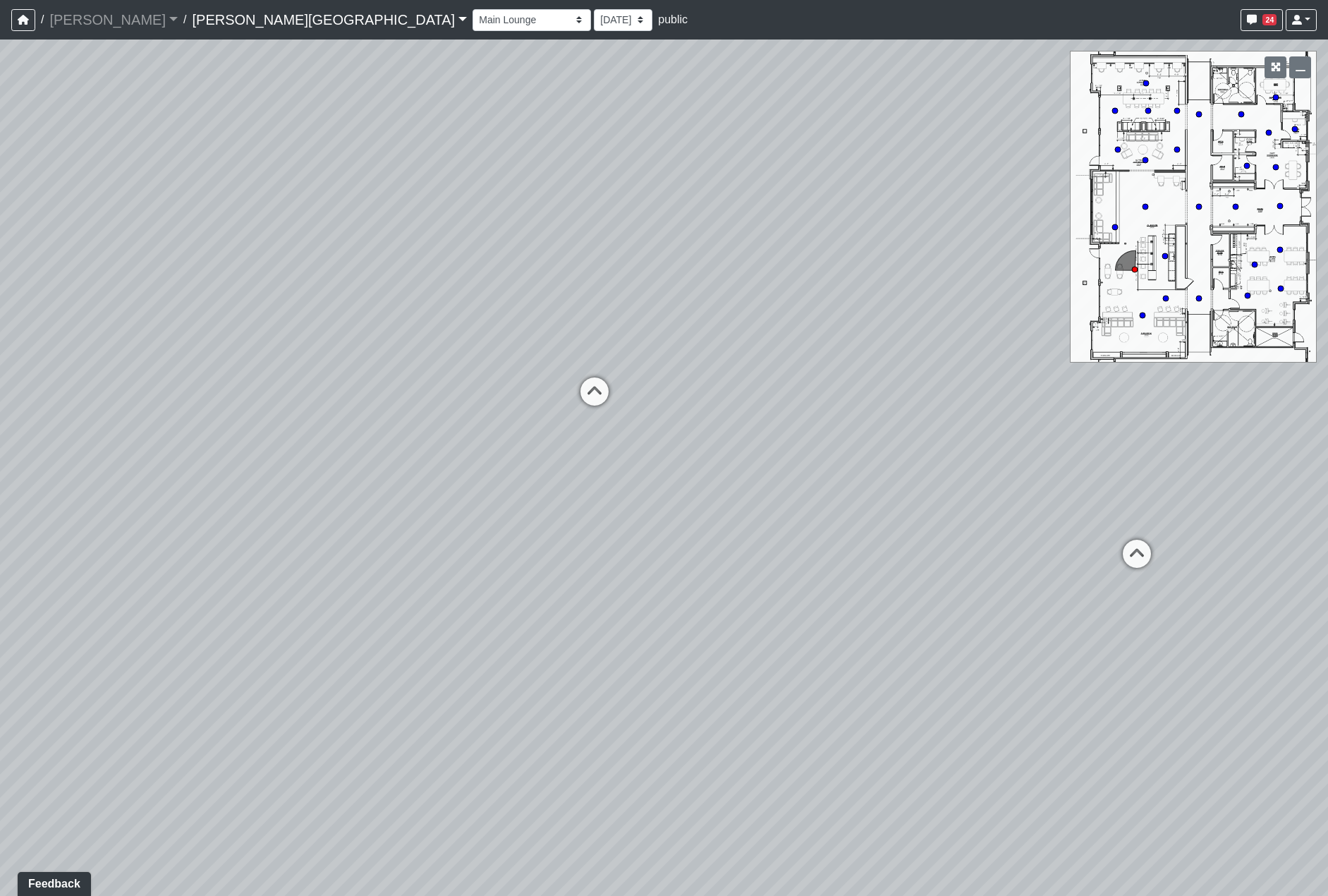
click at [574, 604] on div "Loading... Hallway - Hallway 2 Loading... Entry Loading... Booths Loading... Qu…" at bounding box center [664, 468] width 1328 height 856
click at [489, 620] on div "Loading... Hallway - Hallway 2 Loading... Entry Loading... Booths Loading... Qu…" at bounding box center [664, 468] width 1328 height 856
click at [345, 639] on div "Loading... Hallway - Hallway 2 Loading... Entry Loading... Booths Loading... Qu…" at bounding box center [664, 468] width 1328 height 856
click at [544, 535] on div "Loading... Hallway - Hallway 2 Loading... Entry Loading... Booths Loading... Qu…" at bounding box center [664, 468] width 1328 height 856
drag, startPoint x: 1077, startPoint y: 432, endPoint x: 1311, endPoint y: 452, distance: 234.9
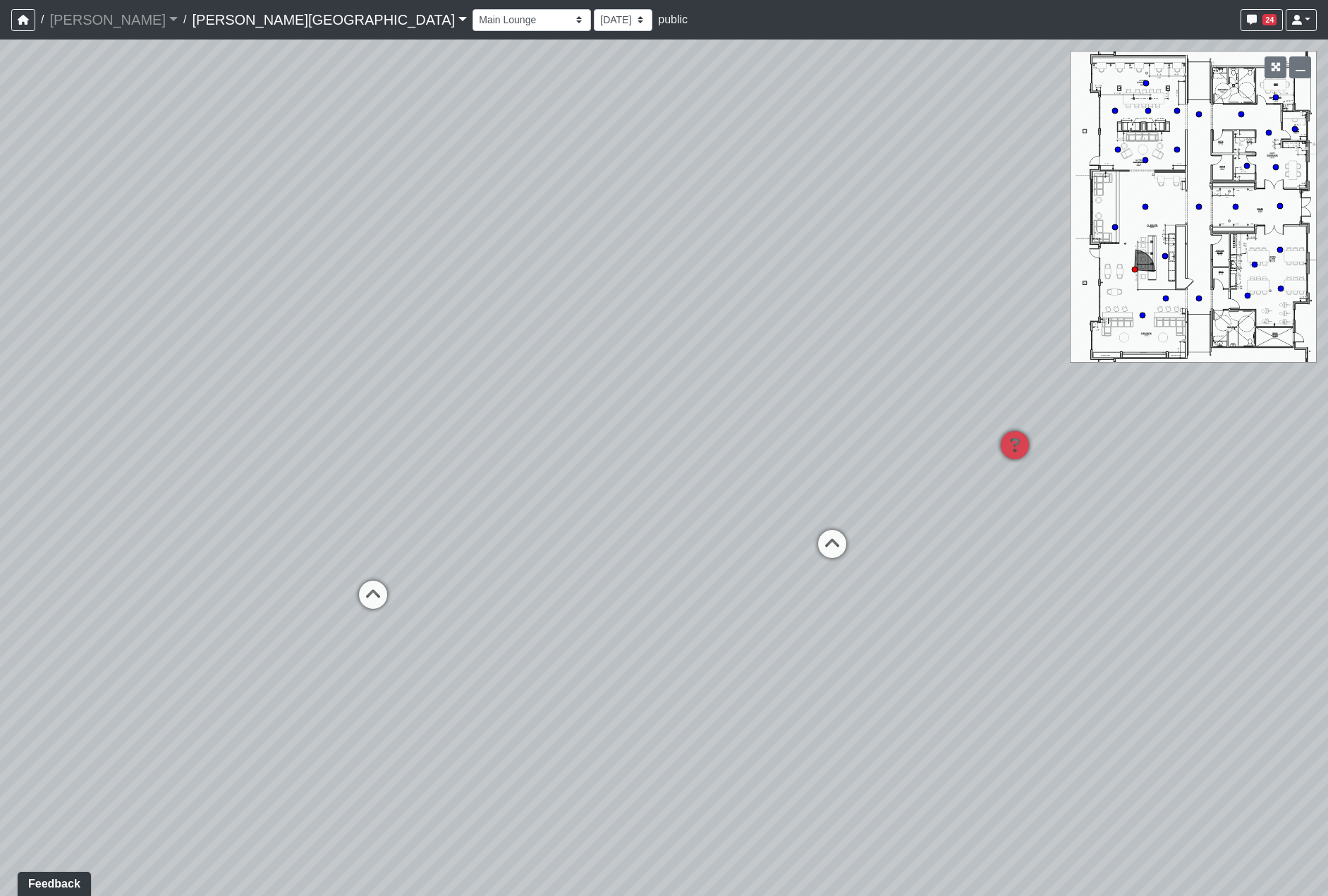
click at [1211, 444] on div "Loading... Hallway - Hallway 2 Loading... Entry Loading... Booths Loading... Qu…" at bounding box center [664, 468] width 1328 height 856
drag, startPoint x: 918, startPoint y: 460, endPoint x: 940, endPoint y: 408, distance: 56.5
click at [940, 408] on div "Loading... Hallway - Hallway 2 Loading... Entry Loading... Booths Loading... Qu…" at bounding box center [664, 468] width 1328 height 856
drag, startPoint x: 942, startPoint y: 541, endPoint x: 795, endPoint y: 519, distance: 148.6
click at [795, 519] on div "Loading... Hallway - Hallway 2 Loading... Entry Loading... Booths Loading... Qu…" at bounding box center [664, 468] width 1328 height 856
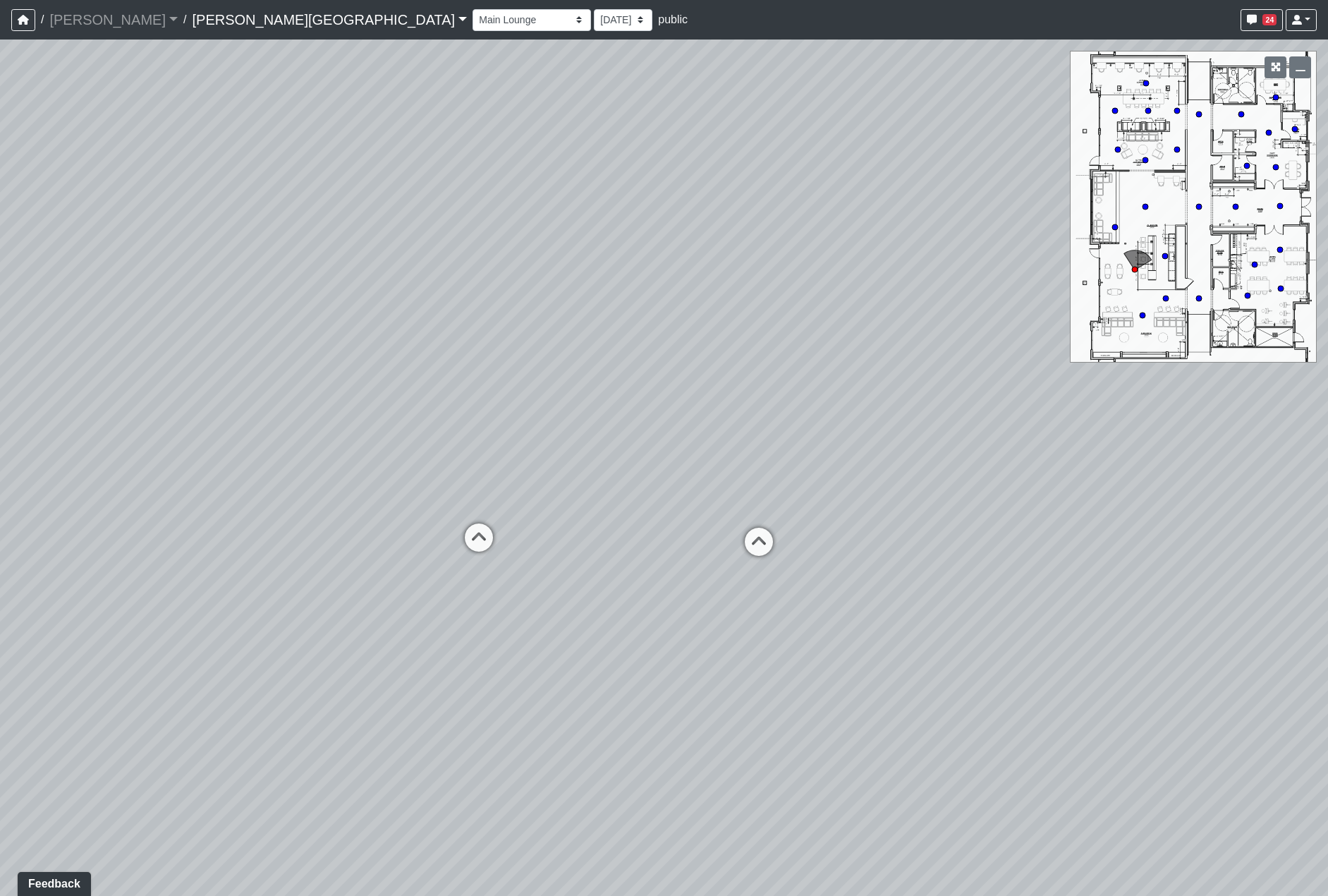
drag, startPoint x: 629, startPoint y: 511, endPoint x: 381, endPoint y: 472, distance: 251.0
click at [402, 476] on div "Loading... Hallway - Hallway 2 Loading... Entry Loading... Booths Loading... Qu…" at bounding box center [664, 468] width 1328 height 856
drag, startPoint x: 986, startPoint y: 424, endPoint x: 476, endPoint y: 460, distance: 511.3
click at [515, 460] on div "Loading... Hallway - Hallway 2 Loading... Entry Loading... Booths Loading... Qu…" at bounding box center [664, 468] width 1328 height 856
drag, startPoint x: 946, startPoint y: 454, endPoint x: 1190, endPoint y: 458, distance: 244.0
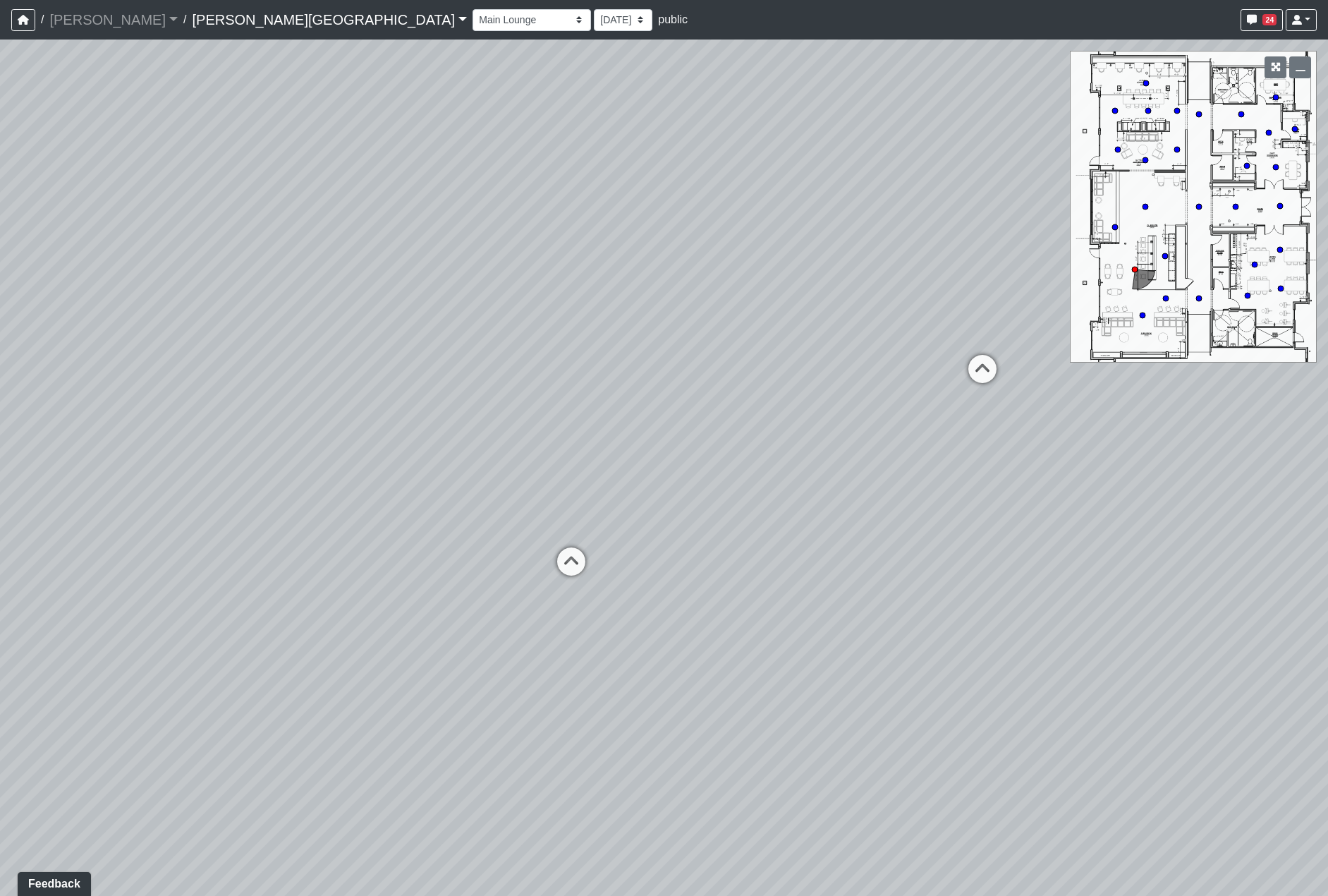
click at [1163, 454] on div "Loading... Hallway - Hallway 2 Loading... Entry Loading... Booths Loading... Qu…" at bounding box center [664, 468] width 1328 height 856
drag, startPoint x: 651, startPoint y: 443, endPoint x: 837, endPoint y: 453, distance: 186.3
click at [801, 445] on div "Loading... Hallway - Hallway 2 Loading... Entry Loading... Booths Loading... Qu…" at bounding box center [664, 468] width 1328 height 856
click at [606, 512] on icon at bounding box center [606, 511] width 42 height 42
drag, startPoint x: 967, startPoint y: 585, endPoint x: 754, endPoint y: 572, distance: 213.4
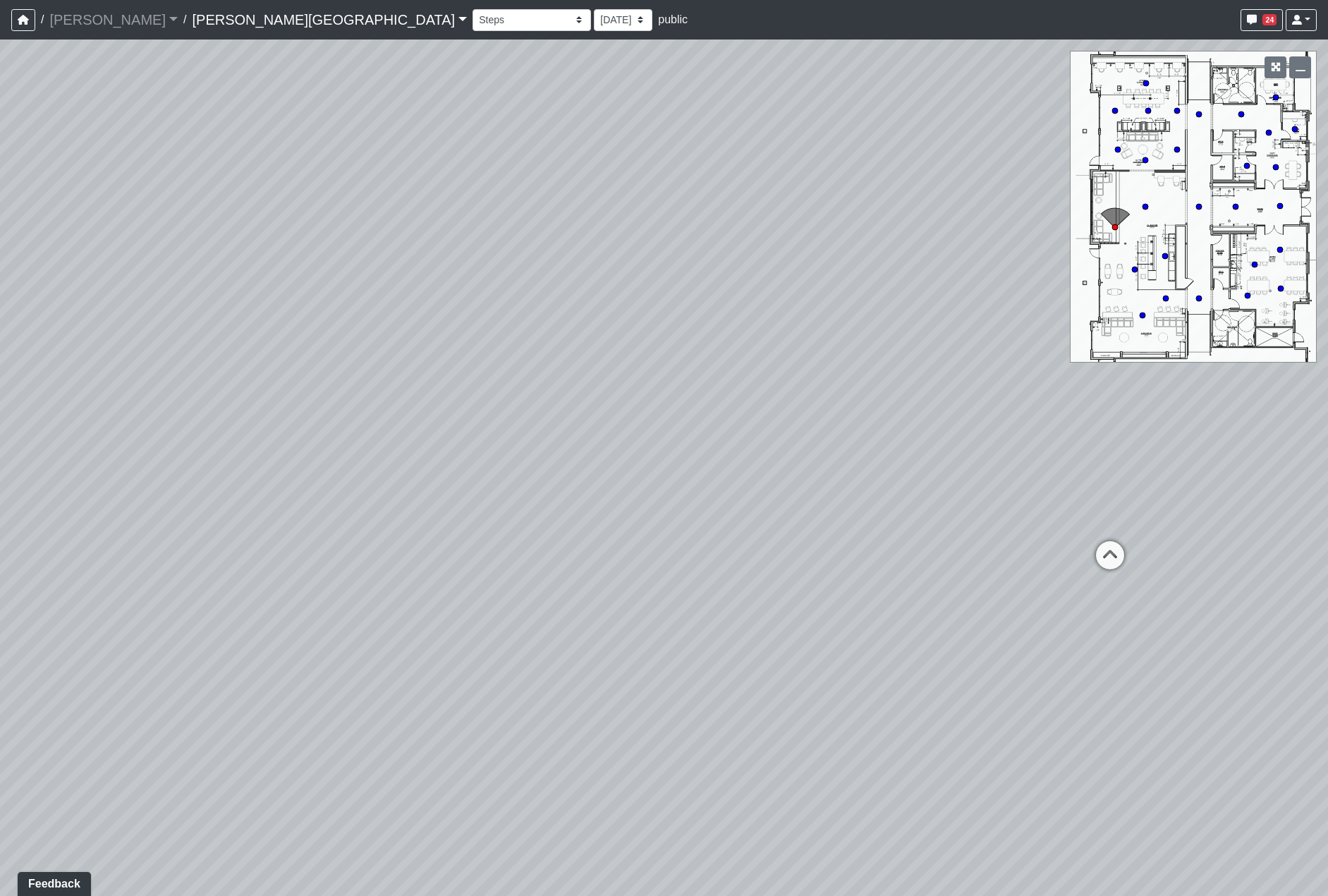
click at [754, 574] on div "Loading... Hallway - Hallway 2 Loading... Entry Loading... Booths Loading... Qu…" at bounding box center [664, 468] width 1328 height 856
click at [724, 480] on div "Loading... Active Coworking - Lounge 1" at bounding box center [725, 498] width 42 height 42
drag, startPoint x: 602, startPoint y: 465, endPoint x: 710, endPoint y: 465, distance: 108.0
click at [696, 465] on div "Loading... Hallway - Hallway 2 Loading... Entry Loading... Booths Loading... Qu…" at bounding box center [664, 468] width 1328 height 856
drag, startPoint x: 710, startPoint y: 466, endPoint x: 805, endPoint y: 455, distance: 95.6
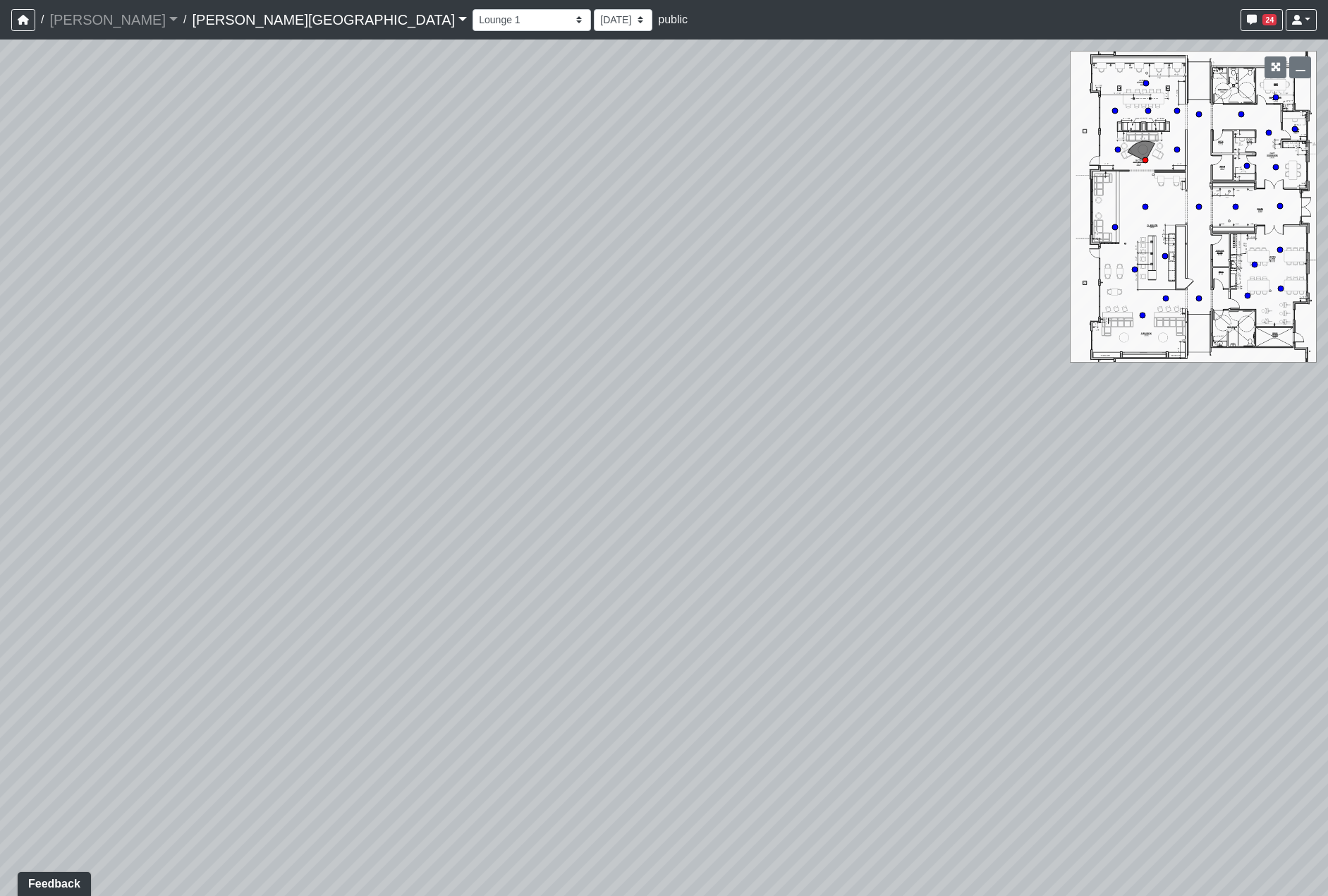
click at [797, 455] on div "Loading... Hallway - Hallway 2 Loading... Entry Loading... Booths Loading... Qu…" at bounding box center [664, 468] width 1328 height 856
drag, startPoint x: 310, startPoint y: 588, endPoint x: 351, endPoint y: 581, distance: 41.6
click at [345, 580] on div "Loading... Hallway - Hallway 2 Loading... Entry Loading... Booths Loading... Qu…" at bounding box center [664, 468] width 1328 height 856
click at [292, 641] on icon at bounding box center [292, 643] width 42 height 42
drag, startPoint x: 848, startPoint y: 562, endPoint x: 500, endPoint y: 575, distance: 348.2
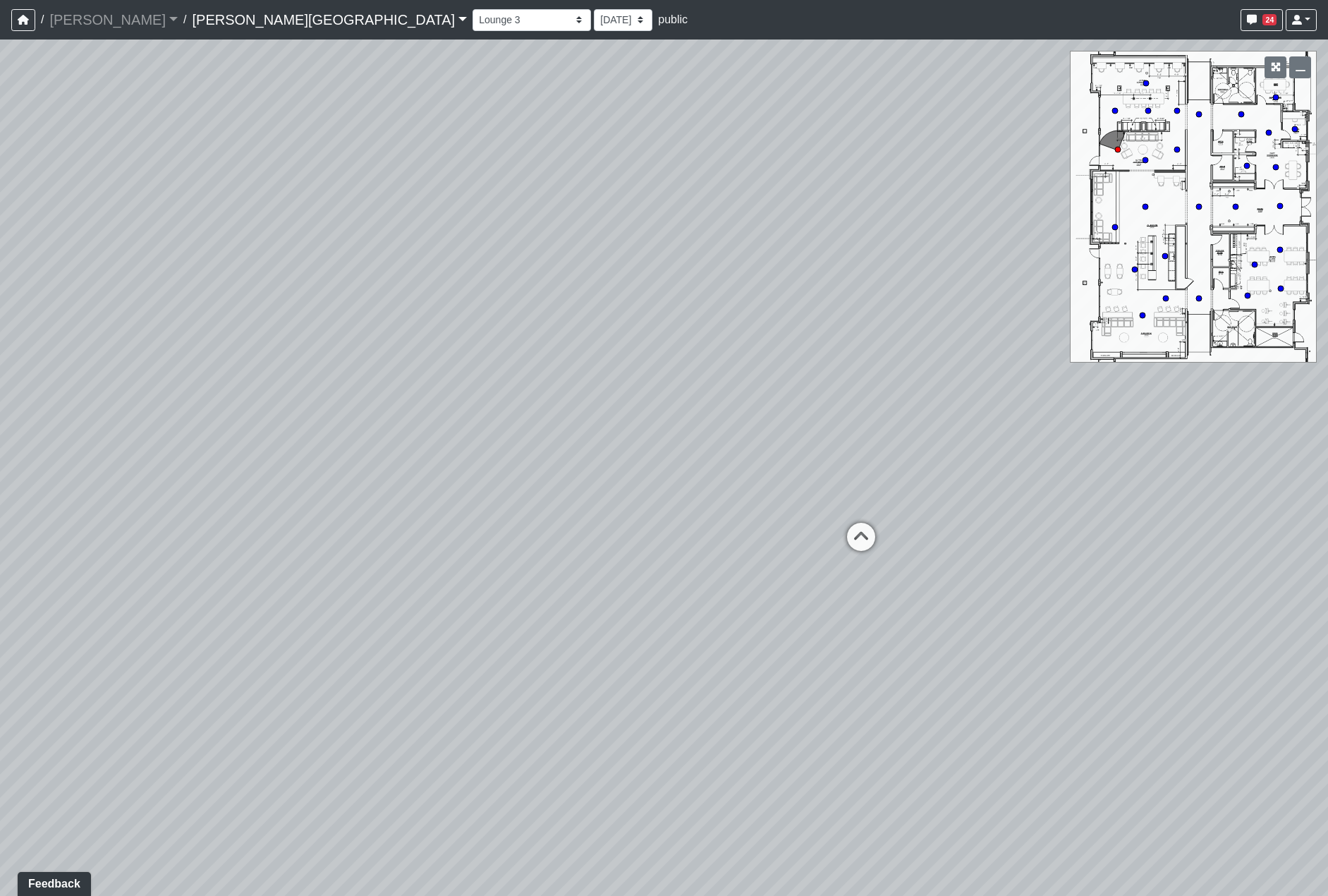
click at [502, 575] on div "Loading... Hallway - Hallway 2 Loading... Entry Loading... Booths Loading... Qu…" at bounding box center [664, 468] width 1328 height 856
click at [382, 547] on icon at bounding box center [368, 557] width 42 height 42
drag, startPoint x: 862, startPoint y: 435, endPoint x: 388, endPoint y: 519, distance: 481.4
click at [388, 519] on div "Loading... Hallway - Hallway 2 Loading... Entry Loading... Booths Loading... Qu…" at bounding box center [664, 468] width 1328 height 856
drag, startPoint x: 965, startPoint y: 501, endPoint x: 754, endPoint y: 504, distance: 211.0
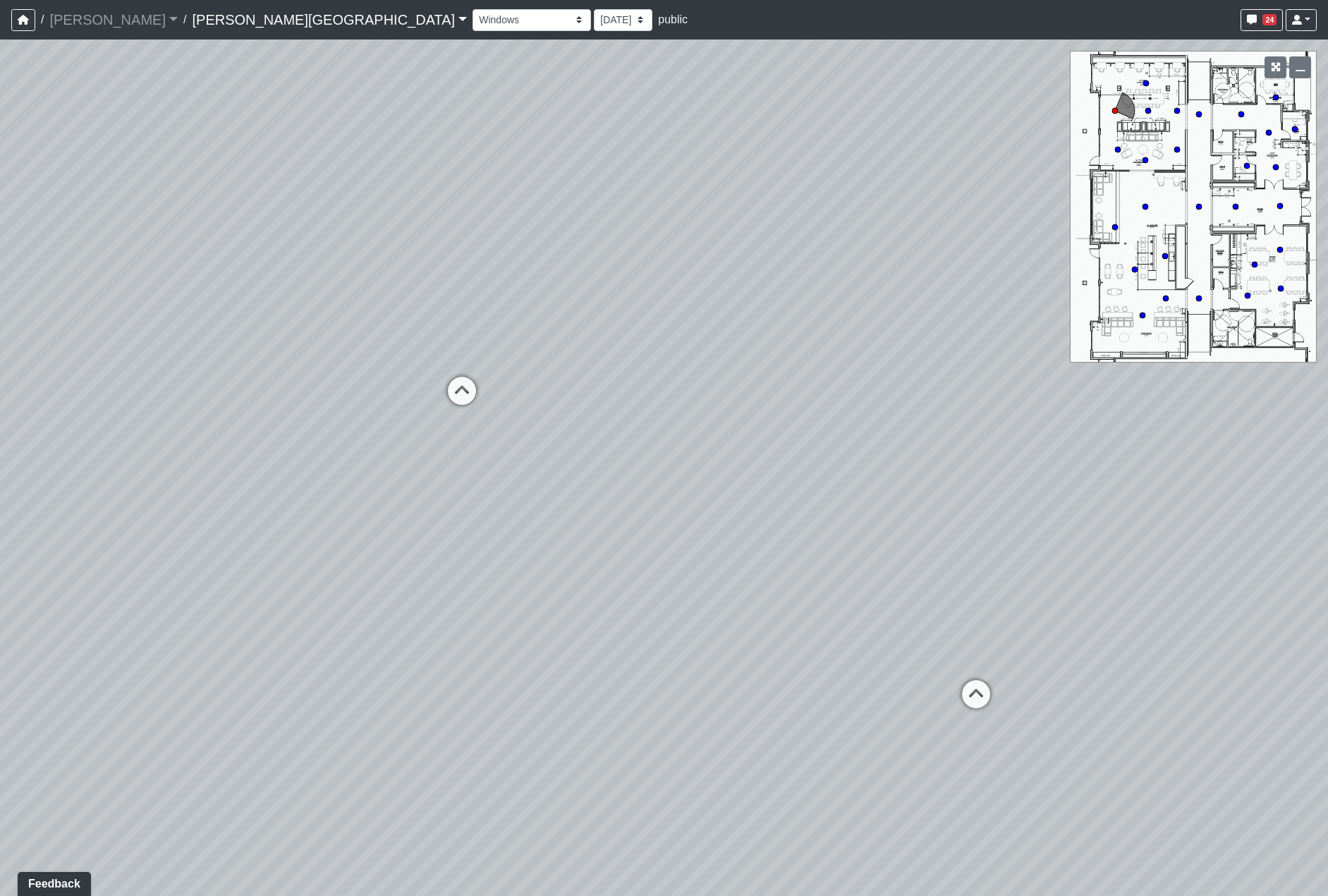
click at [757, 504] on div "Loading... Hallway - Hallway 2 Loading... Entry Loading... Booths Loading... Qu…" at bounding box center [664, 468] width 1328 height 856
click at [789, 637] on div "Loading... Hallway - Hallway 2 Loading... Entry Loading... Booths Loading... Qu…" at bounding box center [664, 468] width 1328 height 856
click at [763, 664] on icon at bounding box center [763, 669] width 42 height 42
click at [708, 669] on icon at bounding box center [713, 685] width 42 height 42
click at [780, 751] on icon at bounding box center [780, 767] width 42 height 42
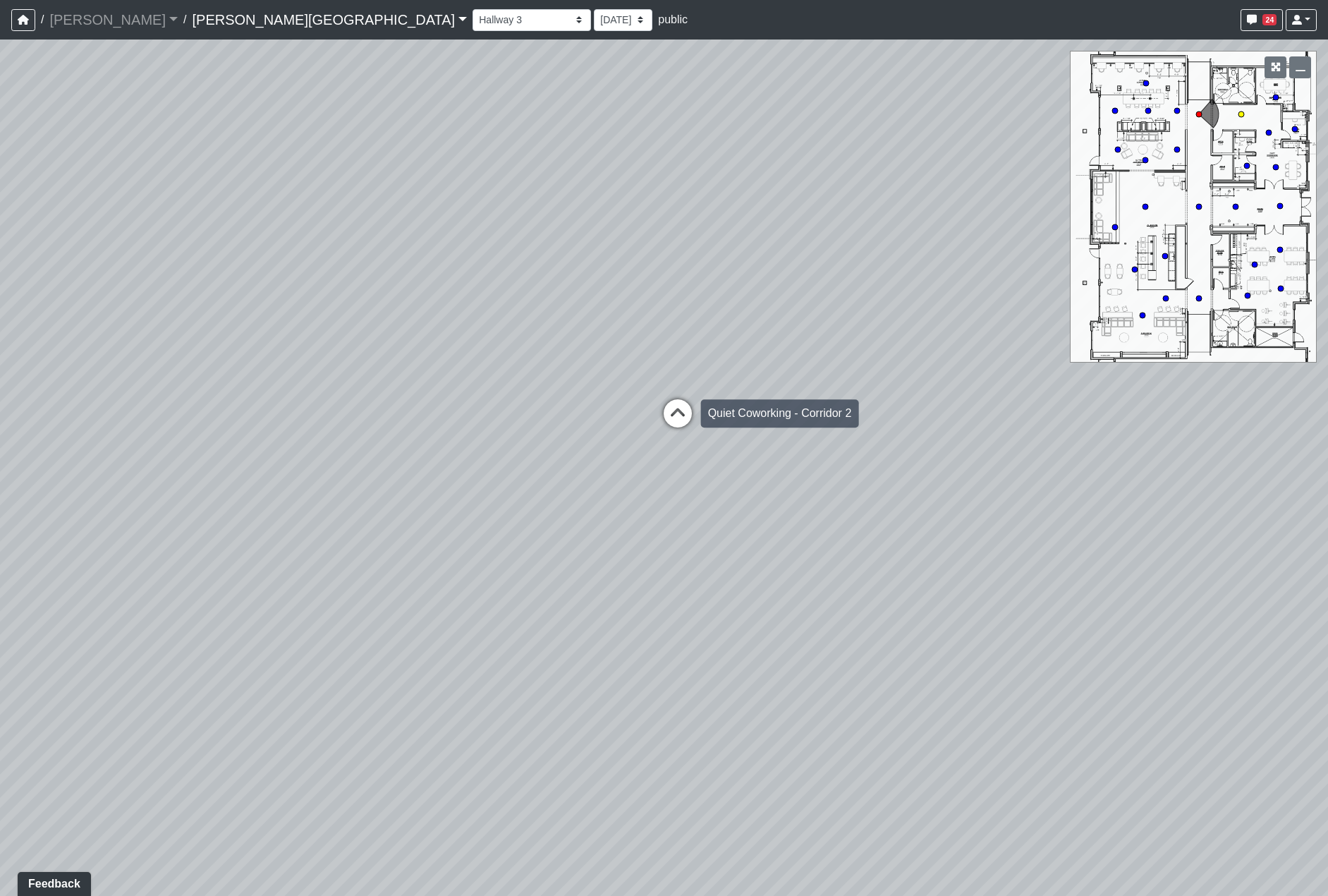
click at [682, 415] on icon at bounding box center [677, 419] width 42 height 42
click at [814, 427] on icon at bounding box center [795, 421] width 42 height 42
drag, startPoint x: 1100, startPoint y: 572, endPoint x: 721, endPoint y: 569, distance: 379.0
click at [721, 569] on div "Loading... Hallway - Hallway 2 Loading... Entry Loading... Booths Loading... Qu…" at bounding box center [664, 468] width 1328 height 856
drag, startPoint x: 821, startPoint y: 555, endPoint x: 816, endPoint y: 628, distance: 73.2
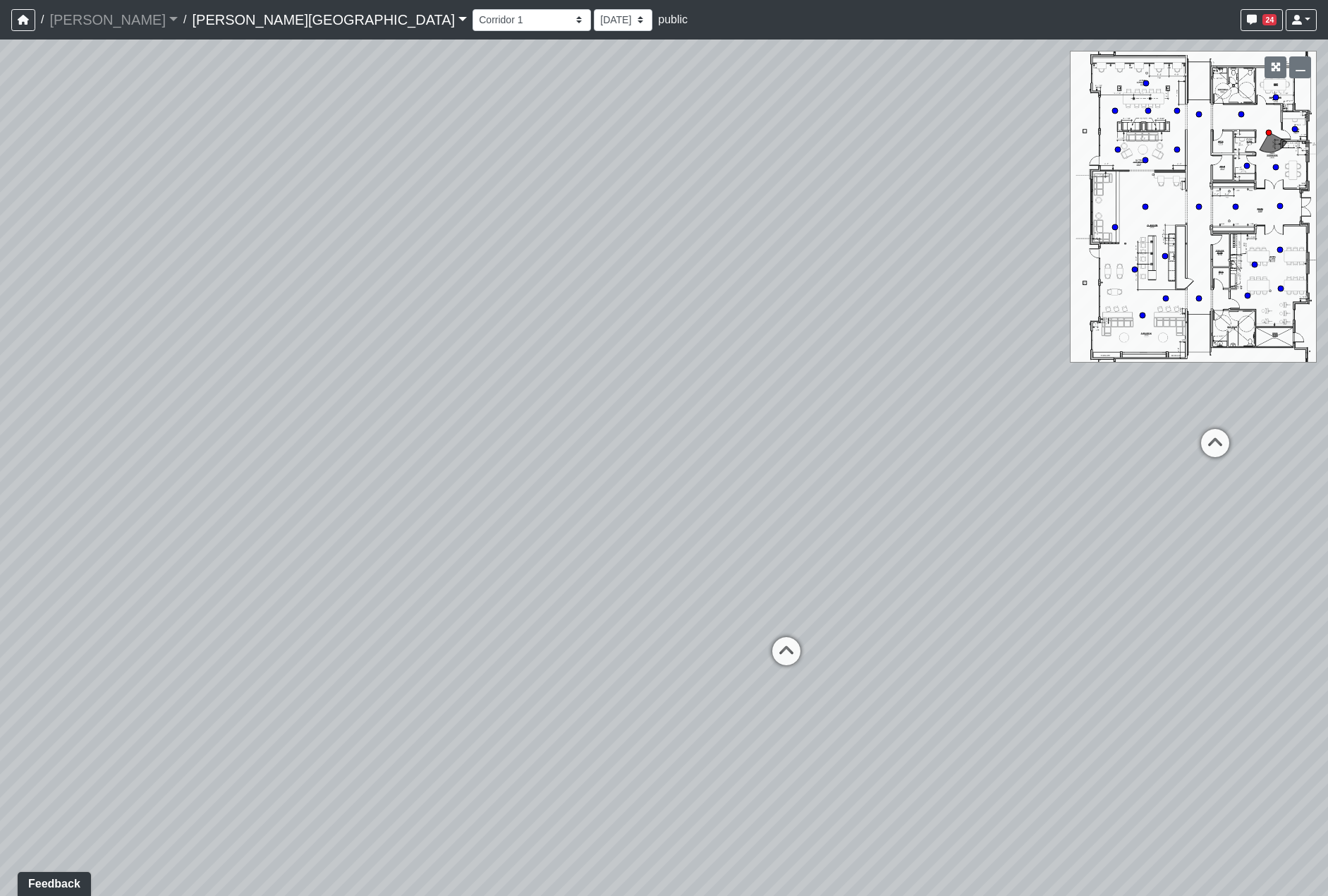
click at [821, 608] on div "Loading... Hallway - Hallway 2 Loading... Entry Loading... Booths Loading... Qu…" at bounding box center [664, 468] width 1328 height 856
click at [777, 662] on icon at bounding box center [786, 659] width 42 height 42
drag, startPoint x: 531, startPoint y: 607, endPoint x: 777, endPoint y: 608, distance: 246.0
click at [693, 607] on div "Loading... Hallway - Hallway 2 Loading... Entry Loading... Booths Loading... Qu…" at bounding box center [664, 468] width 1328 height 856
drag, startPoint x: 774, startPoint y: 610, endPoint x: 860, endPoint y: 495, distance: 143.6
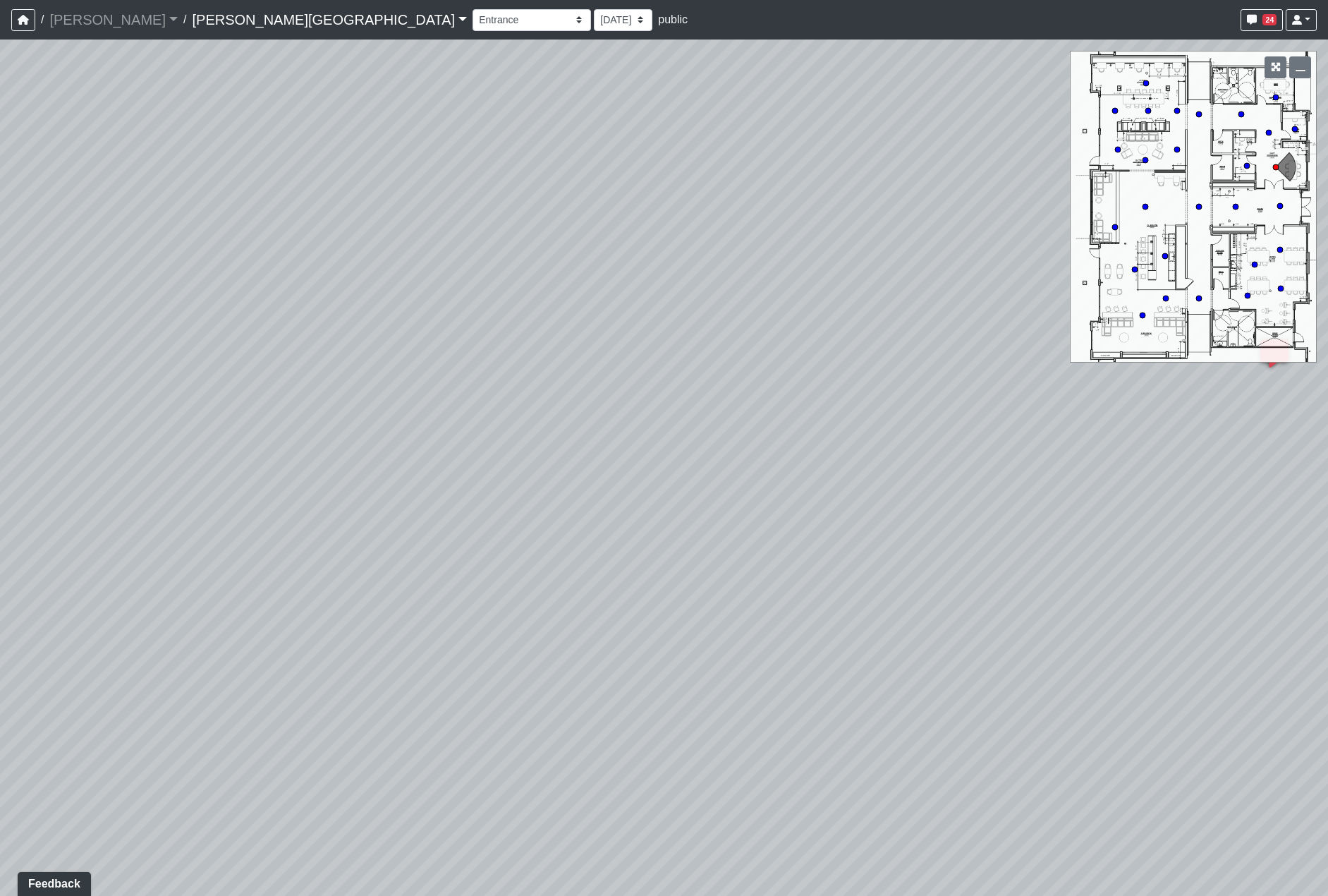
click at [860, 495] on div "Loading... Hallway - Hallway 2 Loading... Entry Loading... Booths Loading... Qu…" at bounding box center [664, 468] width 1328 height 856
drag, startPoint x: 970, startPoint y: 471, endPoint x: 593, endPoint y: 488, distance: 377.4
click at [596, 488] on div "Loading... Hallway - Hallway 2 Loading... Entry Loading... Booths Loading... Qu…" at bounding box center [664, 468] width 1328 height 856
drag, startPoint x: 1003, startPoint y: 465, endPoint x: 880, endPoint y: 460, distance: 123.1
click at [880, 460] on div "Loading... Hallway - Hallway 2 Loading... Entry Loading... Booths Loading... Qu…" at bounding box center [664, 468] width 1328 height 856
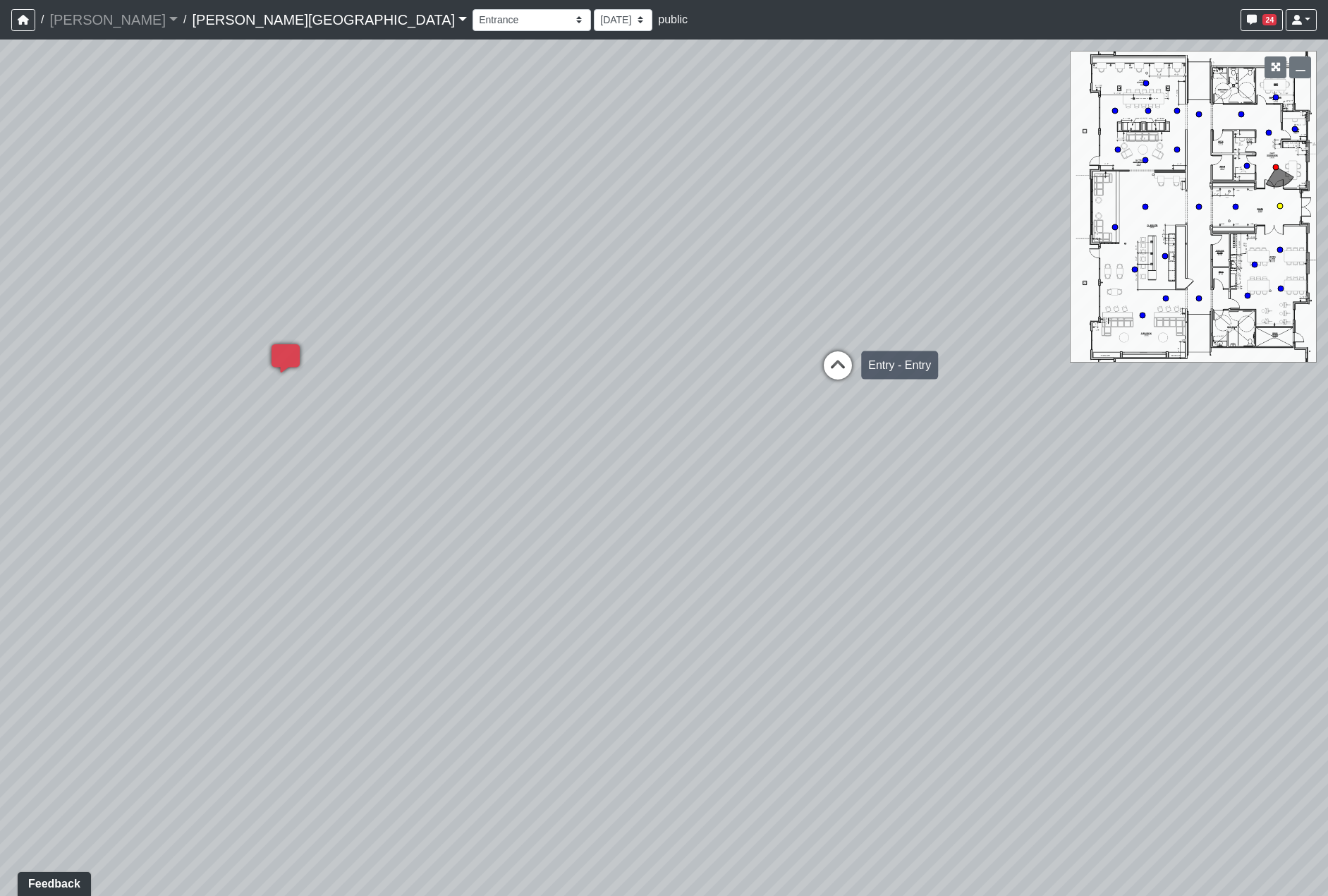
click at [847, 379] on icon at bounding box center [838, 371] width 42 height 42
click at [958, 362] on div "Loading... Hallway - Hallway 2 Loading... Entry Loading... Booths Loading... Qu…" at bounding box center [664, 468] width 1328 height 856
drag, startPoint x: 826, startPoint y: 439, endPoint x: 661, endPoint y: 450, distance: 165.4
click at [662, 450] on div "Loading... Hallway - Hallway 2 Loading... Entry Loading... Booths Loading... Qu…" at bounding box center [664, 468] width 1328 height 856
drag, startPoint x: 741, startPoint y: 435, endPoint x: 836, endPoint y: 605, distance: 194.7
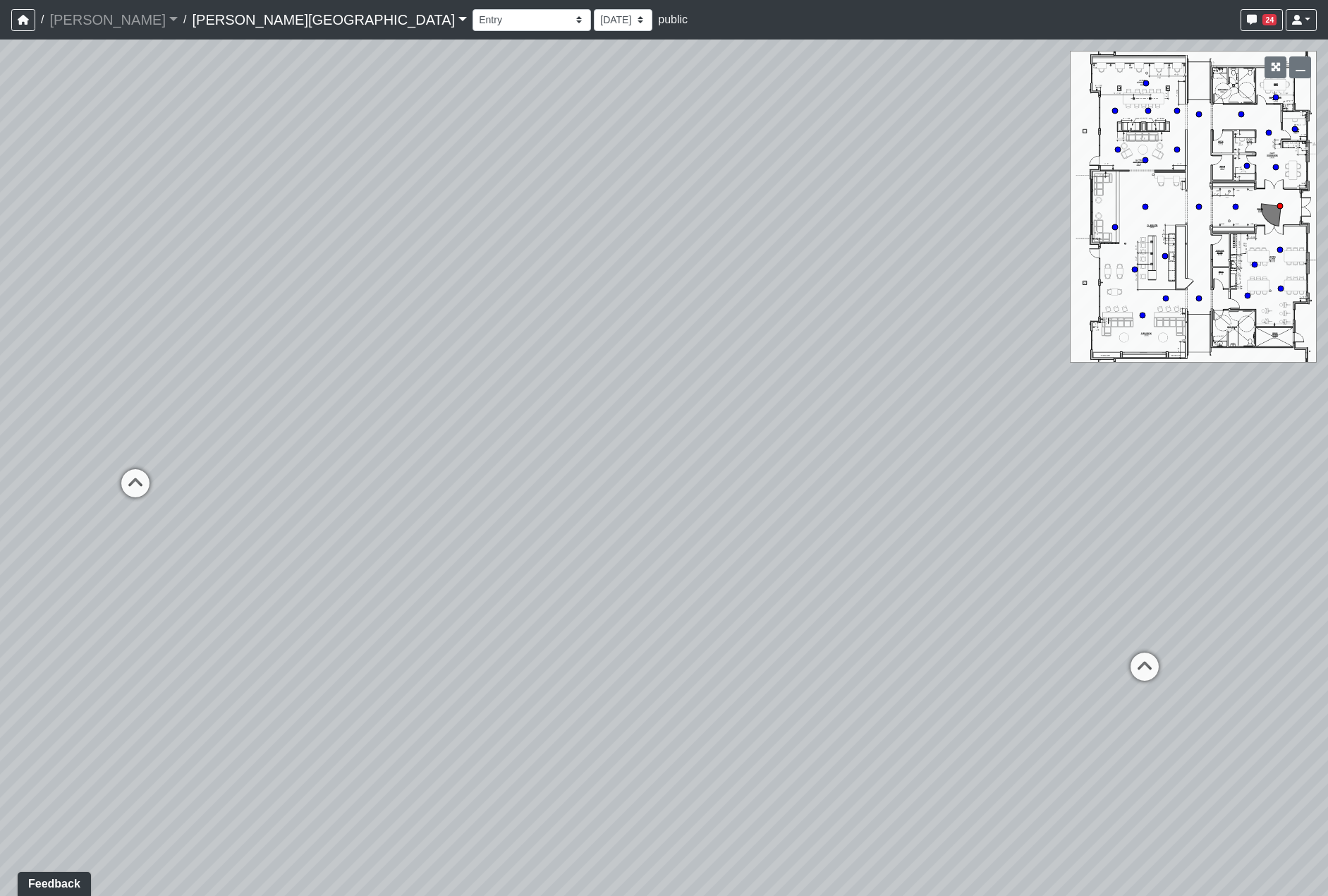
click at [660, 538] on div "Loading... Hallway - Hallway 2 Loading... Entry Loading... Booths Loading... Qu…" at bounding box center [664, 468] width 1328 height 856
drag, startPoint x: 1034, startPoint y: 697, endPoint x: 668, endPoint y: 680, distance: 366.4
click at [668, 680] on div "Loading... Hallway - Hallway 2 Loading... Entry Loading... Booths Loading... Qu…" at bounding box center [664, 468] width 1328 height 856
click at [792, 629] on icon at bounding box center [781, 631] width 42 height 42
click at [800, 672] on icon at bounding box center [807, 685] width 42 height 42
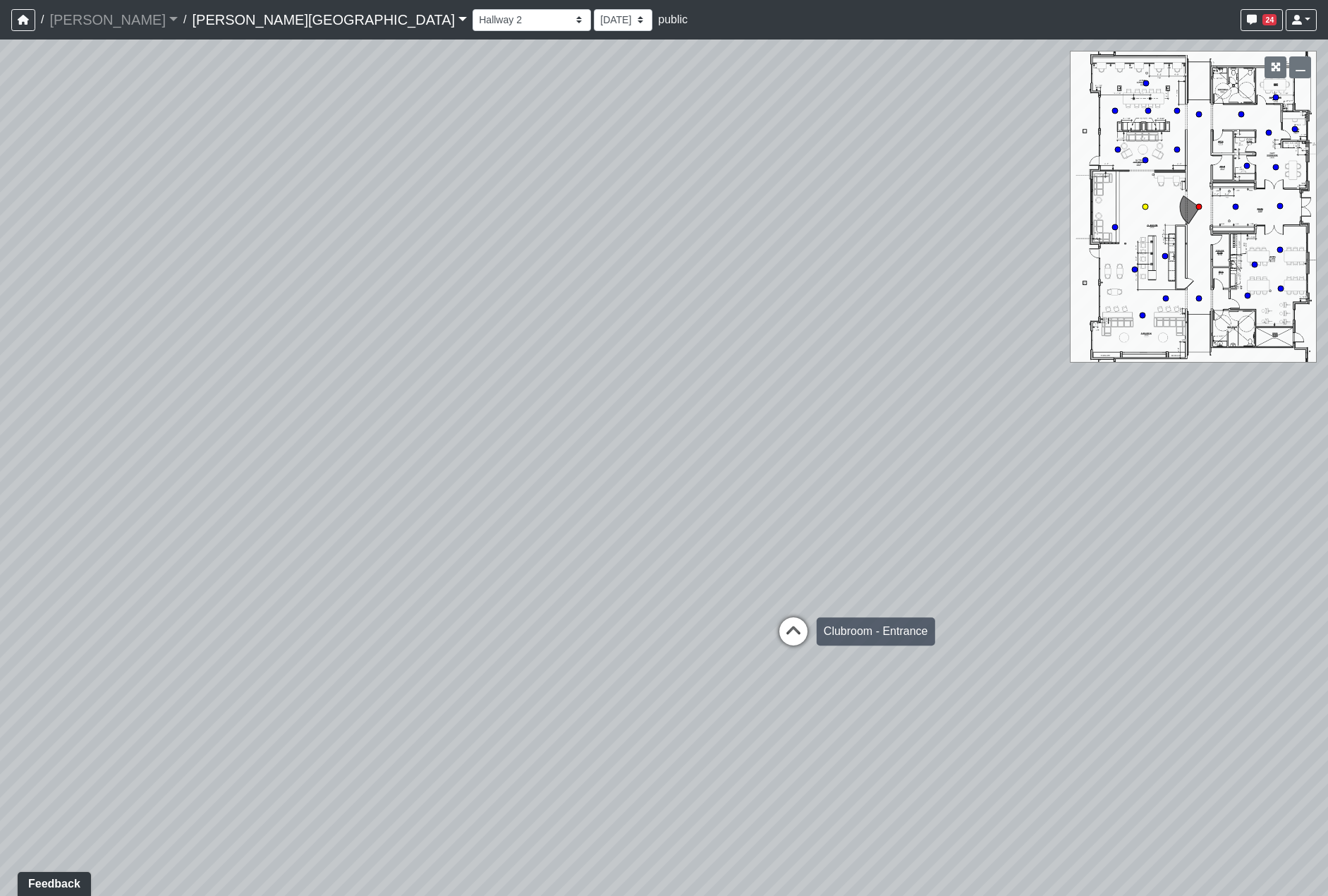
click at [795, 634] on icon at bounding box center [793, 638] width 42 height 42
drag, startPoint x: 566, startPoint y: 601, endPoint x: 774, endPoint y: 596, distance: 208.1
click at [690, 596] on div "Loading... Hallway - Hallway 2 Loading... Entry Loading... Booths Loading... Qu…" at bounding box center [664, 468] width 1328 height 856
drag, startPoint x: 654, startPoint y: 597, endPoint x: 991, endPoint y: 620, distance: 337.8
click at [1019, 617] on div "Loading... Hallway - Hallway 2 Loading... Entry Loading... Booths Loading... Qu…" at bounding box center [664, 468] width 1328 height 856
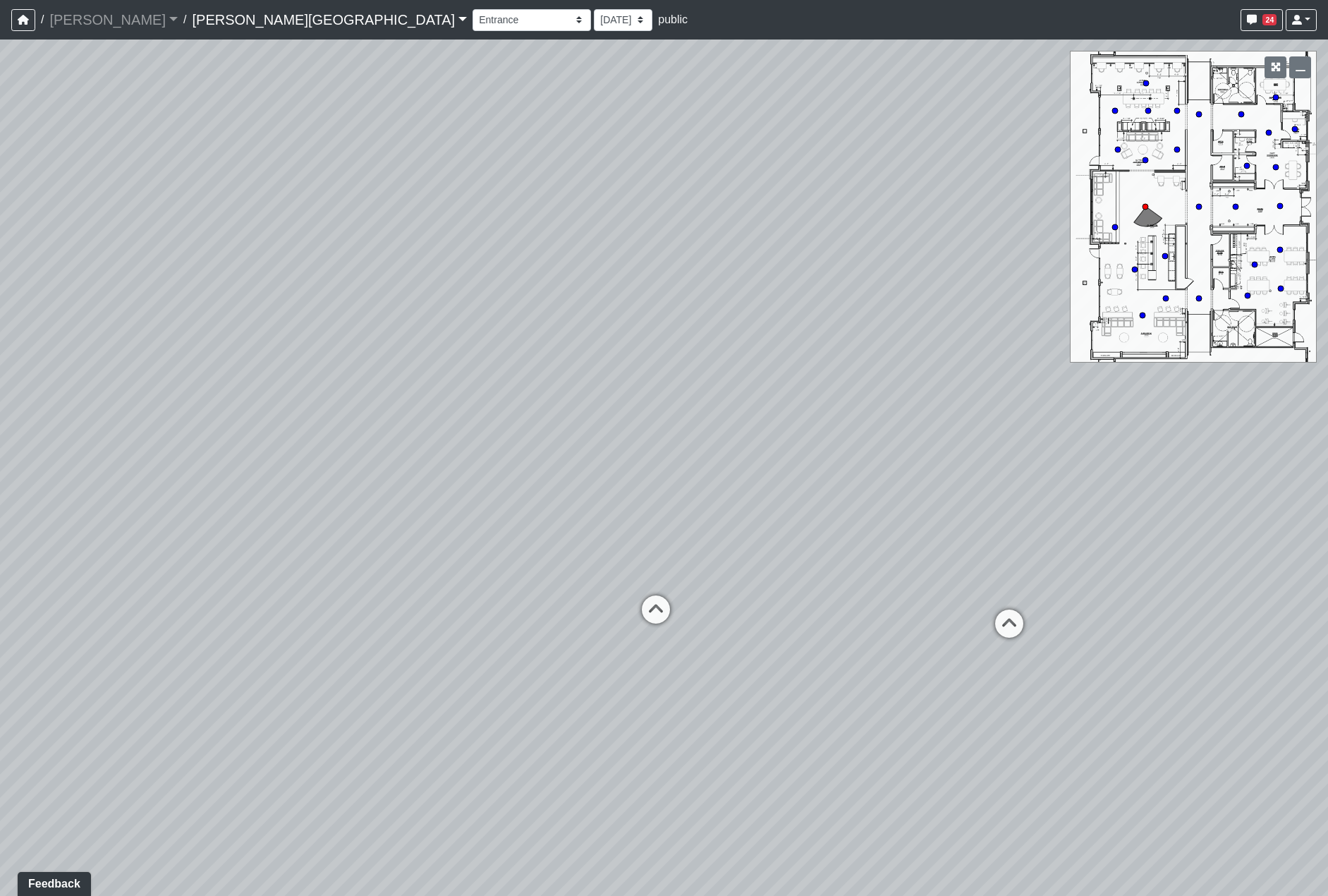
drag, startPoint x: 561, startPoint y: 608, endPoint x: 902, endPoint y: 602, distance: 341.1
click at [902, 602] on div "Loading... Hallway - Hallway 2 Loading... Entry Loading... Booths Loading... Qu…" at bounding box center [664, 468] width 1328 height 856
click at [988, 626] on div "Loading... Hallway - Hallway 2 Loading... Entry Loading... Booths Loading... Qu…" at bounding box center [664, 468] width 1328 height 856
click at [1004, 632] on icon at bounding box center [1008, 630] width 42 height 42
drag, startPoint x: 759, startPoint y: 557, endPoint x: 991, endPoint y: 562, distance: 232.1
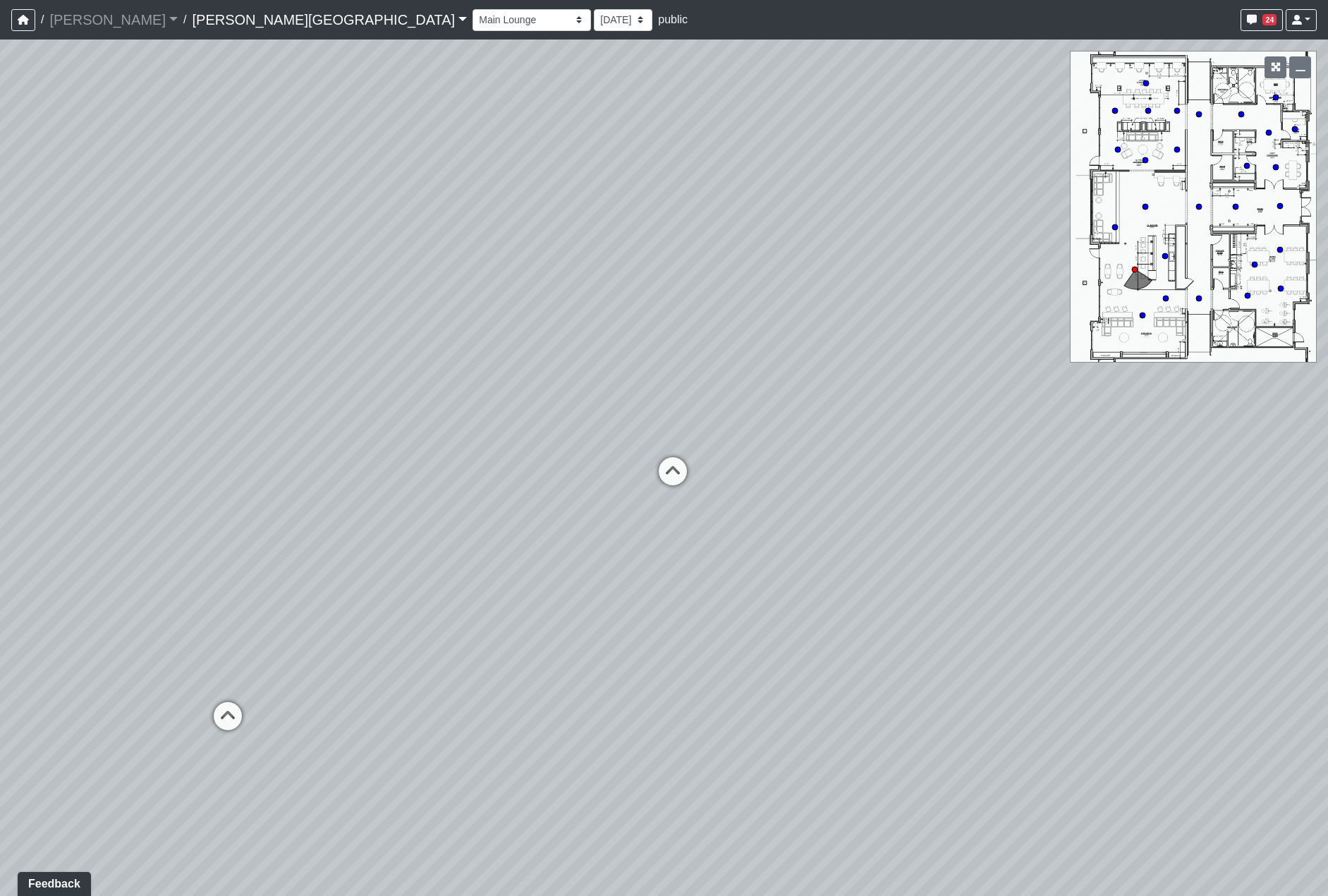
click at [940, 560] on div "Loading... Hallway - Hallway 2 Loading... Entry Loading... Booths Loading... Qu…" at bounding box center [664, 468] width 1328 height 856
drag, startPoint x: 618, startPoint y: 601, endPoint x: 988, endPoint y: 589, distance: 370.2
click at [989, 589] on div "Loading... Hallway - Hallway 2 Loading... Entry Loading... Booths Loading... Qu…" at bounding box center [664, 468] width 1328 height 856
drag, startPoint x: 445, startPoint y: 440, endPoint x: 1038, endPoint y: 511, distance: 597.2
click at [1104, 528] on div "Loading... Hallway - Hallway 2 Loading... Entry Loading... Booths Loading... Qu…" at bounding box center [664, 468] width 1328 height 856
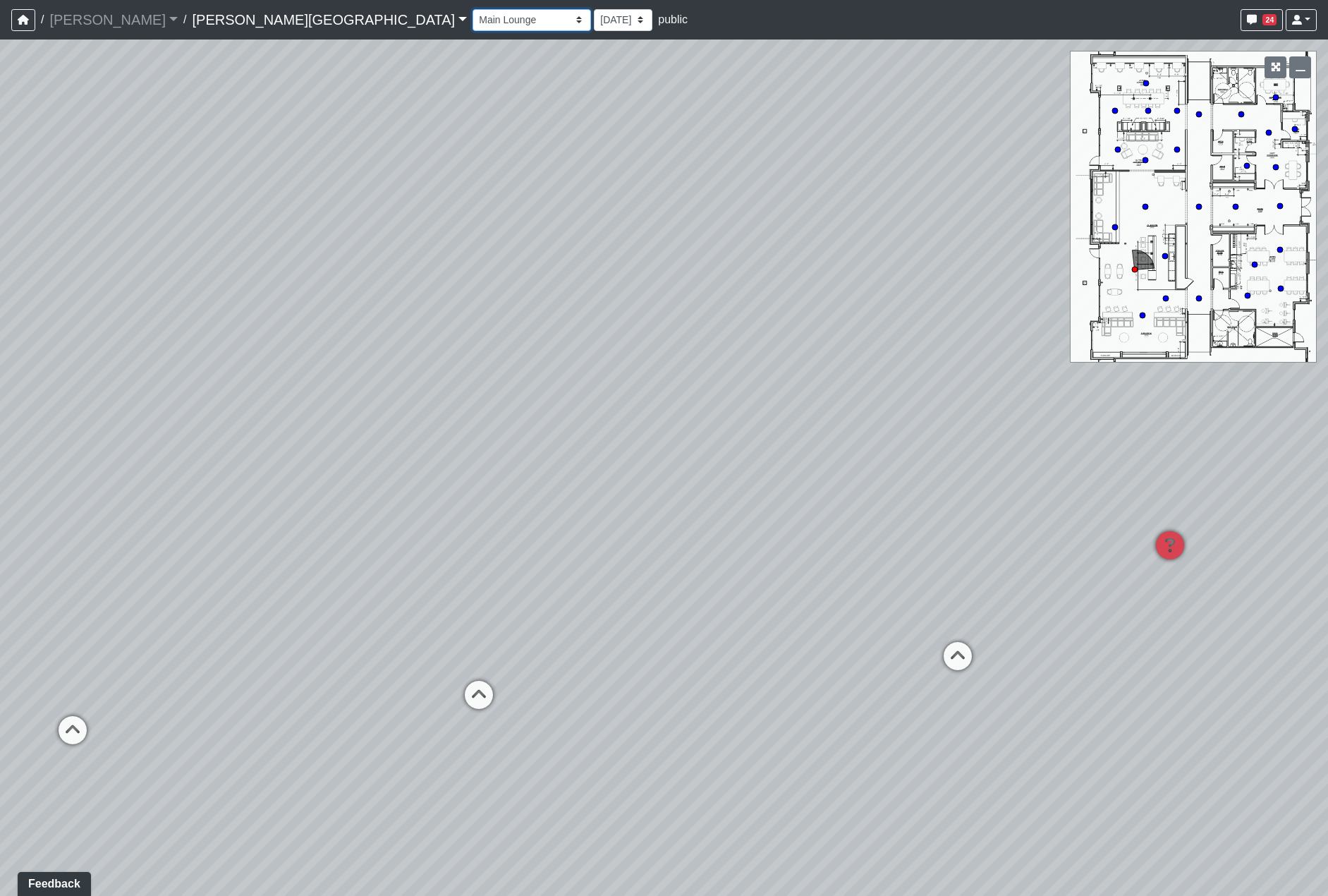
click at [473, 25] on select "Booths 1 Booths 2 Entry Lounge 1 Lounge 2 Lounge 3 Windows Bar Entrance Lounge …" at bounding box center [532, 19] width 119 height 21
click at [473, 9] on select "Booths 1 Booths 2 Entry Lounge 1 Lounge 2 Lounge 3 Windows Bar Entrance Lounge …" at bounding box center [532, 19] width 119 height 21
click at [473, 21] on select "Booths 1 Booths 2 Entry Lounge 1 Lounge 2 Lounge 3 Windows Bar Entrance Lounge …" at bounding box center [532, 19] width 119 height 21
click at [473, 9] on select "Booths 1 Booths 2 Entry Lounge 1 Lounge 2 Lounge 3 Windows Bar Entrance Lounge …" at bounding box center [532, 19] width 119 height 21
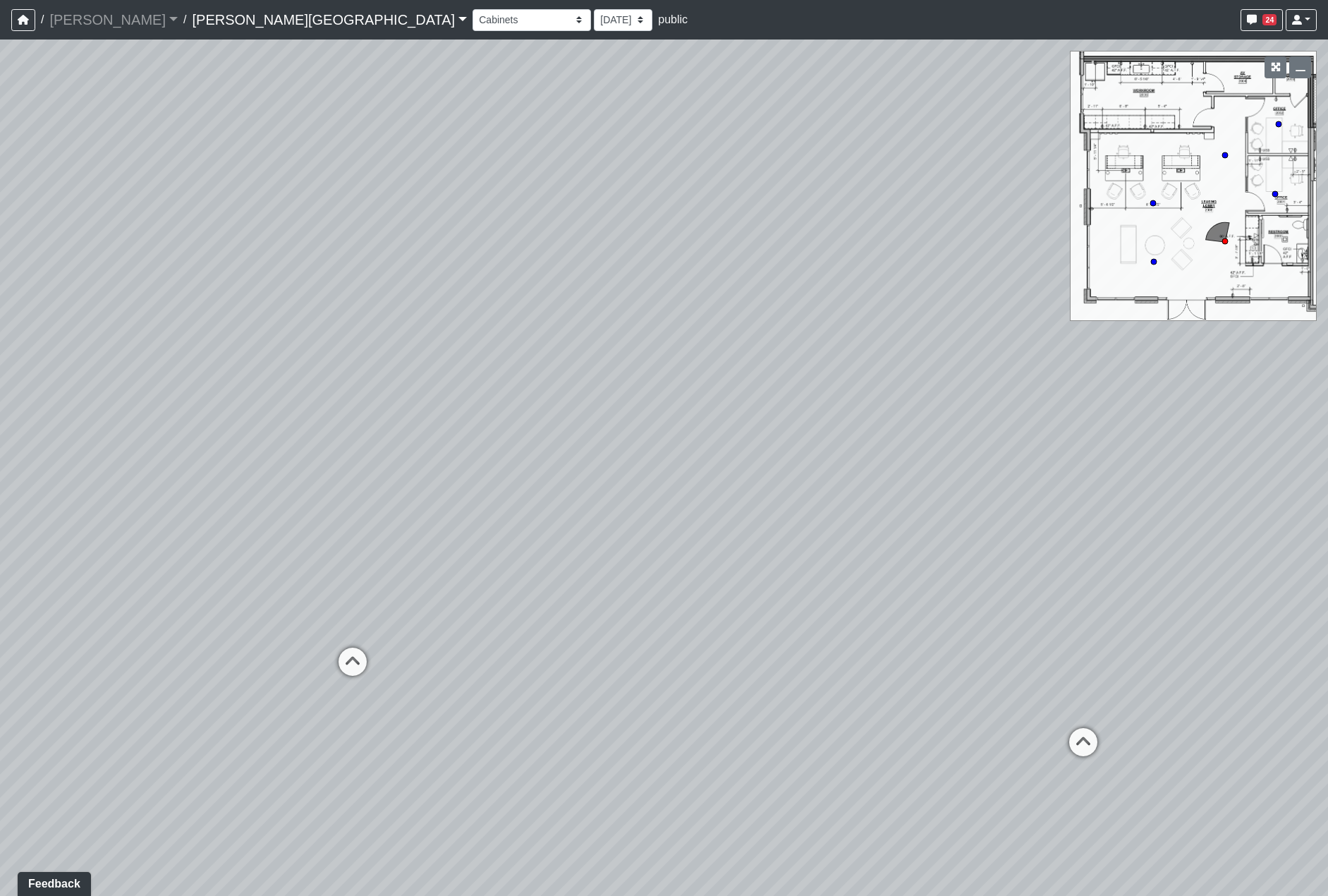
drag, startPoint x: 797, startPoint y: 473, endPoint x: 484, endPoint y: 440, distance: 314.7
click at [484, 440] on div "Loading... Hallway - Hallway 2 Loading... Entry Loading... Booths Loading... Qu…" at bounding box center [664, 468] width 1328 height 856
drag, startPoint x: 762, startPoint y: 437, endPoint x: 980, endPoint y: 437, distance: 218.0
click at [955, 437] on div "Loading... Hallway - Hallway 2 Loading... Entry Loading... Booths Loading... Qu…" at bounding box center [664, 468] width 1328 height 856
drag, startPoint x: 874, startPoint y: 441, endPoint x: 848, endPoint y: 435, distance: 26.7
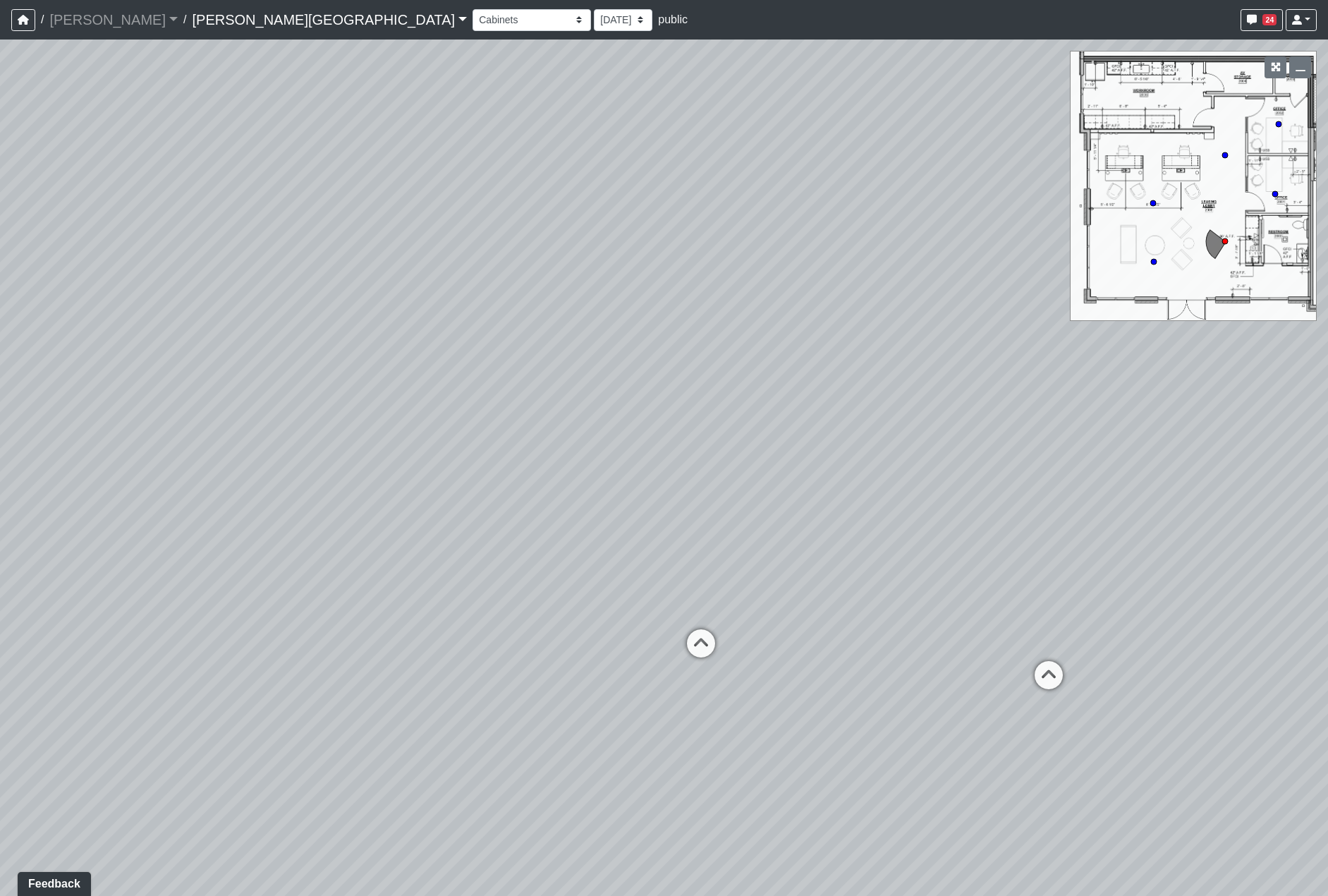
click at [848, 435] on div "Loading... Hallway - Hallway 2 Loading... Entry Loading... Booths Loading... Qu…" at bounding box center [664, 468] width 1328 height 856
drag, startPoint x: 914, startPoint y: 460, endPoint x: 934, endPoint y: 442, distance: 26.9
click at [934, 442] on div "Loading... Hallway - Hallway 2 Loading... Entry Loading... Booths Loading... Qu…" at bounding box center [664, 468] width 1328 height 856
drag, startPoint x: 1016, startPoint y: 539, endPoint x: 806, endPoint y: 517, distance: 211.1
click at [806, 517] on div "Loading... Hallway - Hallway 2 Loading... Entry Loading... Booths Loading... Qu…" at bounding box center [664, 468] width 1328 height 856
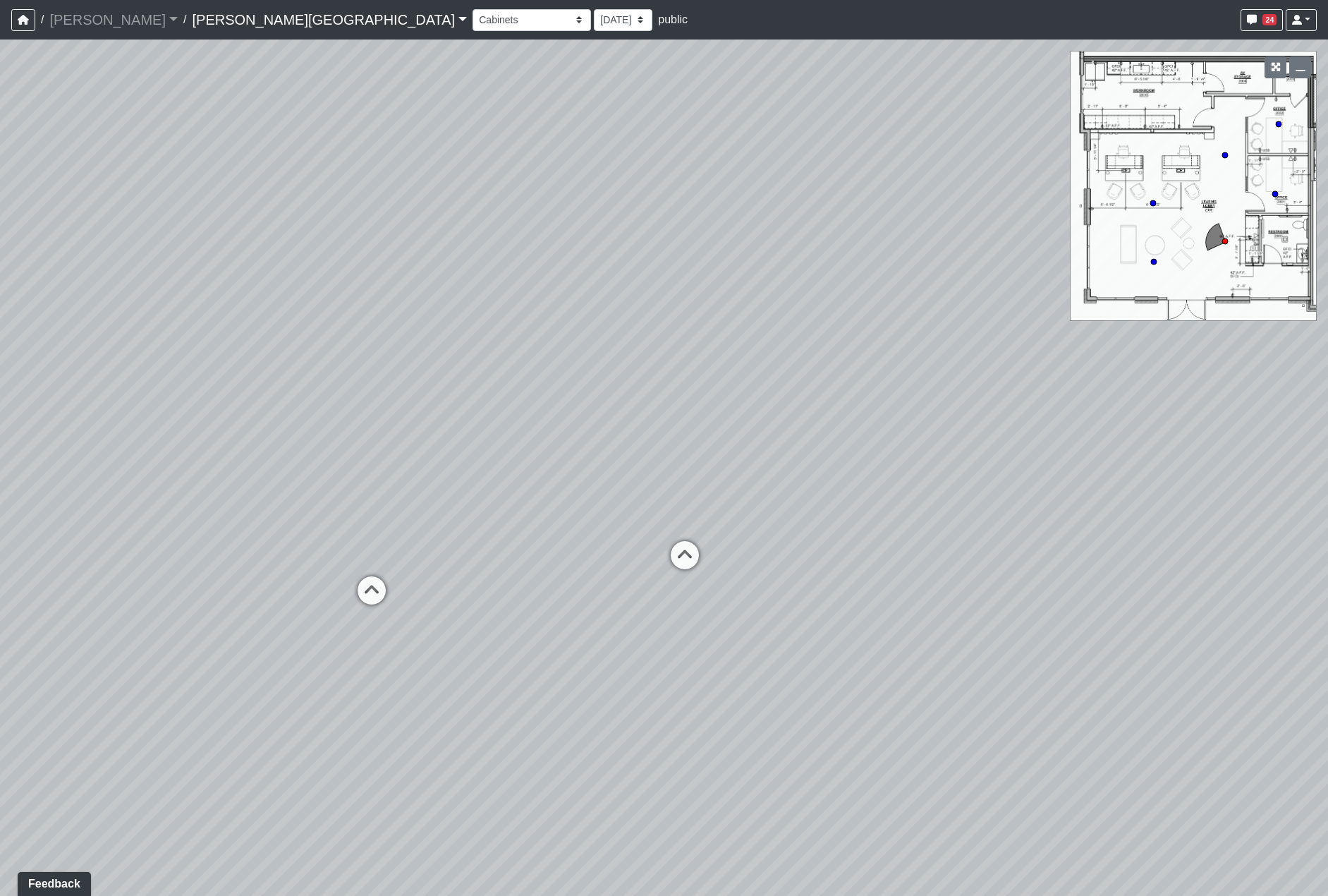
drag, startPoint x: 923, startPoint y: 518, endPoint x: 604, endPoint y: 441, distance: 328.2
click at [435, 441] on div "Loading... Hallway - Hallway 2 Loading... Entry Loading... Booths Loading... Qu…" at bounding box center [664, 468] width 1328 height 856
drag, startPoint x: 846, startPoint y: 440, endPoint x: 437, endPoint y: 516, distance: 416.0
click at [437, 516] on div "Loading... Hallway - Hallway 2 Loading... Entry Loading... Booths Loading... Qu…" at bounding box center [664, 468] width 1328 height 856
drag, startPoint x: 835, startPoint y: 570, endPoint x: 953, endPoint y: 544, distance: 120.8
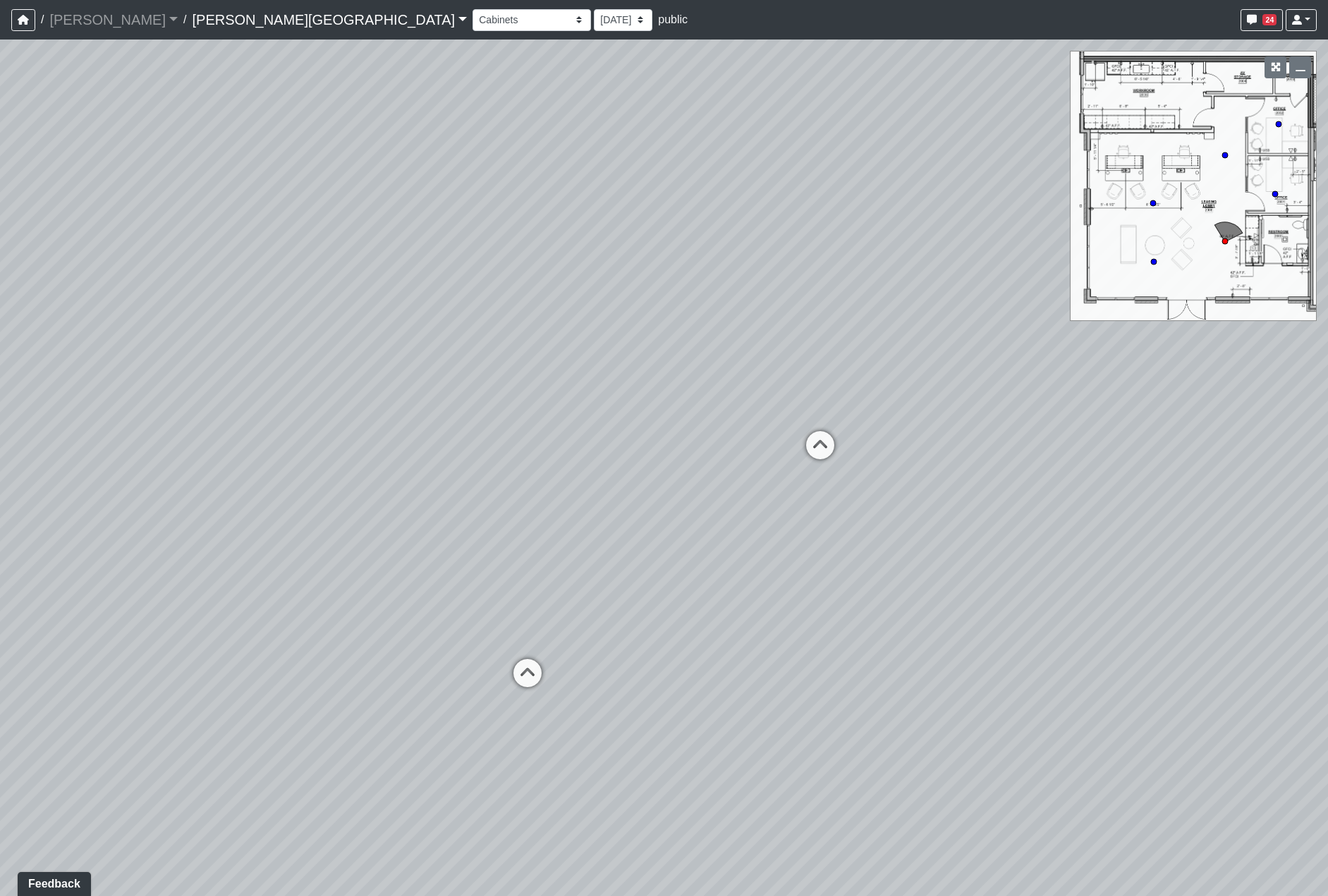
click at [953, 544] on div "Loading... Hallway - Hallway 2 Loading... Entry Loading... Booths Loading... Qu…" at bounding box center [664, 468] width 1328 height 856
drag, startPoint x: 748, startPoint y: 605, endPoint x: 878, endPoint y: 580, distance: 132.4
click at [876, 581] on div "Loading... Hallway - Hallway 2 Loading... Entry Loading... Booths Loading... Qu…" at bounding box center [664, 468] width 1328 height 856
drag, startPoint x: 928, startPoint y: 489, endPoint x: 559, endPoint y: 417, distance: 376.0
click at [393, 417] on div "Loading... Hallway - Hallway 2 Loading... Entry Loading... Booths Loading... Qu…" at bounding box center [664, 468] width 1328 height 856
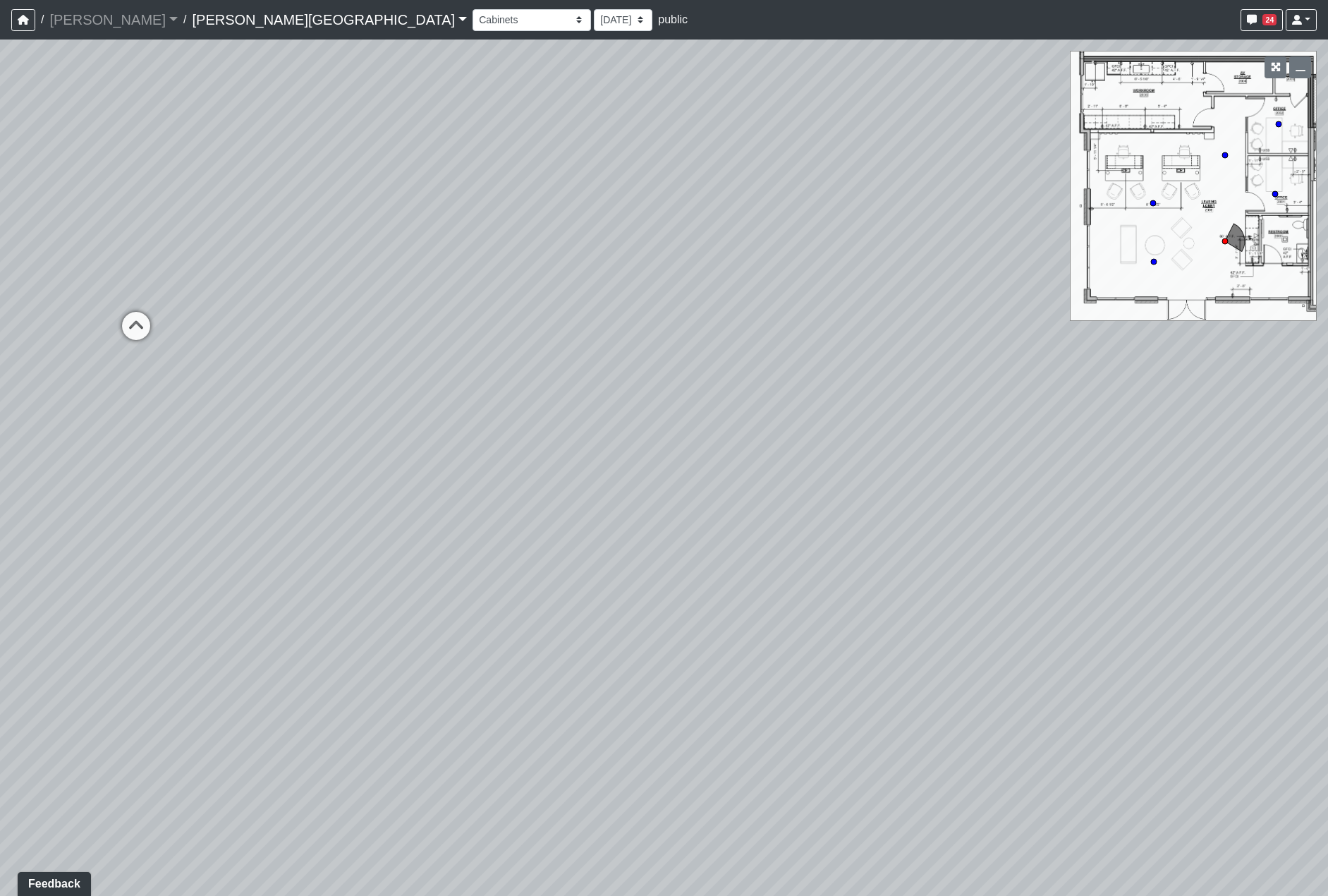
drag, startPoint x: 880, startPoint y: 457, endPoint x: 671, endPoint y: 536, distance: 223.4
click at [509, 563] on div "Loading... Hallway - Hallway 2 Loading... Entry Loading... Booths Loading... Qu…" at bounding box center [664, 468] width 1328 height 856
drag, startPoint x: 968, startPoint y: 501, endPoint x: 401, endPoint y: 511, distance: 567.1
click at [264, 524] on div "Loading... Hallway - Hallway 2 Loading... Entry Loading... Booths Loading... Qu…" at bounding box center [664, 468] width 1328 height 856
drag, startPoint x: 822, startPoint y: 529, endPoint x: 379, endPoint y: 476, distance: 446.2
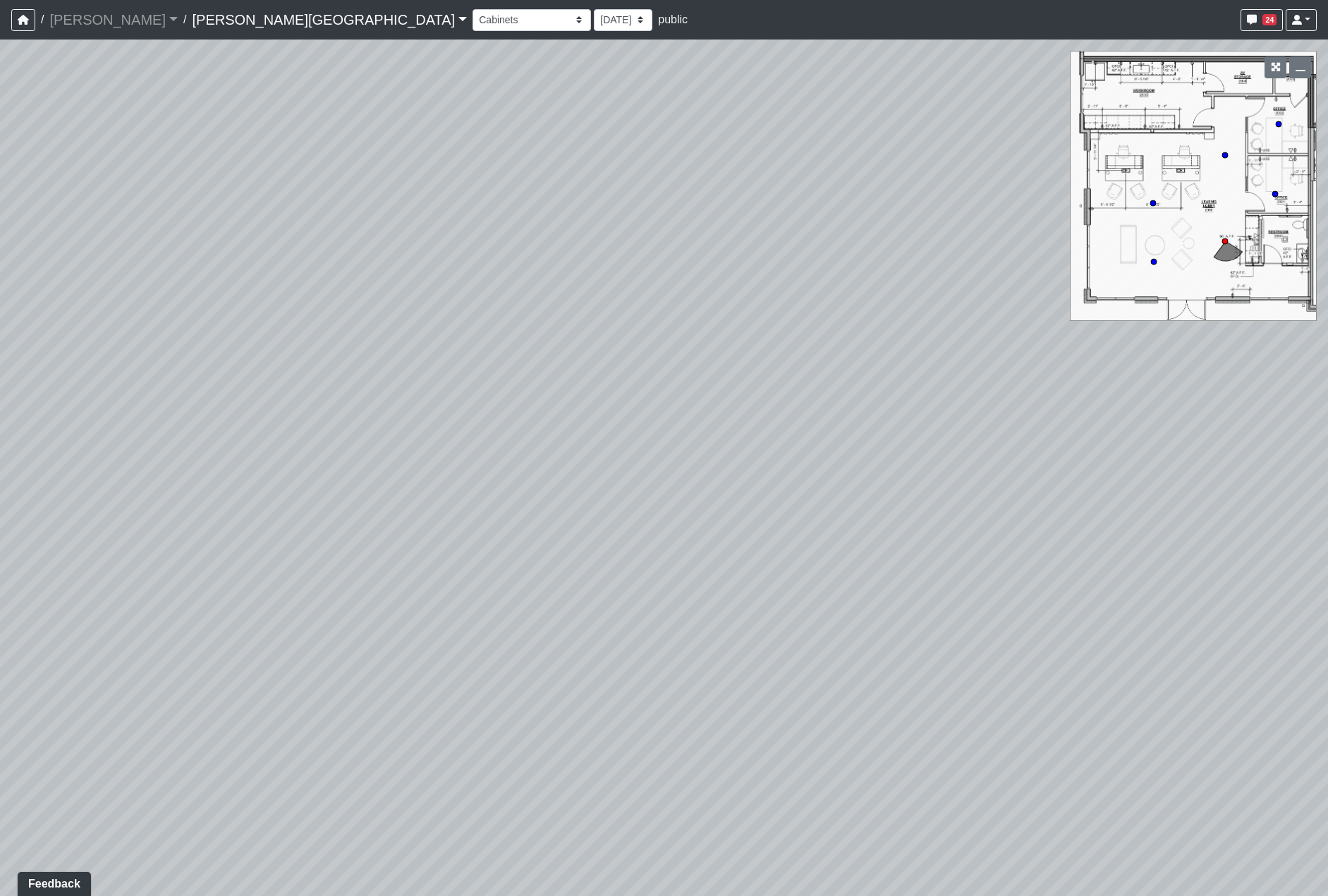
click at [277, 486] on div "Loading... Hallway - Hallway 2 Loading... Entry Loading... Booths Loading... Qu…" at bounding box center [664, 468] width 1328 height 856
drag, startPoint x: 843, startPoint y: 498, endPoint x: 369, endPoint y: 515, distance: 474.3
click at [369, 515] on div "Loading... Hallway - Hallway 2 Loading... Entry Loading... Booths Loading... Qu…" at bounding box center [664, 468] width 1328 height 856
drag, startPoint x: 854, startPoint y: 472, endPoint x: 624, endPoint y: 495, distance: 231.1
click at [624, 495] on div "Loading... Hallway - Hallway 2 Loading... Entry Loading... Booths Loading... Qu…" at bounding box center [664, 468] width 1328 height 856
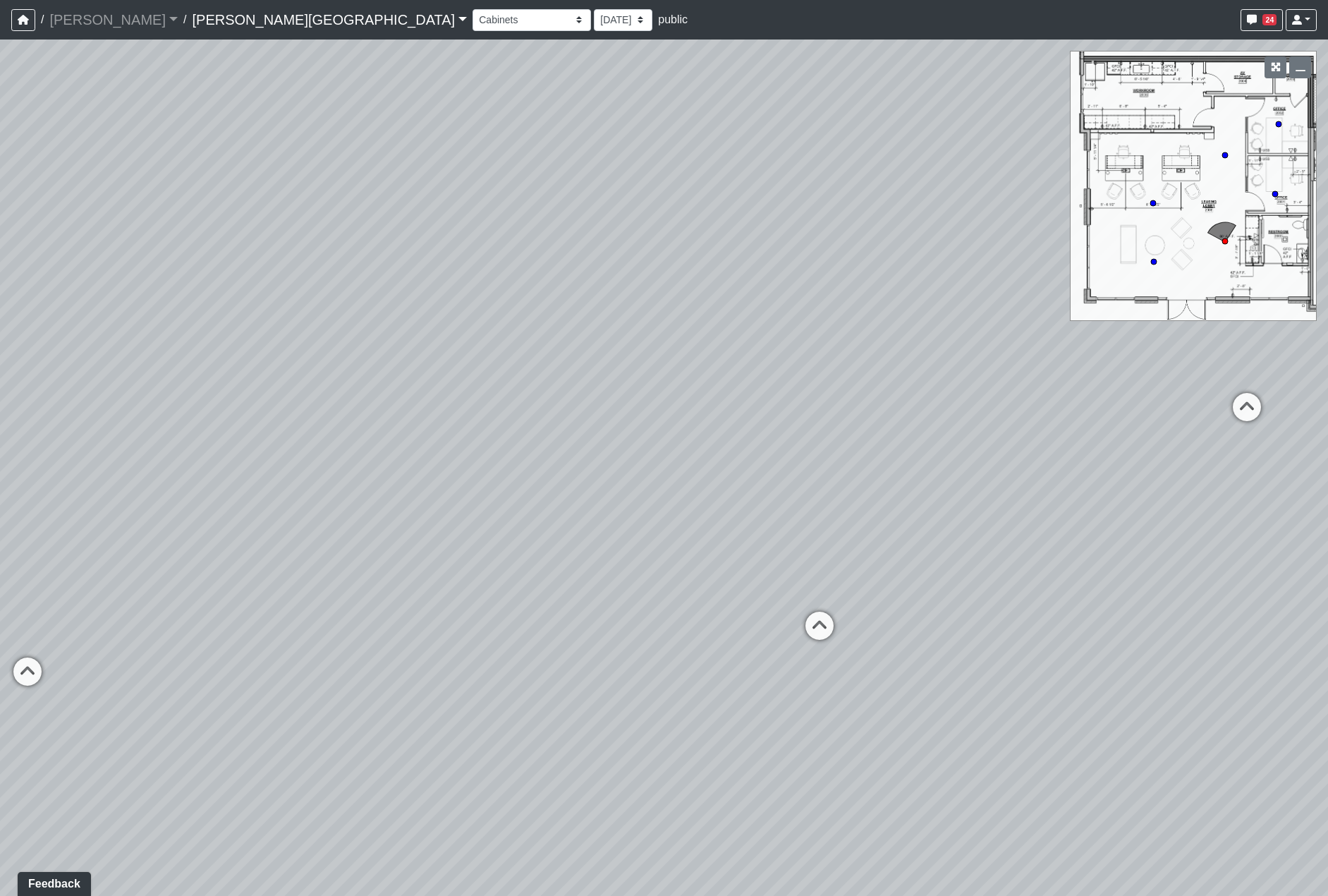
drag, startPoint x: 853, startPoint y: 362, endPoint x: 720, endPoint y: 381, distance: 134.4
click at [720, 381] on div "Loading... Hallway - Hallway 2 Loading... Entry Loading... Booths Loading... Qu…" at bounding box center [664, 468] width 1328 height 856
click at [832, 615] on icon at bounding box center [819, 632] width 42 height 42
drag, startPoint x: 883, startPoint y: 558, endPoint x: 585, endPoint y: 507, distance: 302.3
click at [494, 526] on div "Loading... Hallway - Hallway 2 Loading... Entry Loading... Booths Loading... Qu…" at bounding box center [664, 468] width 1328 height 856
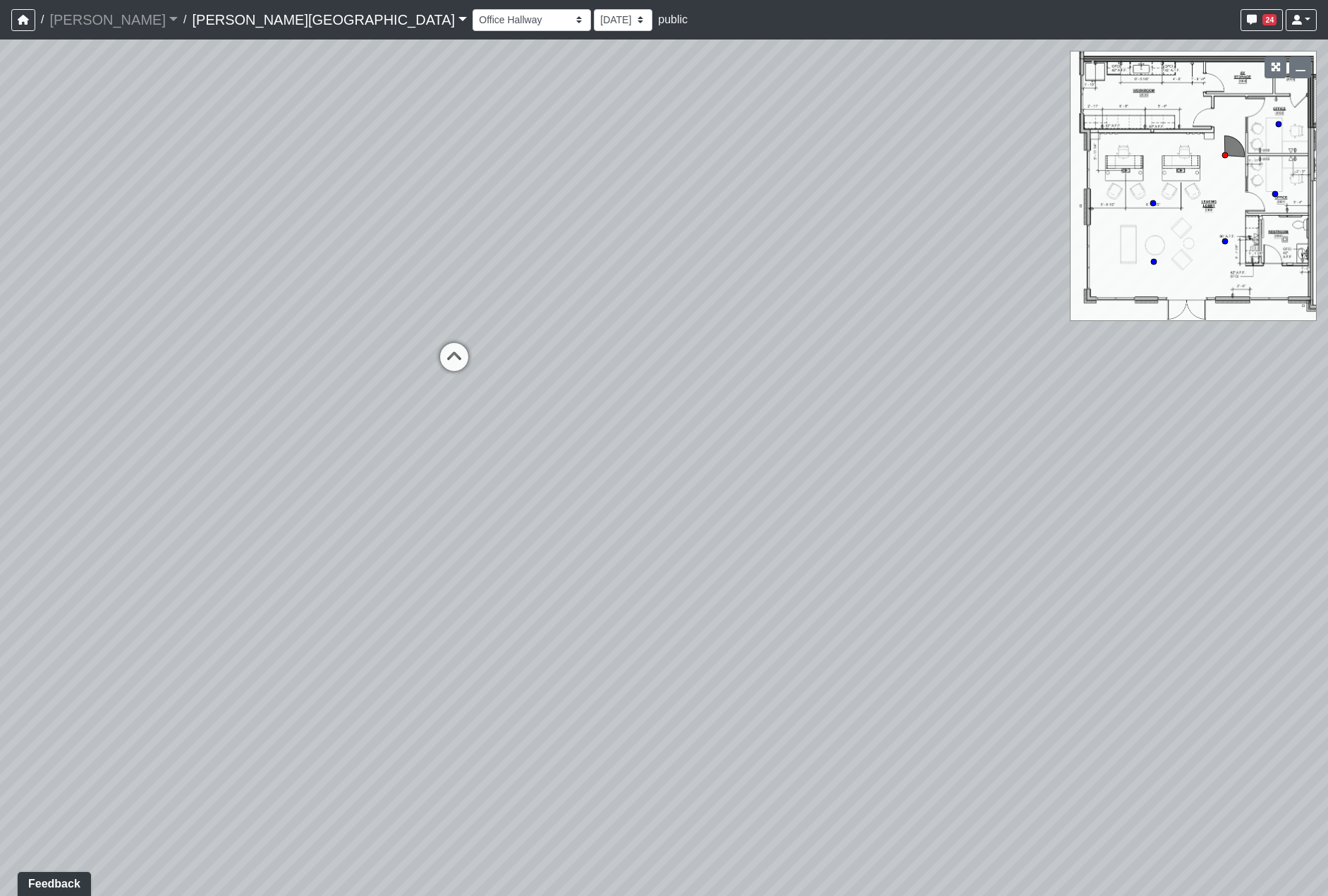
drag, startPoint x: 766, startPoint y: 478, endPoint x: 1112, endPoint y: 526, distance: 349.3
click at [538, 508] on div "Loading... Hallway - Hallway 2 Loading... Entry Loading... Booths Loading... Qu…" at bounding box center [664, 468] width 1328 height 856
drag, startPoint x: 1115, startPoint y: 536, endPoint x: 253, endPoint y: 509, distance: 862.4
click at [348, 514] on div "Loading... Hallway - Hallway 2 Loading... Entry Loading... Booths Loading... Qu…" at bounding box center [664, 468] width 1328 height 856
click at [626, 525] on div "Loading... Hallway - Hallway 2 Loading... Entry Loading... Booths Loading... Qu…" at bounding box center [664, 468] width 1328 height 856
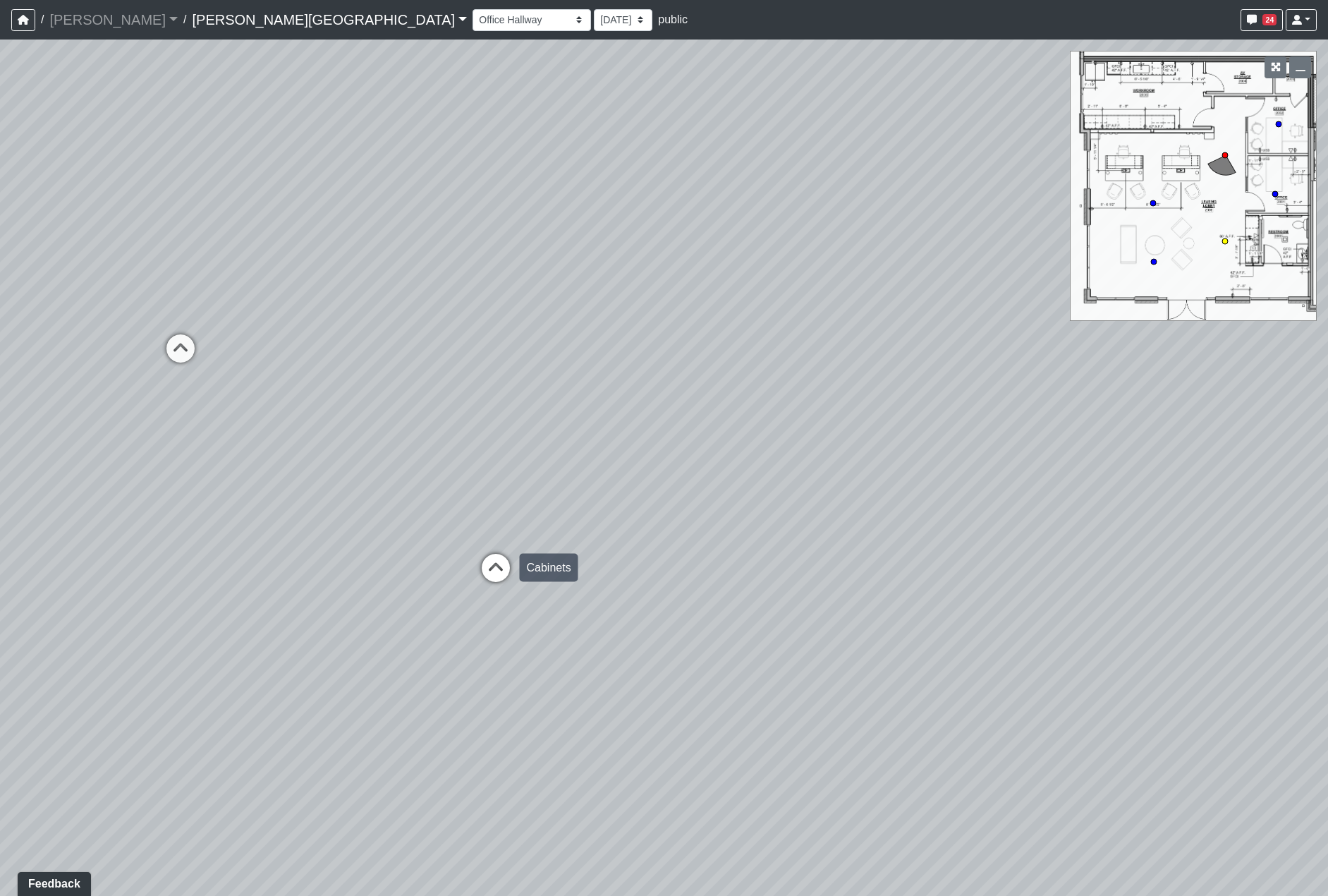
click at [484, 555] on icon at bounding box center [495, 574] width 42 height 42
click at [527, 561] on div "Loading... Hallway - Hallway 2 Loading... Entry Loading... Booths Loading... Qu…" at bounding box center [664, 468] width 1328 height 856
click at [742, 508] on div "Loading... Hallway - Hallway 2 Loading... Entry Loading... Booths Loading... Qu…" at bounding box center [664, 468] width 1328 height 856
click at [835, 490] on div "Loading... Hallway - Hallway 2 Loading... Entry Loading... Booths Loading... Qu…" at bounding box center [664, 468] width 1328 height 856
click at [922, 588] on icon at bounding box center [924, 596] width 42 height 42
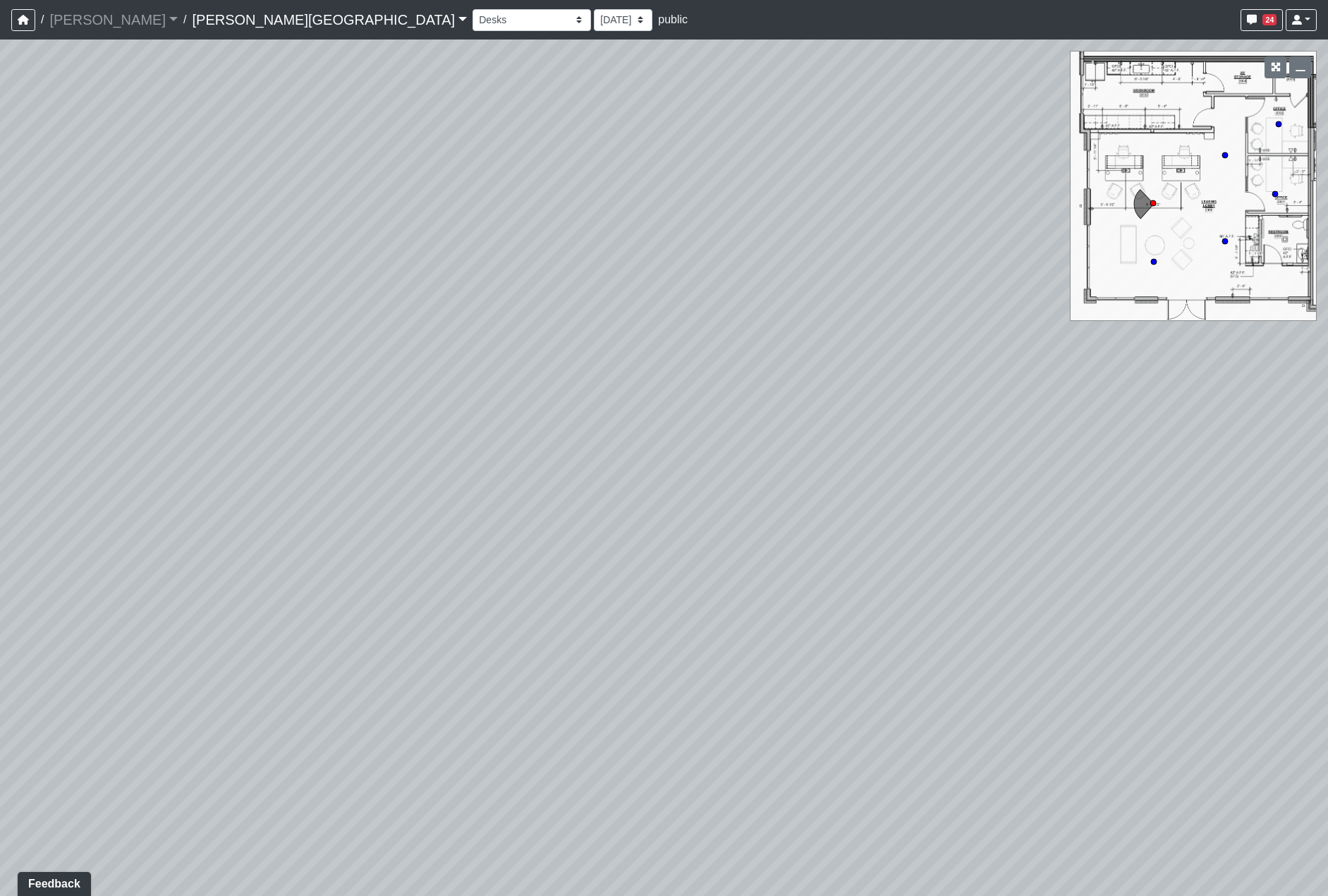
click at [892, 544] on div "Loading... Hallway - Hallway 2 Loading... Entry Loading... Booths Loading... Qu…" at bounding box center [664, 468] width 1328 height 856
click at [689, 460] on div "Loading... Hallway - Hallway 2 Loading... Entry Loading... Booths Loading... Qu…" at bounding box center [664, 468] width 1328 height 856
click at [1088, 580] on div "Loading... Hallway - Hallway 2 Loading... Entry Loading... Booths Loading... Qu…" at bounding box center [664, 468] width 1328 height 856
click at [940, 364] on div "Loading... Hallway - Hallway 2 Loading... Entry Loading... Booths Loading... Qu…" at bounding box center [664, 468] width 1328 height 856
click at [879, 221] on div "Loading... Hallway - Hallway 2 Loading... Entry Loading... Booths Loading... Qu…" at bounding box center [664, 468] width 1328 height 856
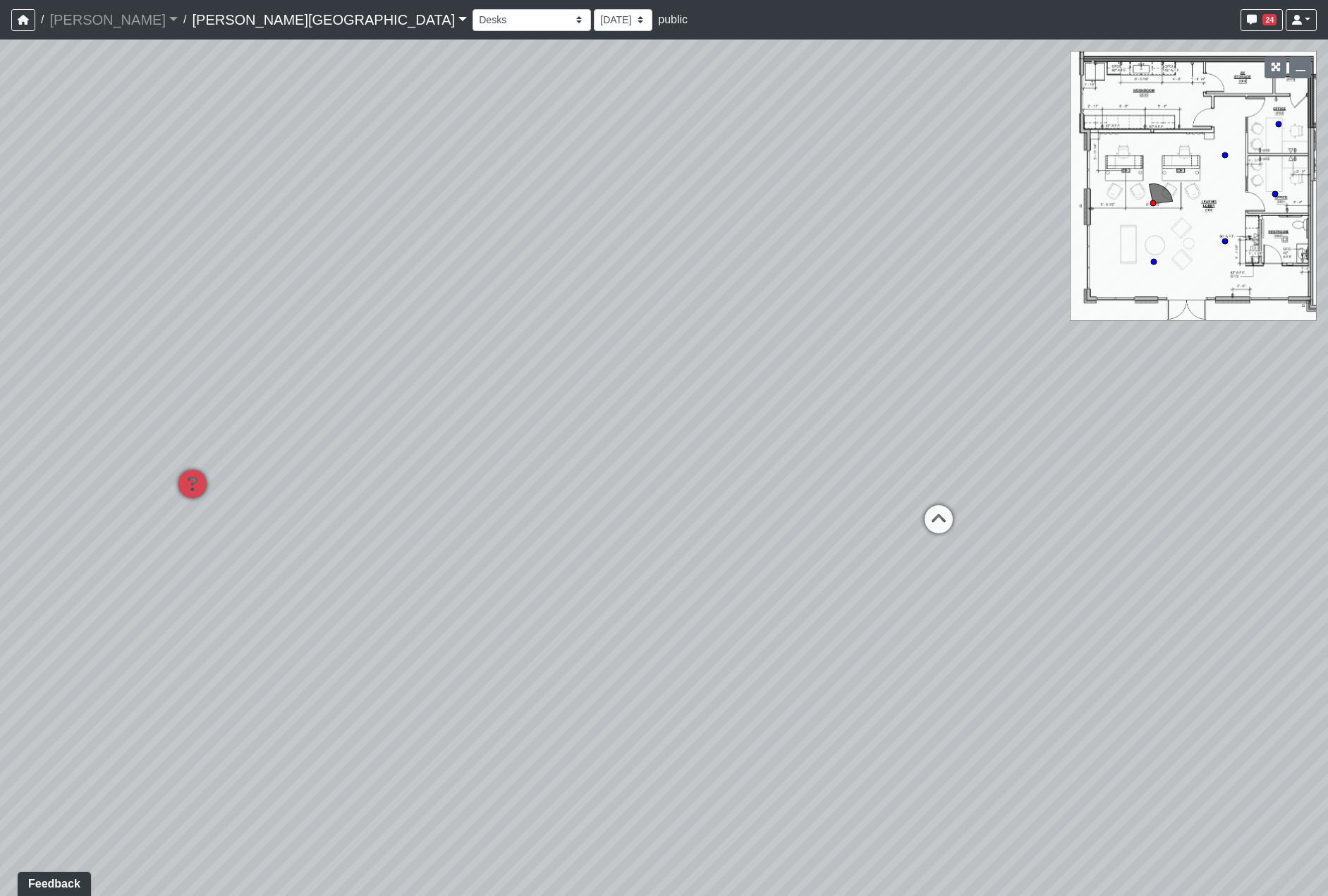
click at [323, 486] on div "Loading... Hallway - Hallway 2 Loading... Entry Loading... Booths Loading... Qu…" at bounding box center [664, 468] width 1328 height 856
click at [488, 468] on div "Loading... Hallway - Hallway 2 Loading... Entry Loading... Booths Loading... Qu…" at bounding box center [664, 468] width 1328 height 856
click at [544, 562] on div "Loading... Hallway - Hallway 2 Loading... Entry Loading... Booths Loading... Qu…" at bounding box center [664, 468] width 1328 height 856
click at [555, 591] on icon at bounding box center [552, 605] width 42 height 42
click at [871, 575] on div "Loading... Hallway - Hallway 2 Loading... Entry Loading... Booths Loading... Qu…" at bounding box center [664, 468] width 1328 height 856
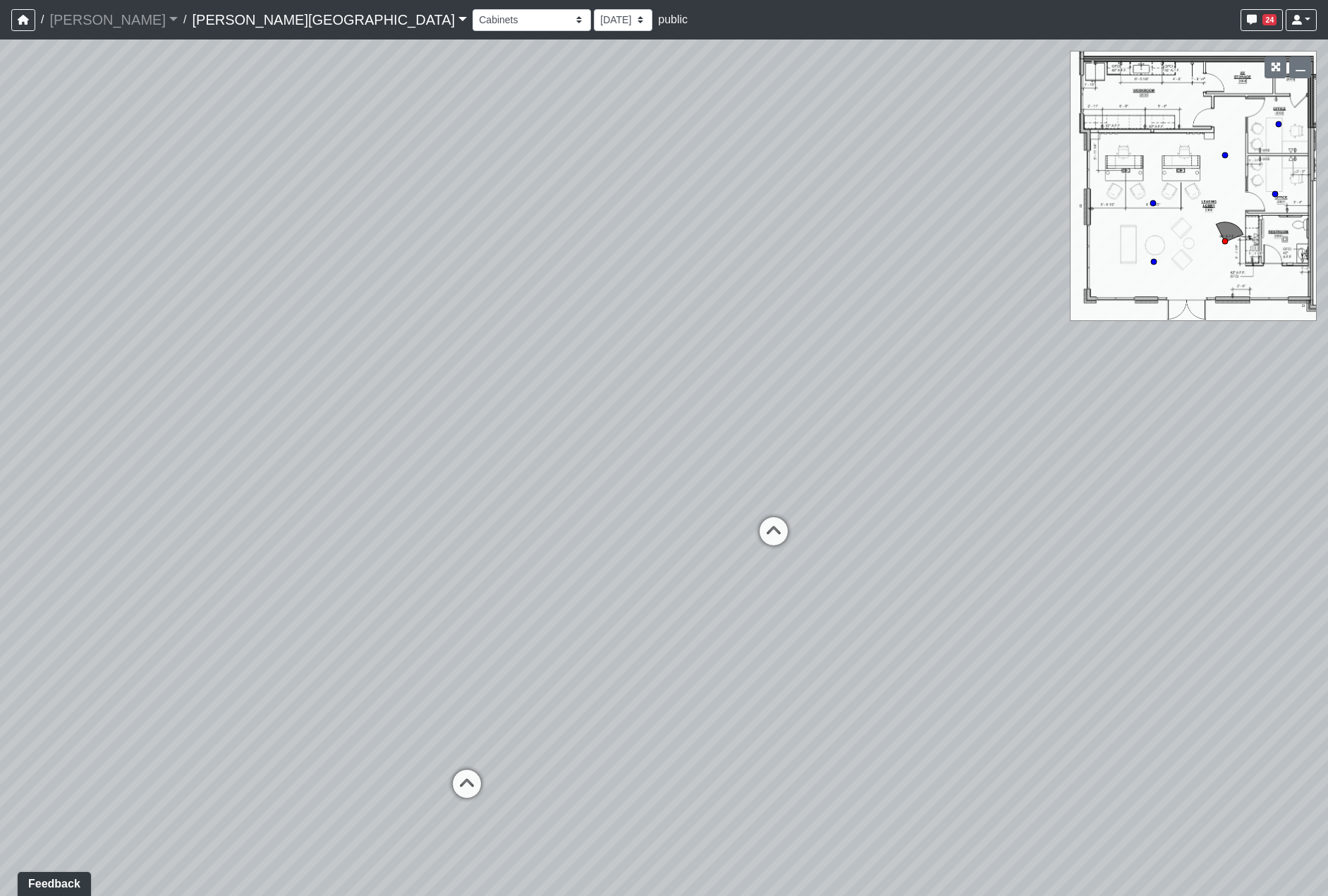
click at [757, 547] on div "Loading... Hallway - Hallway 2 Loading... Entry Loading... Booths Loading... Qu…" at bounding box center [664, 468] width 1328 height 856
click at [556, 592] on div "Loading... Hallway - Hallway 2 Loading... Entry Loading... Booths Loading... Qu…" at bounding box center [664, 468] width 1328 height 856
click at [384, 5] on nav "/ [PERSON_NAME] Loading... / [PERSON_NAME][GEOGRAPHIC_DATA][PERSON_NAME] Loadin…" at bounding box center [664, 19] width 1328 height 40
click at [473, 24] on select "Booths 1 Booths 2 Entry Lounge 1 Lounge 2 Lounge 3 Windows Bar Entrance Lounge …" at bounding box center [532, 19] width 119 height 21
click at [473, 9] on select "Booths 1 Booths 2 Entry Lounge 1 Lounge 2 Lounge 3 Windows Bar Entrance Lounge …" at bounding box center [532, 19] width 119 height 21
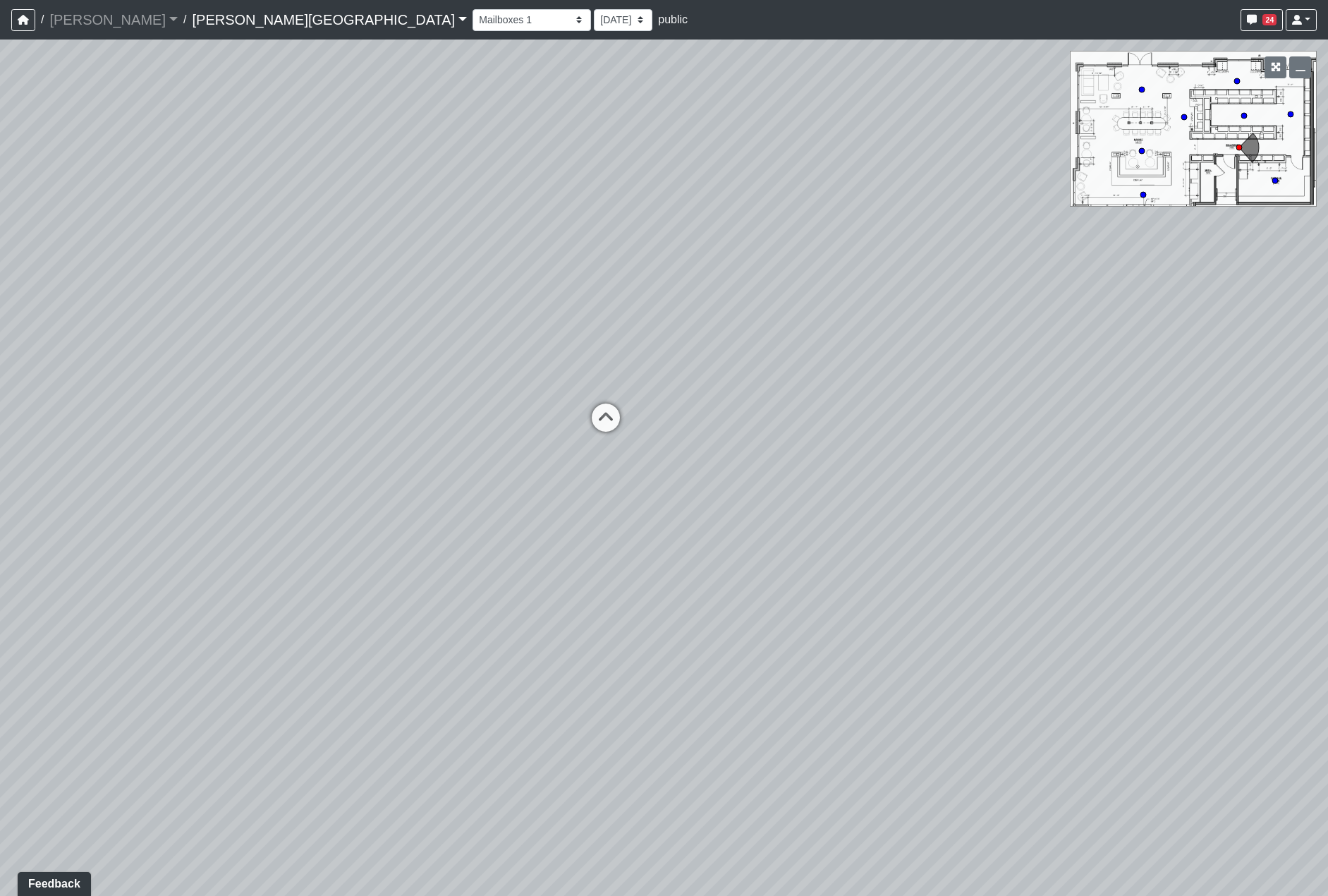
click at [585, 453] on div "Loading... Hallway - Hallway 2 Loading... Entry Loading... Booths Loading... Qu…" at bounding box center [664, 468] width 1328 height 856
click at [722, 386] on div "Loading... Hallway - Hallway 2 Loading... Entry Loading... Booths Loading... Qu…" at bounding box center [664, 468] width 1328 height 856
click at [691, 420] on icon at bounding box center [705, 419] width 42 height 42
click at [888, 435] on div "Loading... Hallway - Hallway 2 Loading... Entry Loading... Booths Loading... Qu…" at bounding box center [664, 468] width 1328 height 856
click at [868, 430] on div "Loading... Hallway - Hallway 2 Loading... Entry Loading... Booths Loading... Qu…" at bounding box center [664, 468] width 1328 height 856
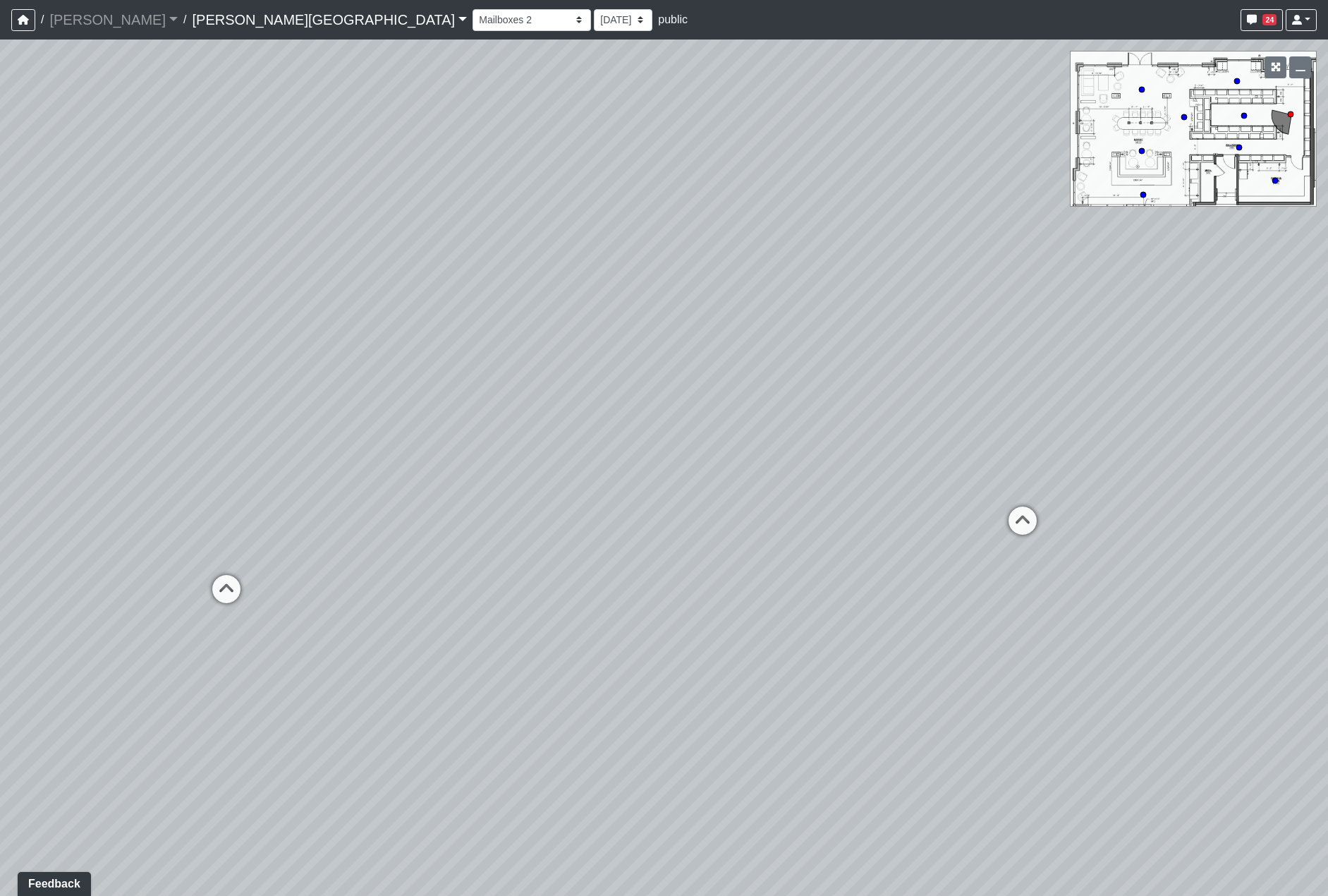
click at [500, 419] on div "Loading... Hallway - Hallway 2 Loading... Entry Loading... Booths Loading... Qu…" at bounding box center [664, 468] width 1328 height 856
click at [879, 487] on div "Loading... Hallway - Hallway 2 Loading... Entry Loading... Booths Loading... Qu…" at bounding box center [664, 468] width 1328 height 856
click at [973, 440] on icon at bounding box center [981, 449] width 42 height 42
click at [781, 456] on div "Loading... Hallway - Hallway 2 Loading... Entry Loading... Booths Loading... Qu…" at bounding box center [664, 468] width 1328 height 856
click at [693, 511] on div "Loading... Hallway - Hallway 2 Loading... Entry Loading... Booths Loading... Qu…" at bounding box center [664, 468] width 1328 height 856
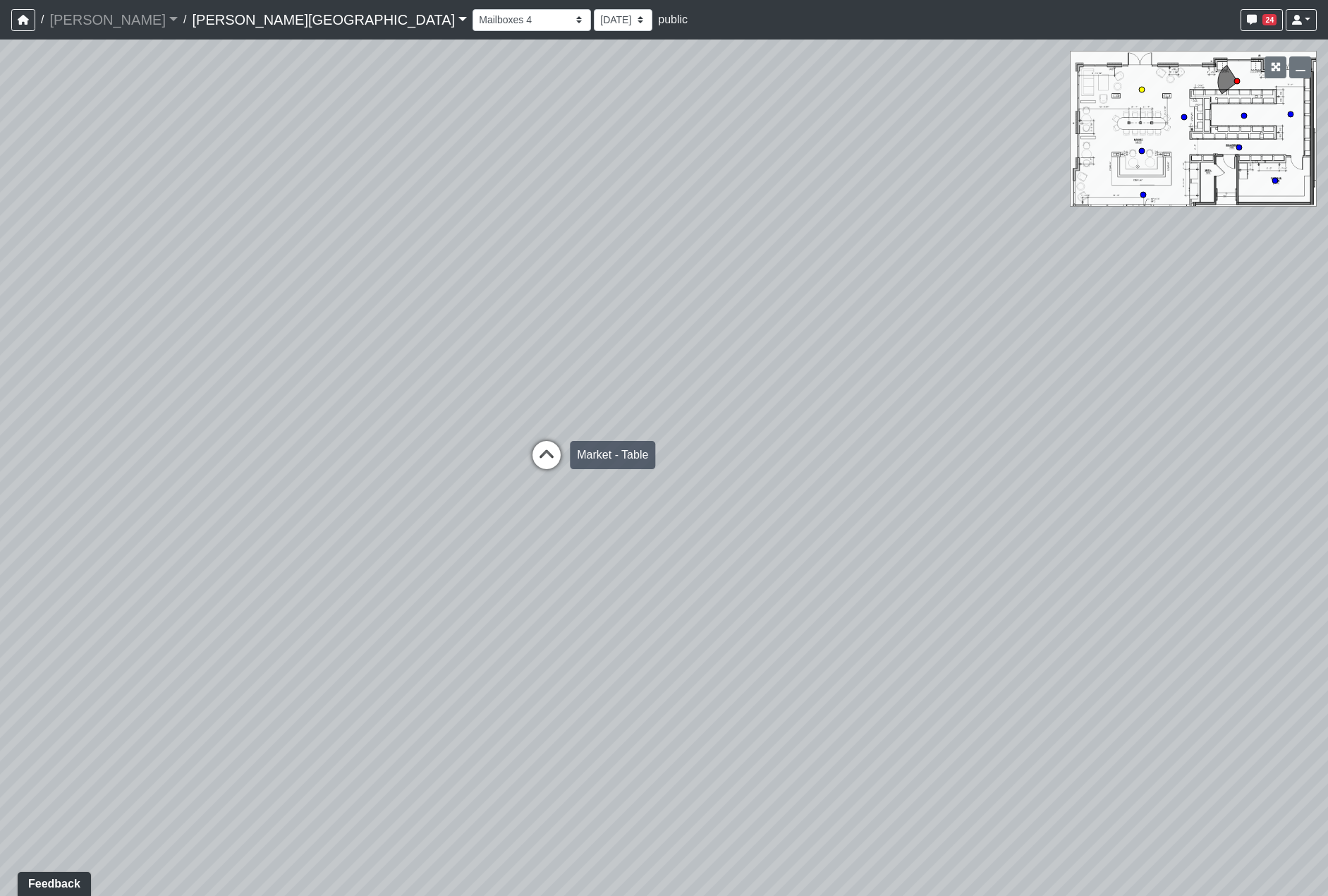
click at [547, 446] on icon at bounding box center [546, 461] width 42 height 42
click at [609, 450] on div "Loading... Hallway - Hallway 2 Loading... Entry Loading... Booths Loading... Qu…" at bounding box center [664, 468] width 1328 height 856
click at [1011, 450] on div "Loading... Hallway - Hallway 2 Loading... Entry Loading... Booths Loading... Qu…" at bounding box center [664, 468] width 1328 height 856
click at [1115, 476] on div "Loading... Hallway - Hallway 2 Loading... Entry Loading... Booths Loading... Qu…" at bounding box center [664, 468] width 1328 height 856
click at [917, 476] on div "Loading... Hallway - Hallway 2 Loading... Entry Loading... Booths Loading... Qu…" at bounding box center [664, 468] width 1328 height 856
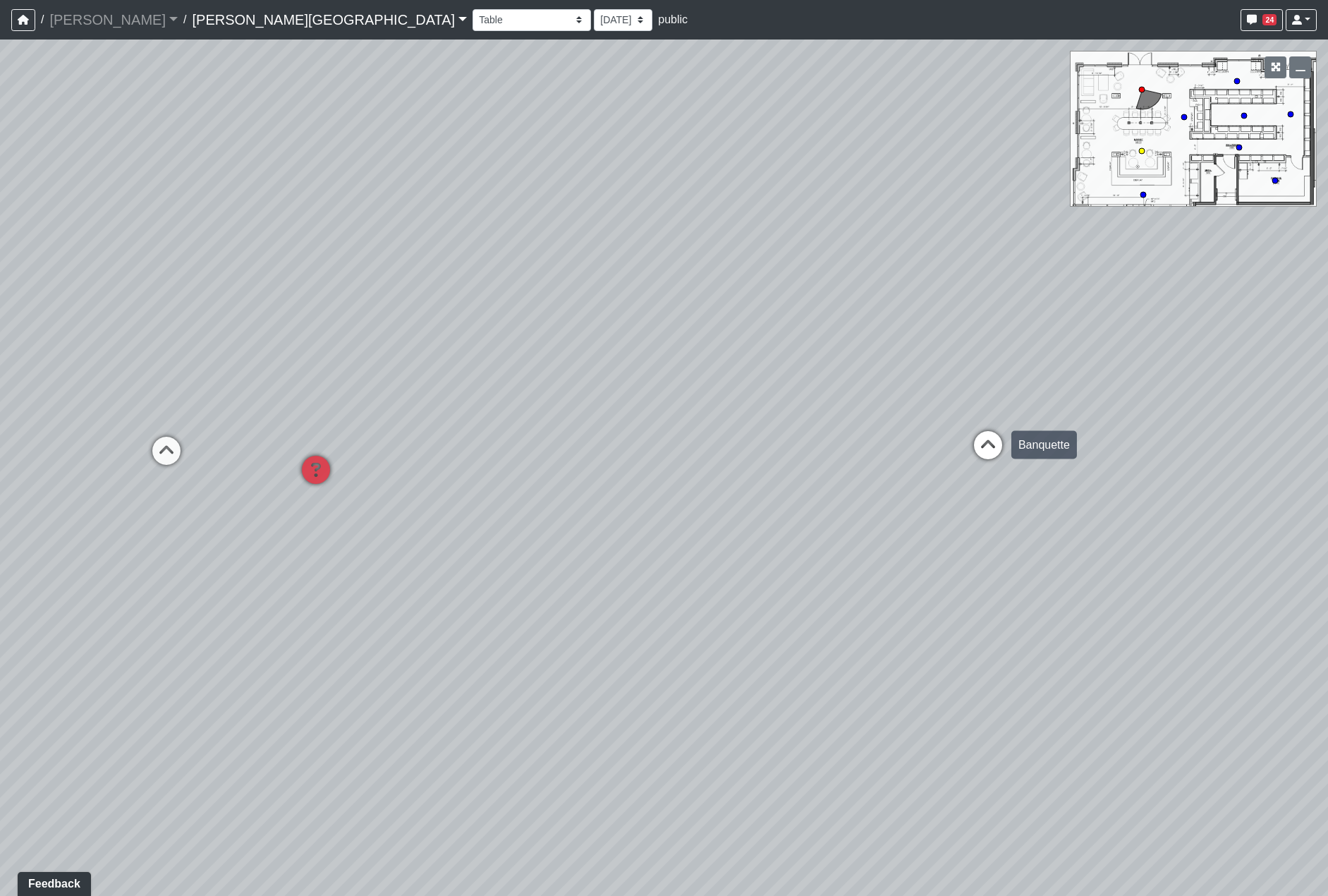
click at [989, 450] on icon at bounding box center [988, 451] width 42 height 42
click at [520, 476] on div "Loading... Hallway - Hallway 2 Loading... Entry Loading... Booths Loading... Qu…" at bounding box center [664, 468] width 1328 height 856
click at [259, 437] on div "Loading... Hallway - Hallway 2 Loading... Entry Loading... Booths Loading... Qu…" at bounding box center [664, 468] width 1328 height 856
click at [317, 427] on div "Loading... Hallway - Hallway 2 Loading... Entry Loading... Booths Loading... Qu…" at bounding box center [664, 468] width 1328 height 856
click at [591, 427] on div "Loading... Hallway - Hallway 2 Loading... Entry Loading... Booths Loading... Qu…" at bounding box center [664, 468] width 1328 height 856
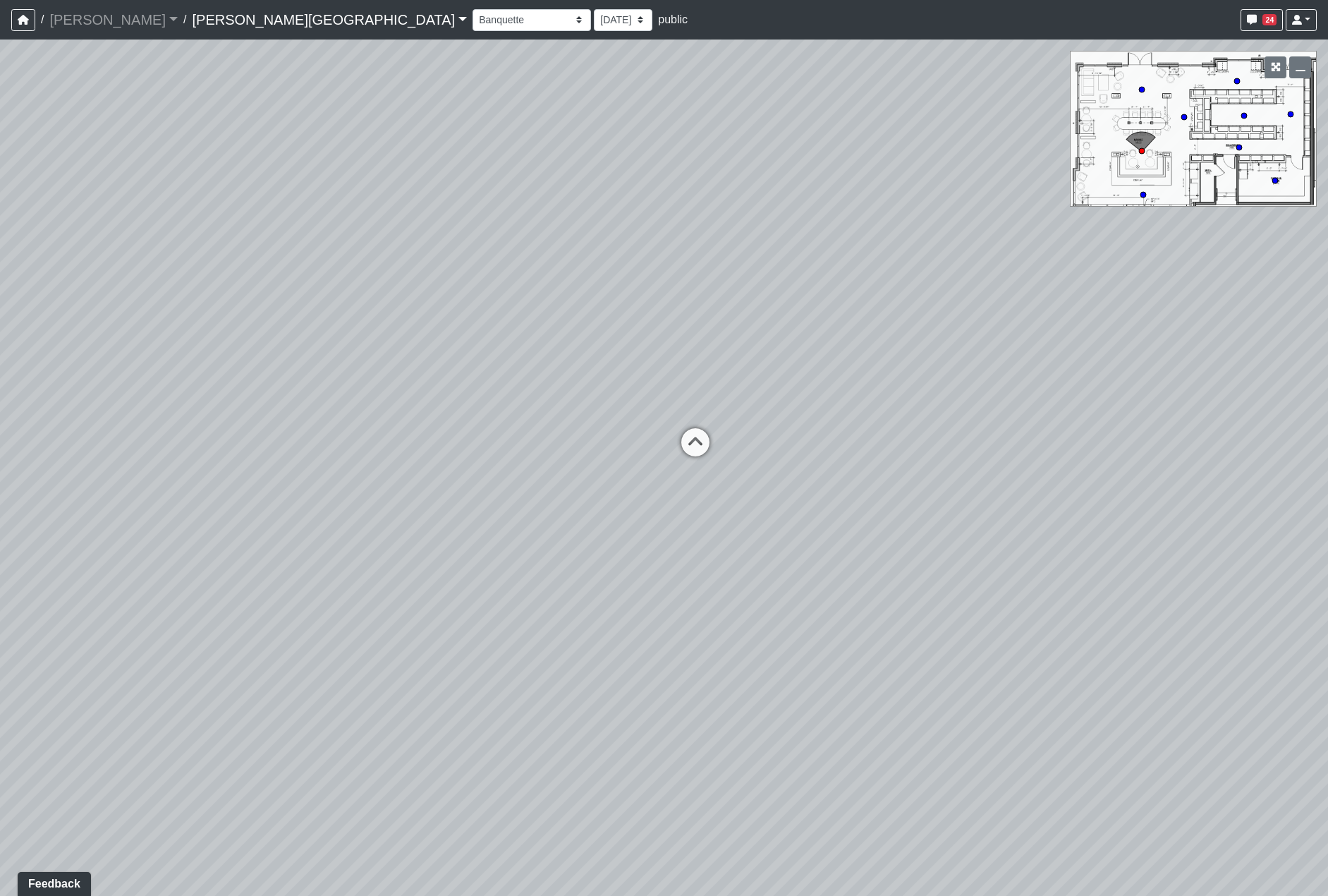
click at [1114, 385] on div "Loading... Hallway - Hallway 2 Loading... Entry Loading... Booths Loading... Qu…" at bounding box center [664, 468] width 1328 height 856
click at [1099, 386] on div "Loading... Hallway - Hallway 2 Loading... Entry Loading... Booths Loading... Qu…" at bounding box center [664, 468] width 1328 height 856
click at [927, 400] on div "Loading... Hallway - Hallway 2 Loading... Entry Loading... Booths Loading... Qu…" at bounding box center [664, 468] width 1328 height 856
click at [258, 387] on div "Loading... Hallway - Hallway 2 Loading... Entry Loading... Booths Loading... Qu…" at bounding box center [664, 468] width 1328 height 856
click at [299, 444] on div "Loading... Hallway - Hallway 2 Loading... Entry Loading... Booths Loading... Qu…" at bounding box center [664, 468] width 1328 height 856
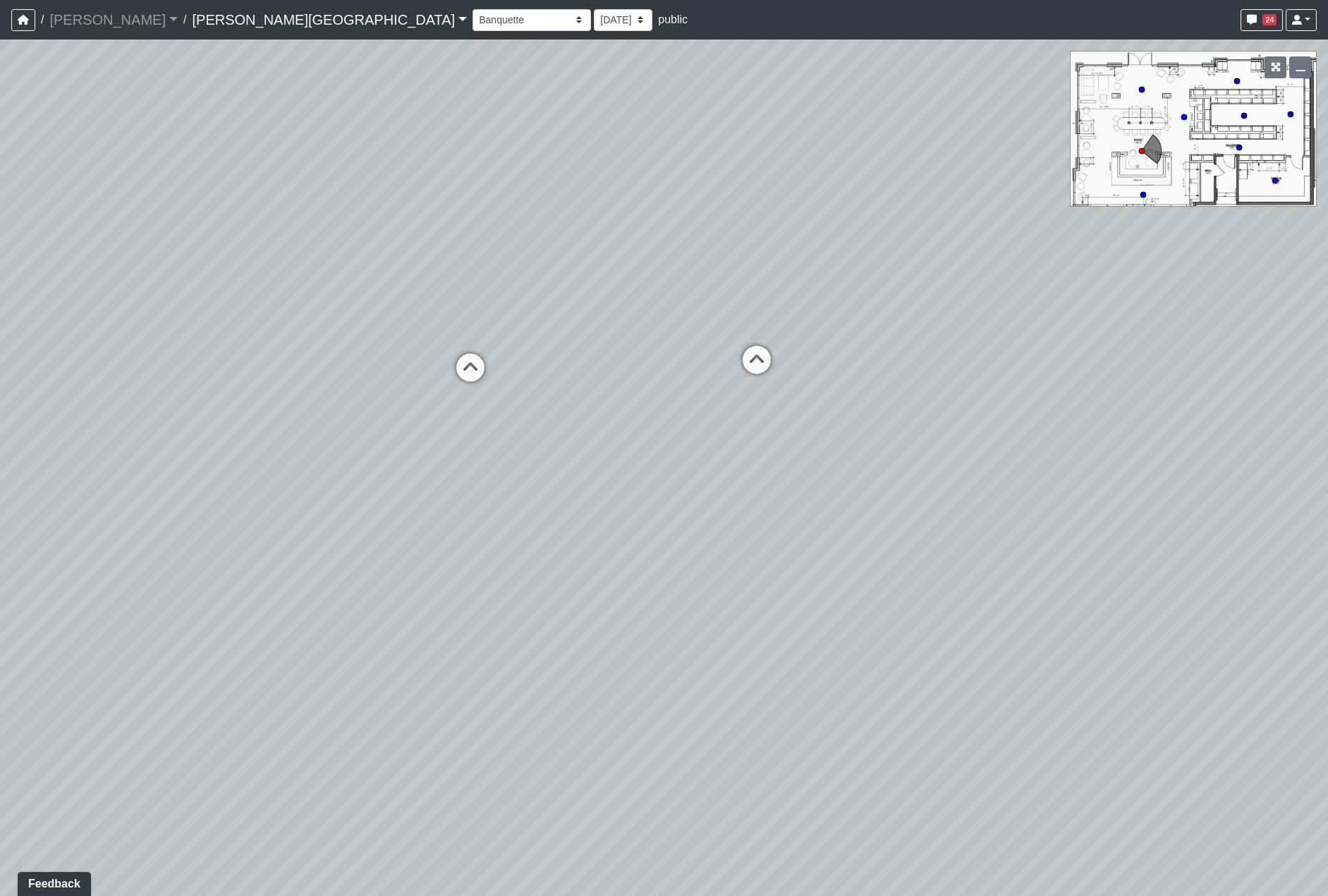
click at [687, 450] on div "Loading... Hallway - Hallway 2 Loading... Entry Loading... Booths Loading... Qu…" at bounding box center [664, 468] width 1328 height 856
click at [293, 437] on div "Loading... Hallway - Hallway 2 Loading... Entry Loading... Booths Loading... Qu…" at bounding box center [664, 468] width 1328 height 856
click at [91, 370] on div "Loading... Hallway - Hallway 2 Loading... Entry Loading... Booths Loading... Qu…" at bounding box center [664, 468] width 1328 height 856
click at [695, 430] on div "Loading... Hallway - Hallway 2 Loading... Entry Loading... Booths Loading... Qu…" at bounding box center [664, 468] width 1328 height 856
click at [720, 496] on div "Loading... Hallway - Hallway 2 Loading... Entry Loading... Booths Loading... Qu…" at bounding box center [664, 468] width 1328 height 856
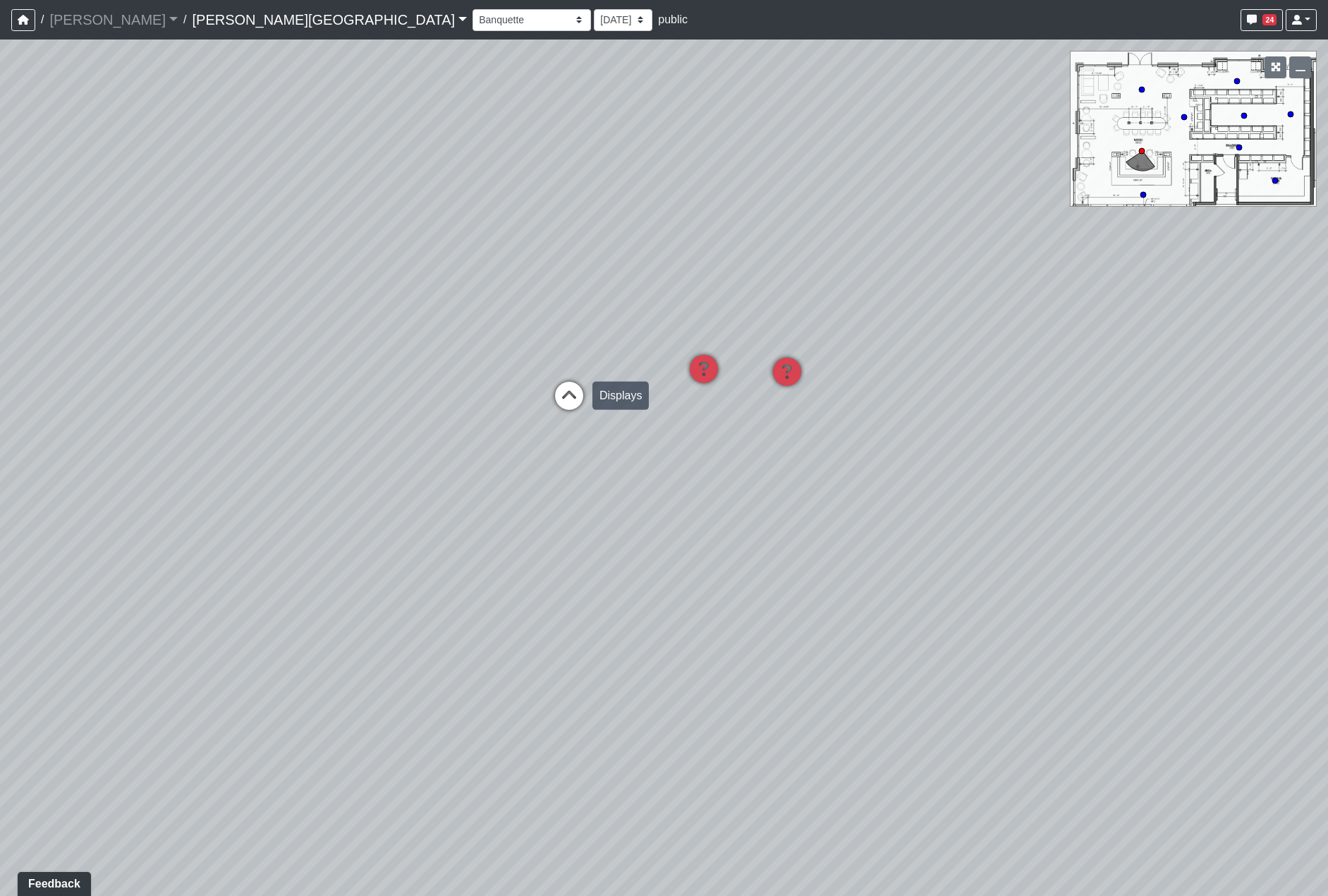
click at [585, 391] on icon at bounding box center [568, 402] width 42 height 42
click at [136, 519] on div "Loading... Hallway - Hallway 2 Loading... Entry Loading... Booths Loading... Qu…" at bounding box center [664, 468] width 1328 height 856
click at [427, 510] on div "Loading... Hallway - Hallway 2 Loading... Entry Loading... Booths Loading... Qu…" at bounding box center [664, 468] width 1328 height 856
click at [510, 384] on icon at bounding box center [522, 389] width 42 height 42
click at [966, 555] on div "Loading... Hallway - Hallway 2 Loading... Entry Loading... Booths Loading... Qu…" at bounding box center [664, 468] width 1328 height 856
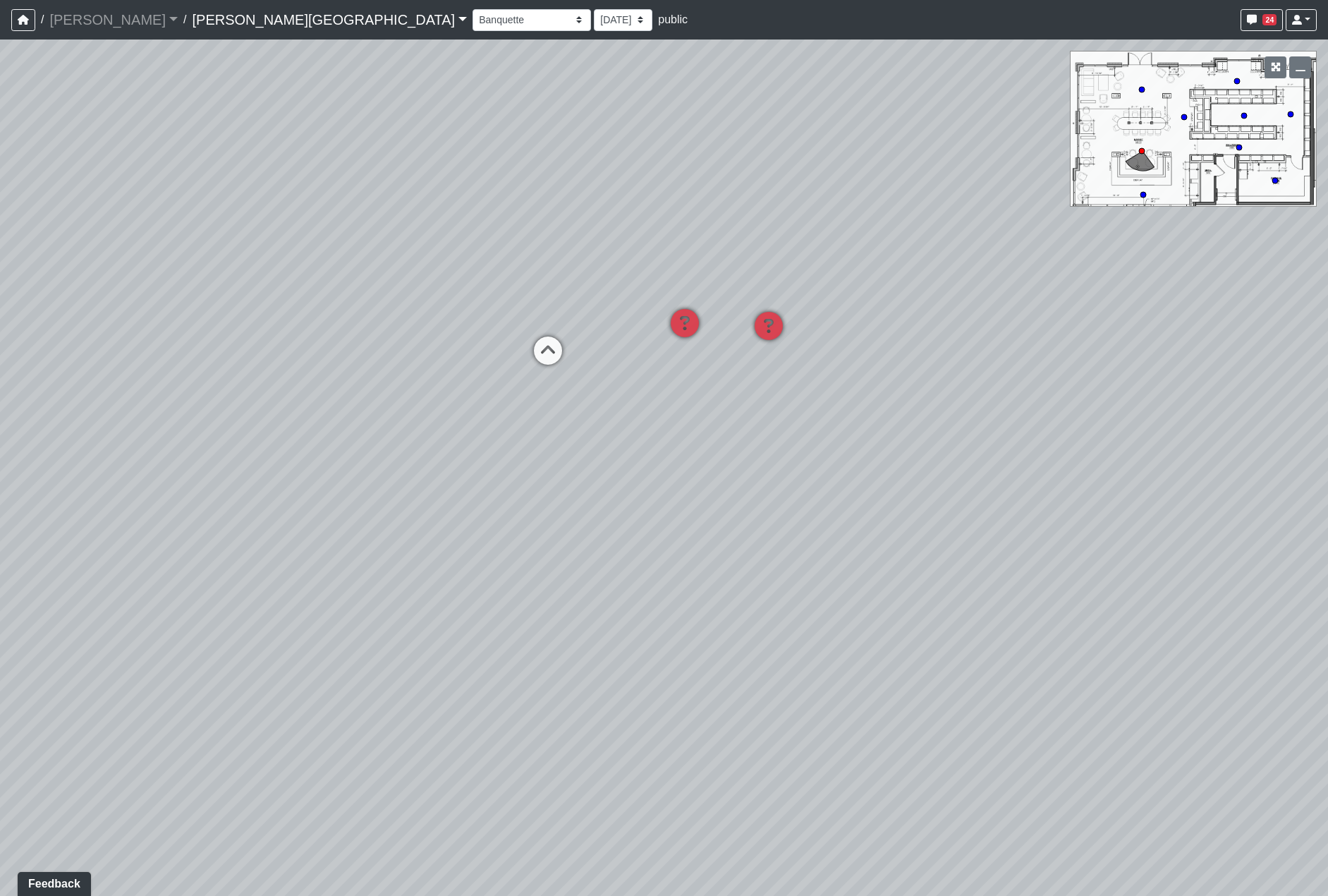
click at [618, 511] on div "Loading... Hallway - Hallway 2 Loading... Entry Loading... Booths Loading... Qu…" at bounding box center [664, 468] width 1328 height 856
click at [801, 483] on div "Loading... Hallway - Hallway 2 Loading... Entry Loading... Booths Loading... Qu…" at bounding box center [664, 468] width 1328 height 856
click at [924, 435] on div "Loading... Hallway - Hallway 2 Loading... Entry Loading... Booths Loading... Qu…" at bounding box center [664, 468] width 1328 height 856
click at [812, 457] on div "Loading... Hallway - Hallway 2 Loading... Entry Loading... Booths Loading... Qu…" at bounding box center [664, 468] width 1328 height 856
click at [878, 483] on div "Loading... Hallway - Hallway 2 Loading... Entry Loading... Booths Loading... Qu…" at bounding box center [664, 468] width 1328 height 856
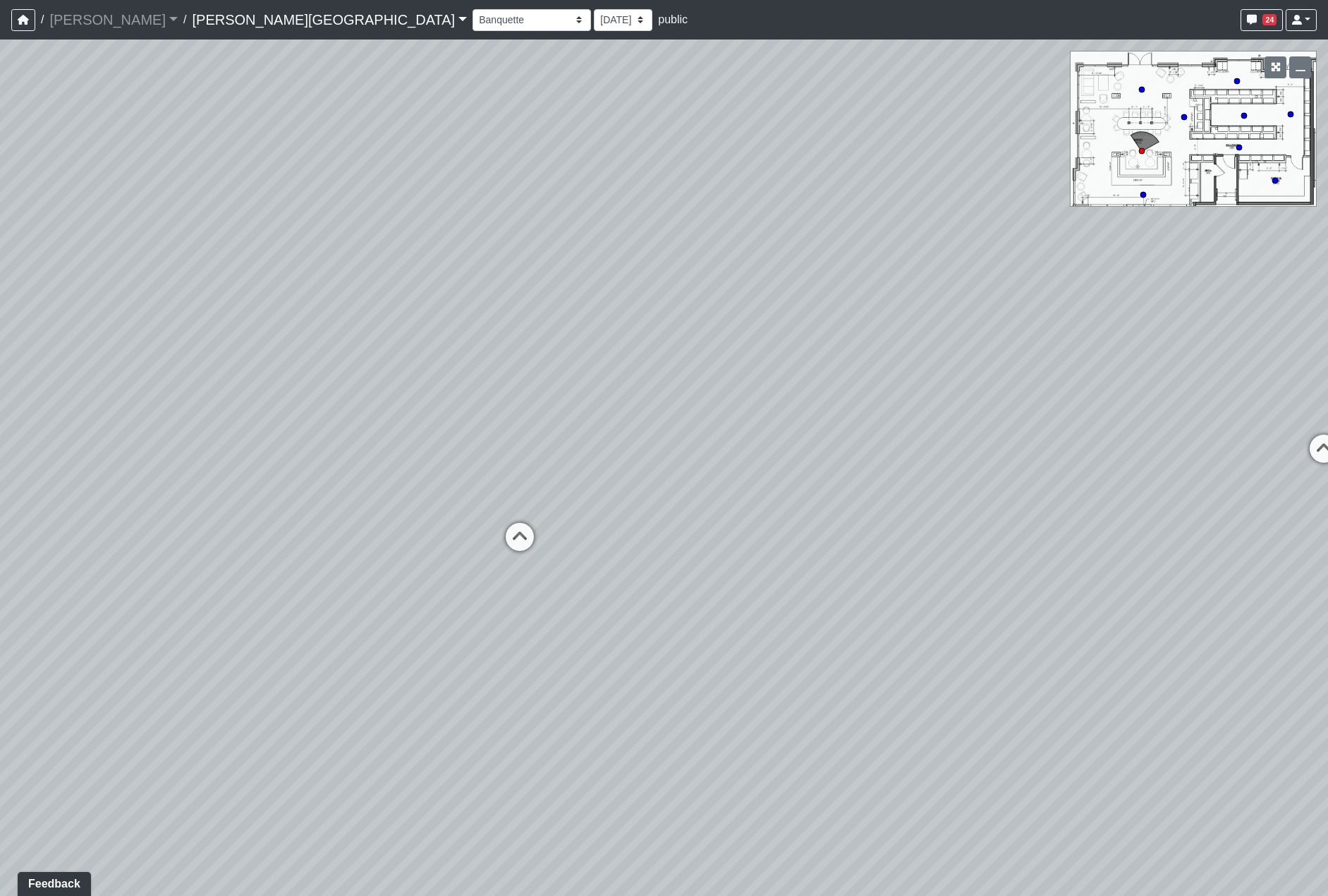
click at [774, 504] on div "Loading... Hallway - Hallway 2 Loading... Entry Loading... Booths Loading... Qu…" at bounding box center [664, 468] width 1328 height 856
click at [747, 525] on icon at bounding box center [730, 539] width 42 height 42
click at [1108, 540] on div "Loading... Hallway - Hallway 2 Loading... Entry Loading... Booths Loading... Qu…" at bounding box center [664, 468] width 1328 height 856
click at [0, 453] on html "/ [PERSON_NAME] Loading... / [PERSON_NAME][GEOGRAPHIC_DATA][PERSON_NAME] Loadin…" at bounding box center [664, 448] width 1328 height 896
click at [1211, 446] on div "Loading... Hallway - Hallway 2 Loading... Entry Loading... Booths Loading... Qu…" at bounding box center [664, 468] width 1328 height 856
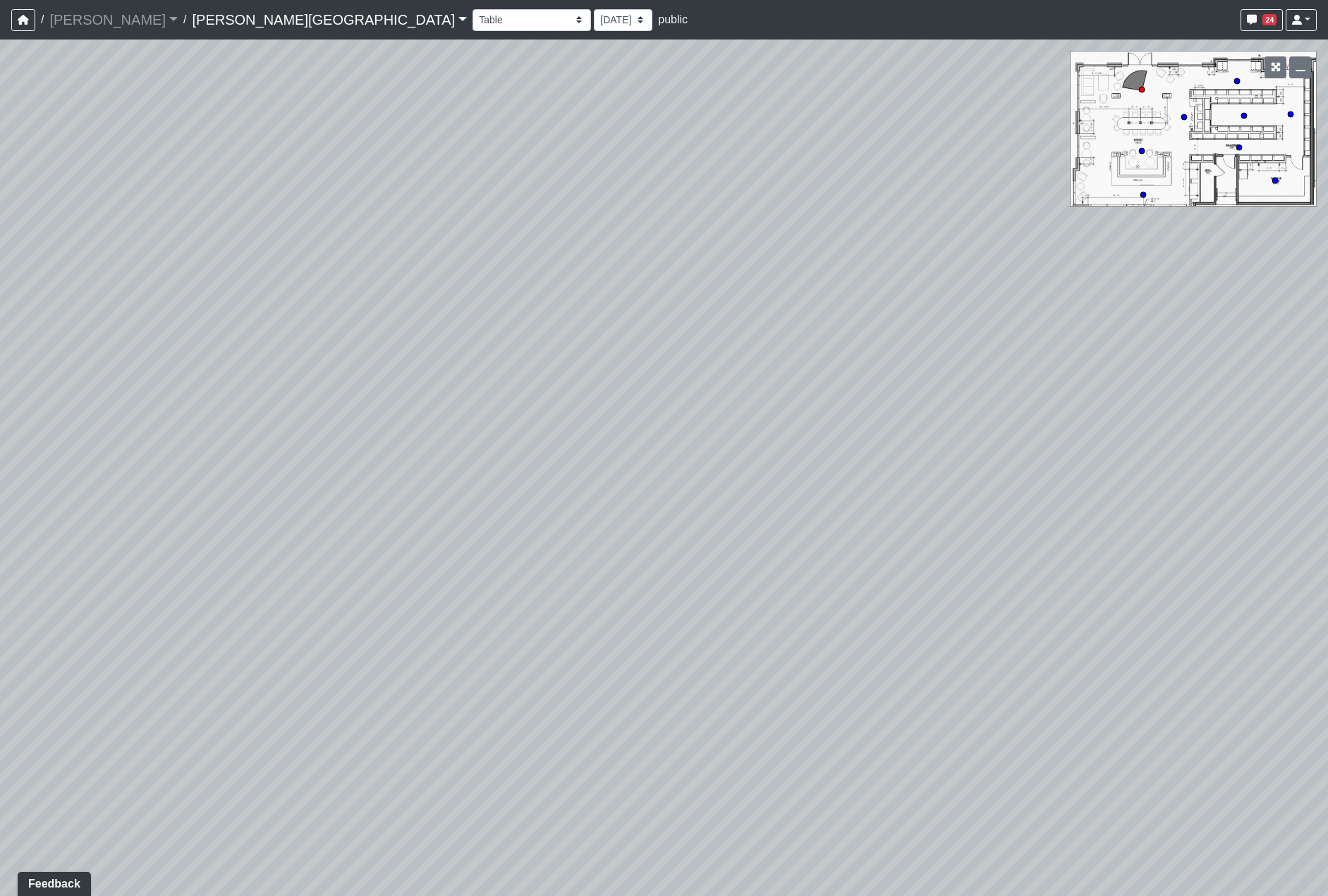
click at [0, 555] on html "/ [PERSON_NAME] Loading... / [PERSON_NAME][GEOGRAPHIC_DATA][PERSON_NAME] Loadin…" at bounding box center [664, 448] width 1328 height 896
click at [227, 604] on div "Loading... Hallway - Hallway 2 Loading... Entry Loading... Booths Loading... Qu…" at bounding box center [664, 468] width 1328 height 856
click at [623, 531] on div "Loading... Hallway - Hallway 2 Loading... Entry Loading... Booths Loading... Qu…" at bounding box center [664, 468] width 1328 height 856
click at [578, 455] on div "Loading... Hallway - Hallway 2 Loading... Entry Loading... Booths Loading... Qu…" at bounding box center [664, 468] width 1328 height 856
click at [566, 450] on icon at bounding box center [547, 445] width 42 height 42
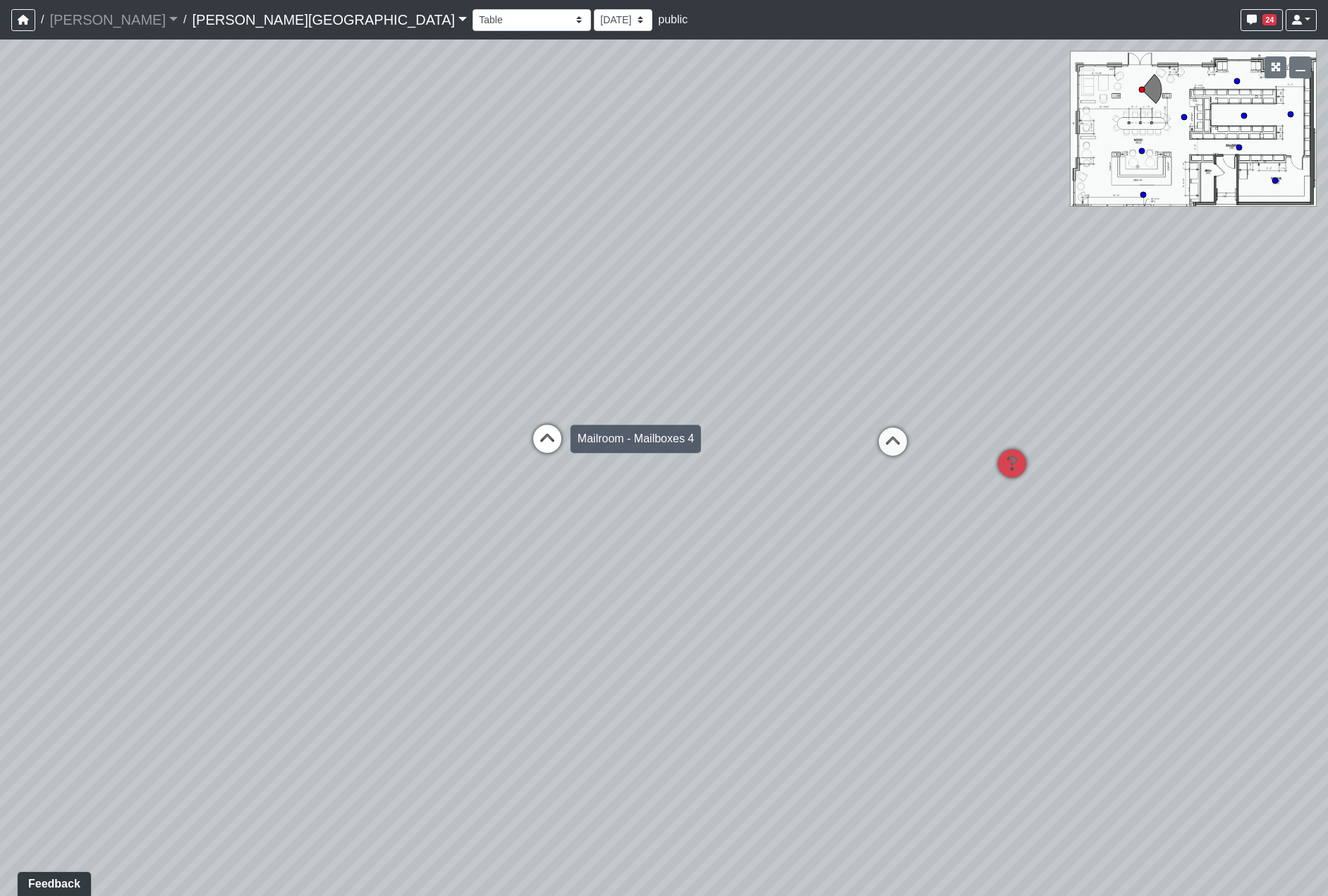
select select "rF7wEN249bZRwYFjRuPkNm"
click at [565, 871] on div "Loading... Hallway - Hallway 2 Loading... Entry Loading... Booths Loading... Qu…" at bounding box center [664, 468] width 1328 height 856
click at [802, 531] on div "Loading... Hallway - Hallway 2 Loading... Entry Loading... Booths Loading... Qu…" at bounding box center [664, 468] width 1328 height 856
click at [985, 710] on div "Loading... Hallway - Hallway 2 Loading... Entry Loading... Booths Loading... Qu…" at bounding box center [664, 468] width 1328 height 856
click at [261, 465] on div "Loading... Hallway - Hallway 2 Loading... Entry Loading... Booths Loading... Qu…" at bounding box center [664, 468] width 1328 height 856
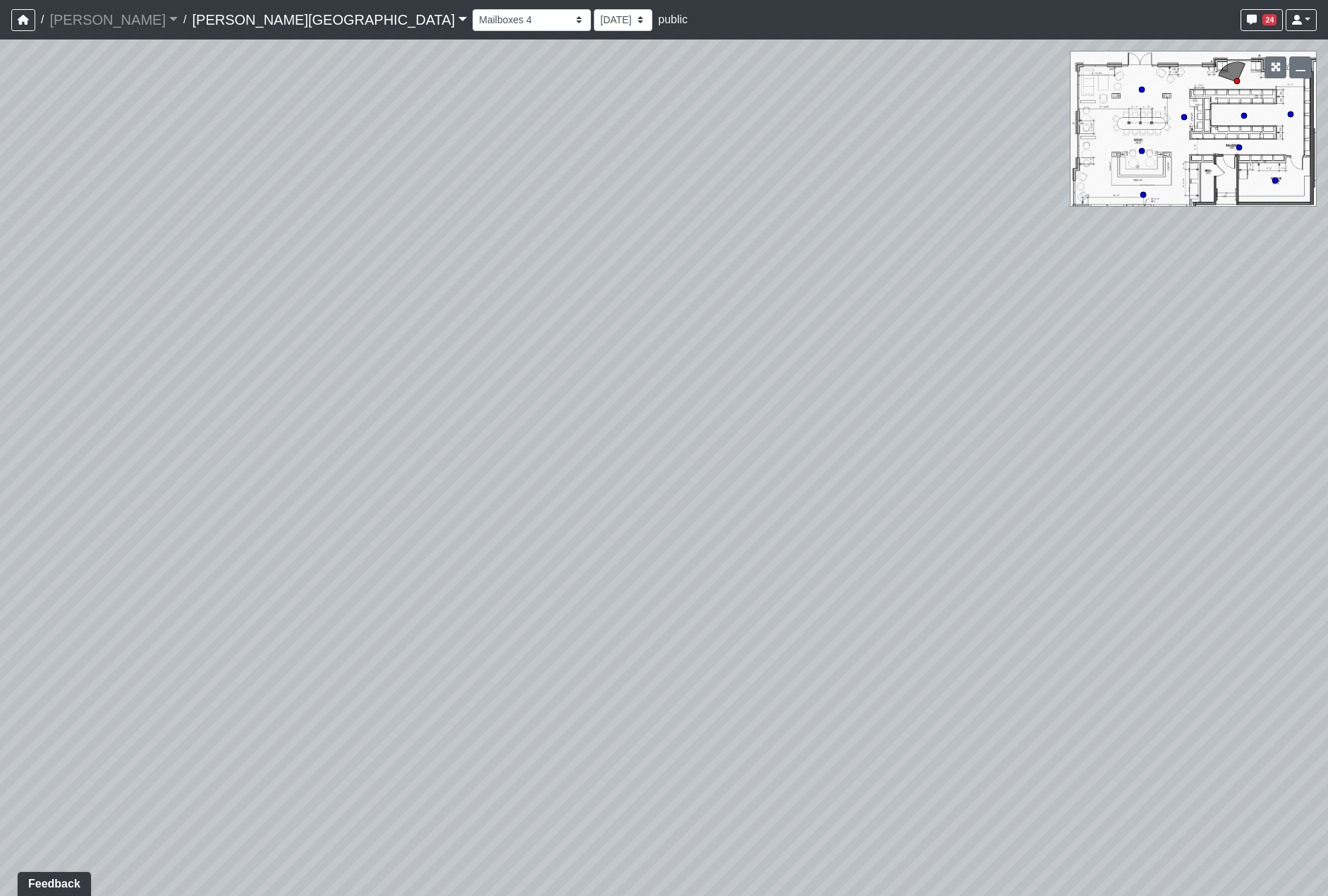
click at [397, 409] on div "Loading... Hallway - Hallway 2 Loading... Entry Loading... Booths Loading... Qu…" at bounding box center [664, 468] width 1328 height 856
click at [594, 17] on select "[DATE] [DATE] [DATE] [DATE] [DATE] [DATE] [DATE] [DATE] [DATE] [DATE] [DATE] [D…" at bounding box center [623, 19] width 59 height 21
select select "wzoWVqM2G5FFRq7aL6KUid"
click at [594, 9] on select "[DATE] [DATE] [DATE] [DATE] [DATE] [DATE] [DATE] [DATE] [DATE] [DATE] [DATE] [D…" at bounding box center [623, 19] width 59 height 21
select select "rF7wEN249bZRwYFjRuPkNm"
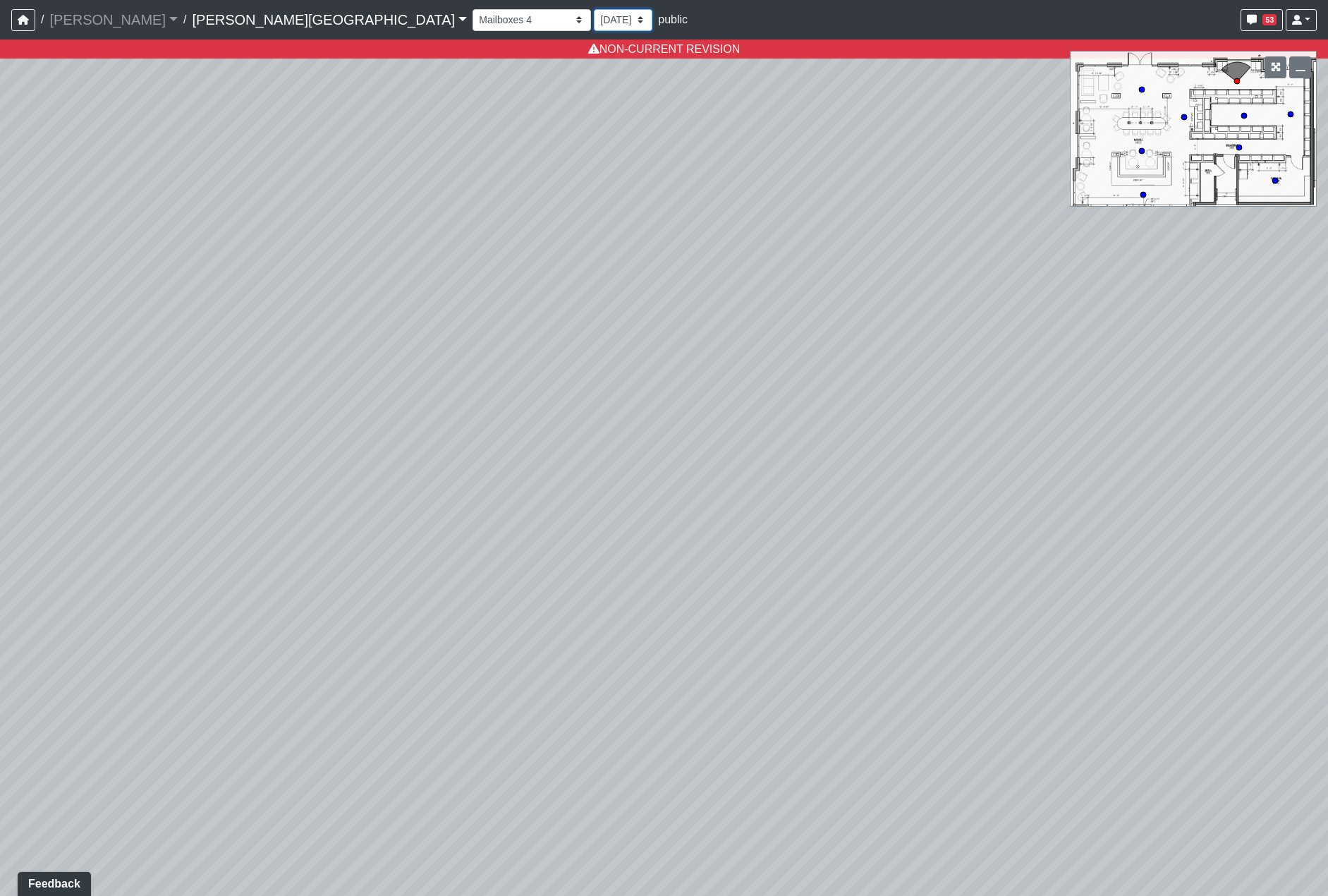
click at [594, 19] on select "[DATE] [DATE] [DATE] [DATE] [DATE] [DATE] [DATE] [DATE] [DATE] [DATE] [DATE] [D…" at bounding box center [623, 19] width 59 height 21
select select "1c1sgYcMxGz6dqzz3dYjRN"
click at [594, 9] on select "[DATE] [DATE] [DATE] [DATE] [DATE] [DATE] [DATE] [DATE] [DATE] [DATE] [DATE] [D…" at bounding box center [623, 19] width 59 height 21
select select "rF7wEN249bZRwYFjRuPkNm"
select select "1c1sgYcMxGz6dqzz3dYjRN"
